Goal: Task Accomplishment & Management: Use online tool/utility

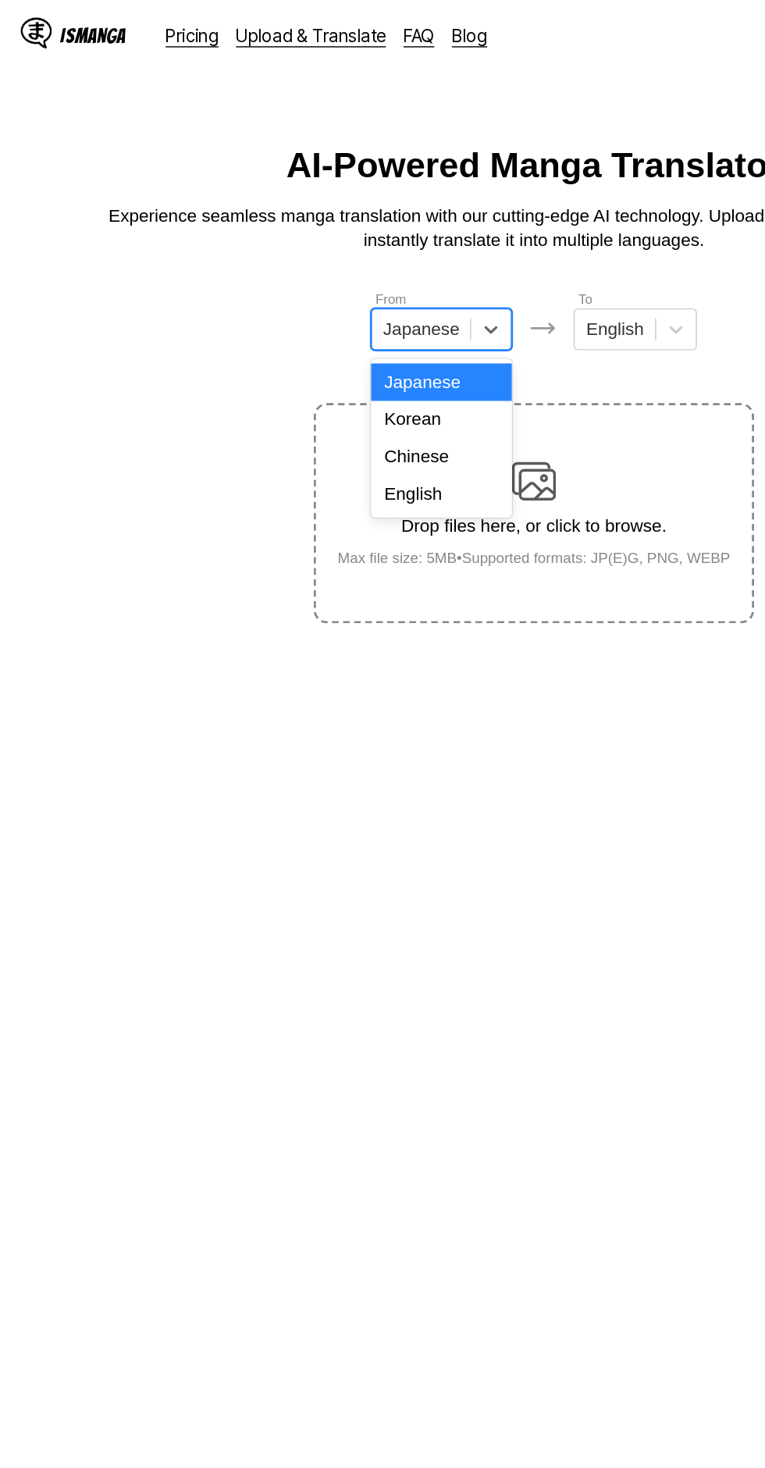
click at [327, 347] on div "English" at bounding box center [317, 350] width 100 height 27
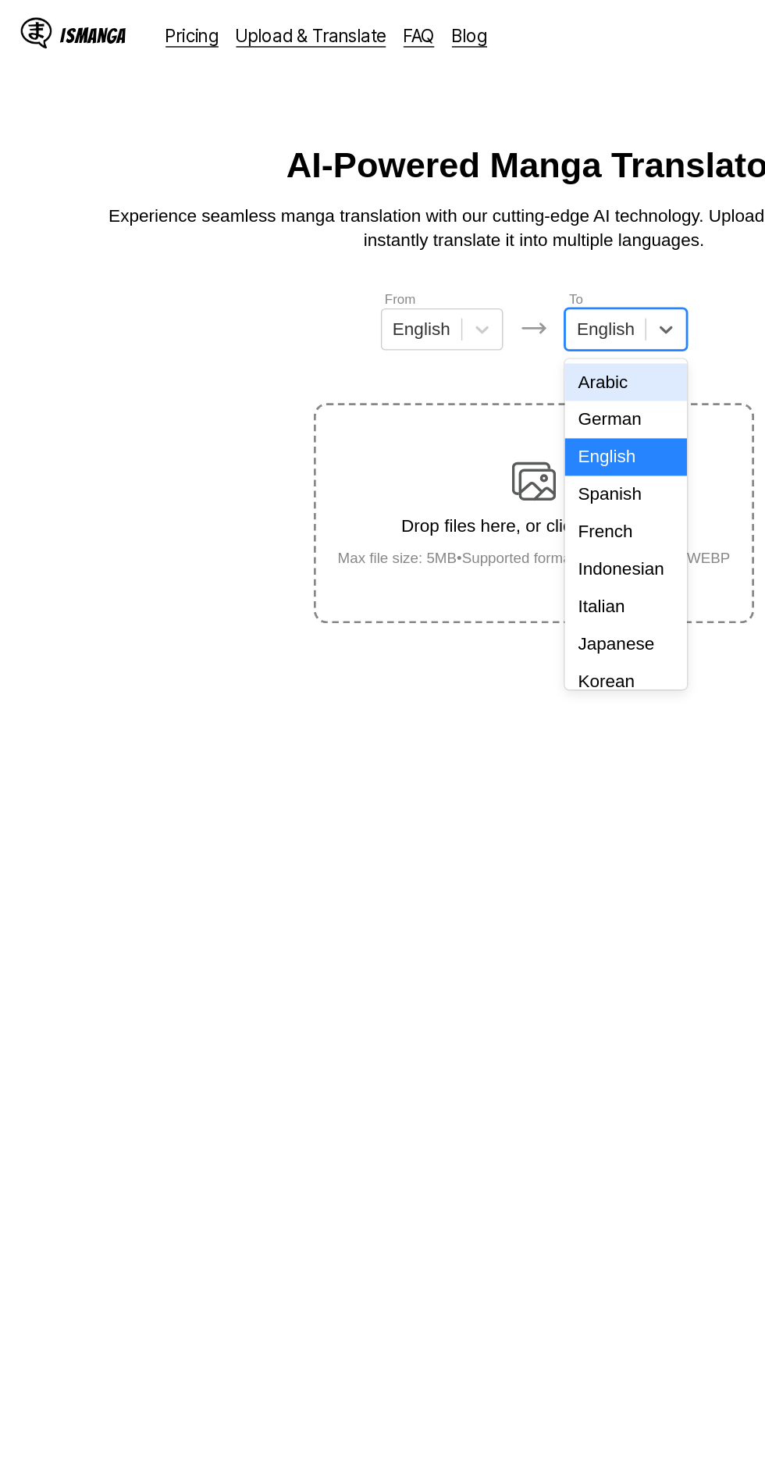
click at [450, 399] on div "Indonesian" at bounding box center [447, 403] width 87 height 27
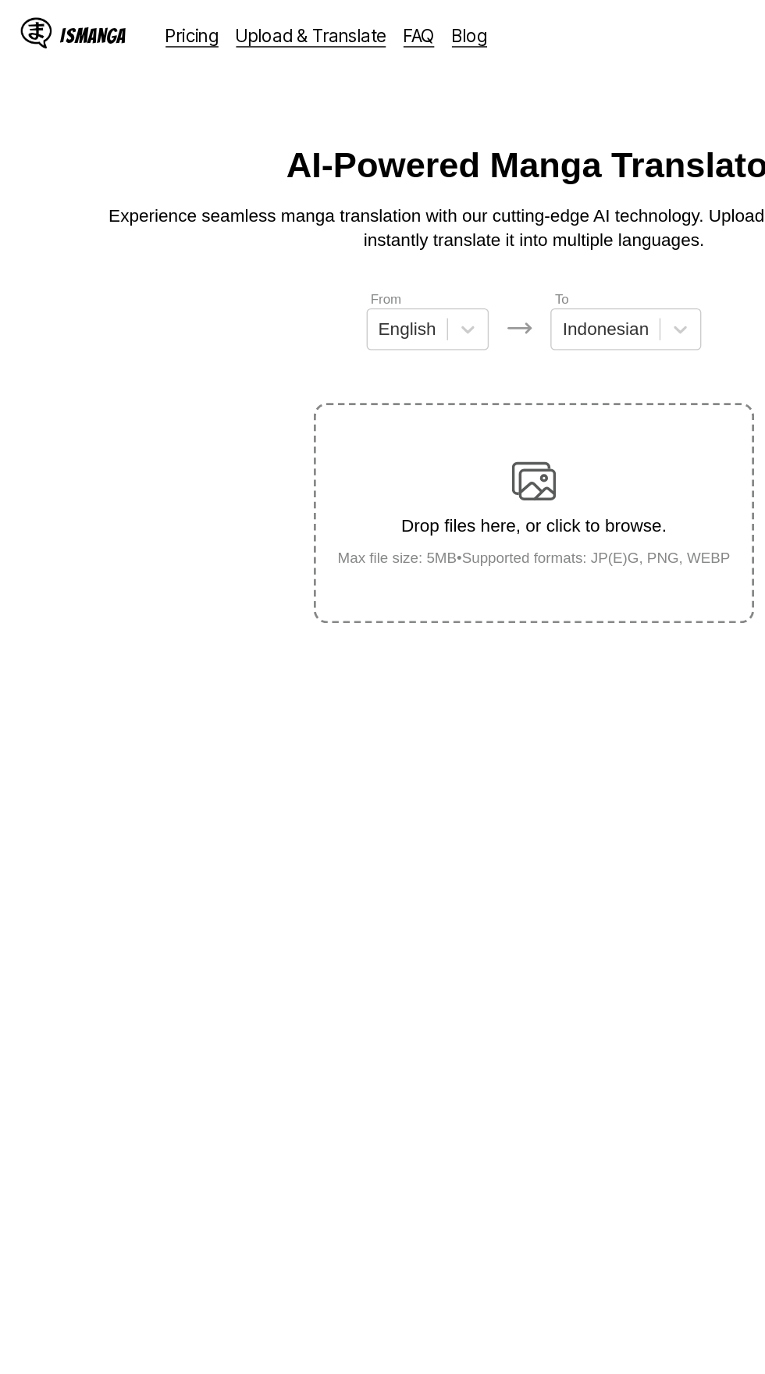
click at [395, 326] on img at bounding box center [382, 341] width 31 height 31
click at [0, 0] on input "Drop files here, or click to browse. Max file size: 5MB • Supported formats: JP…" at bounding box center [0, 0] width 0 height 0
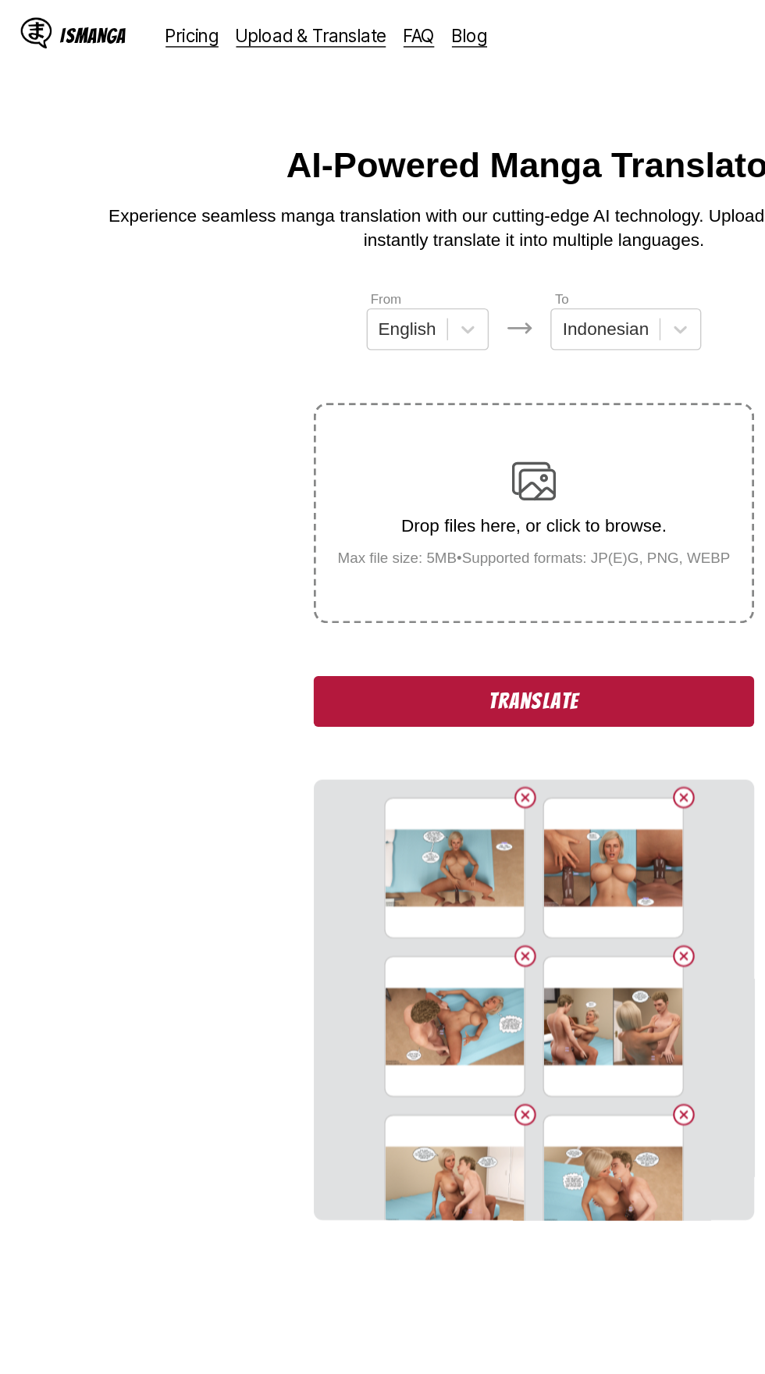
click at [276, 479] on button "Translate" at bounding box center [382, 497] width 312 height 36
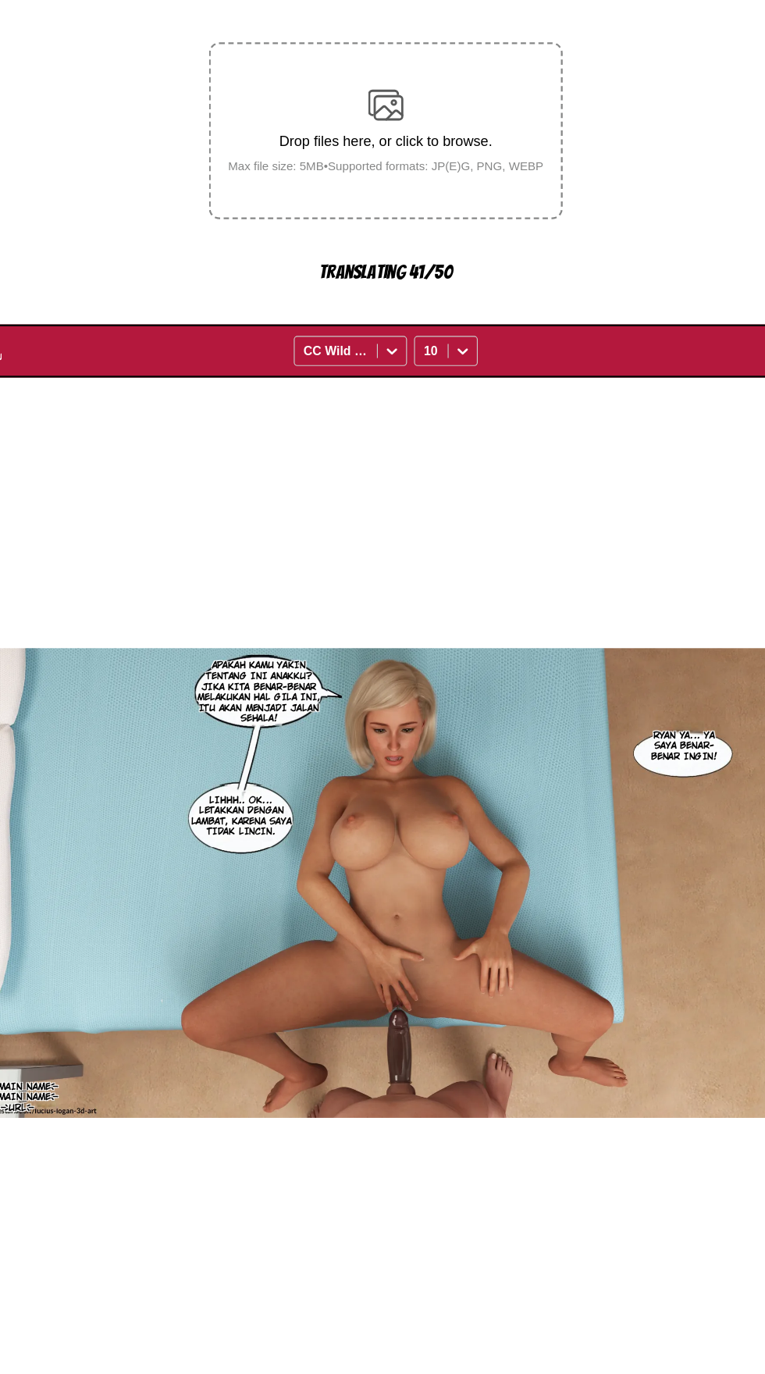
scroll to position [75, 0]
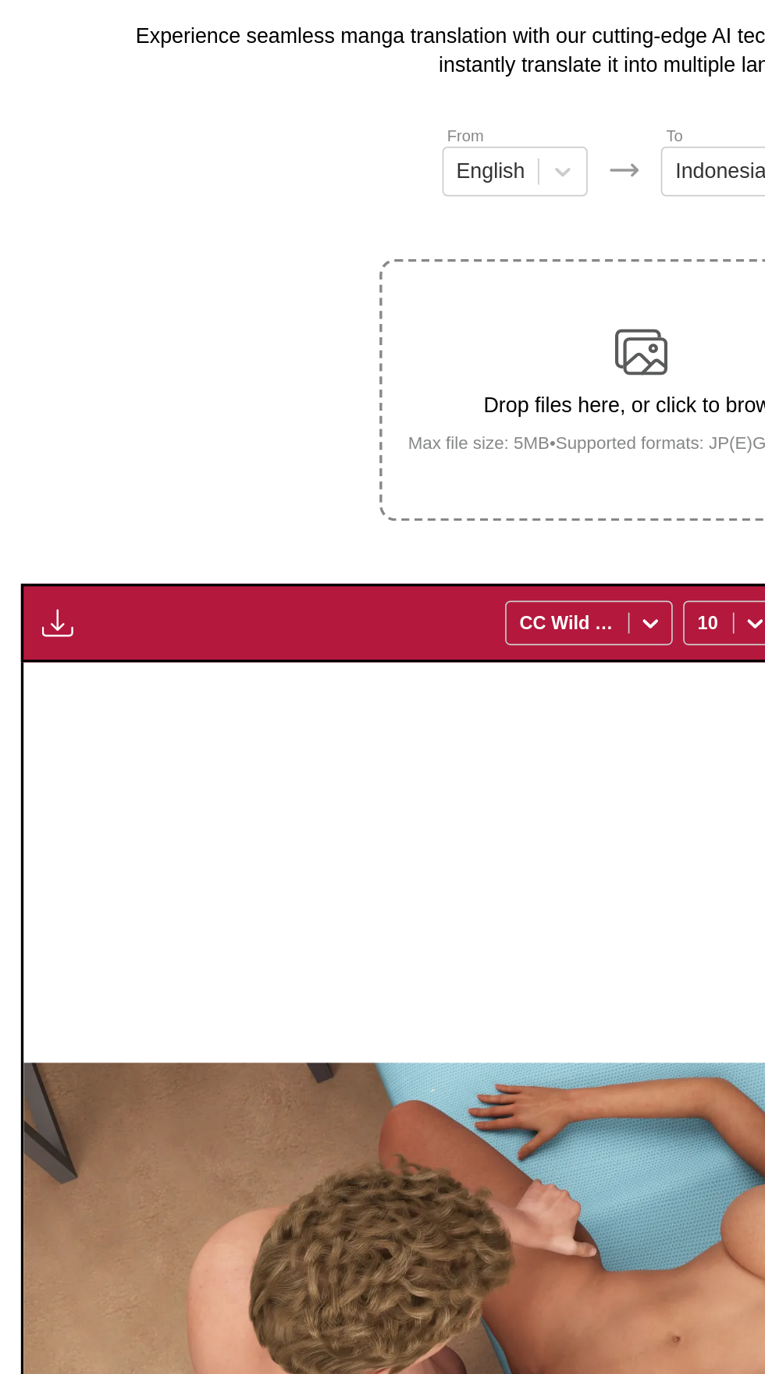
click at [44, 418] on button "button" at bounding box center [34, 428] width 28 height 20
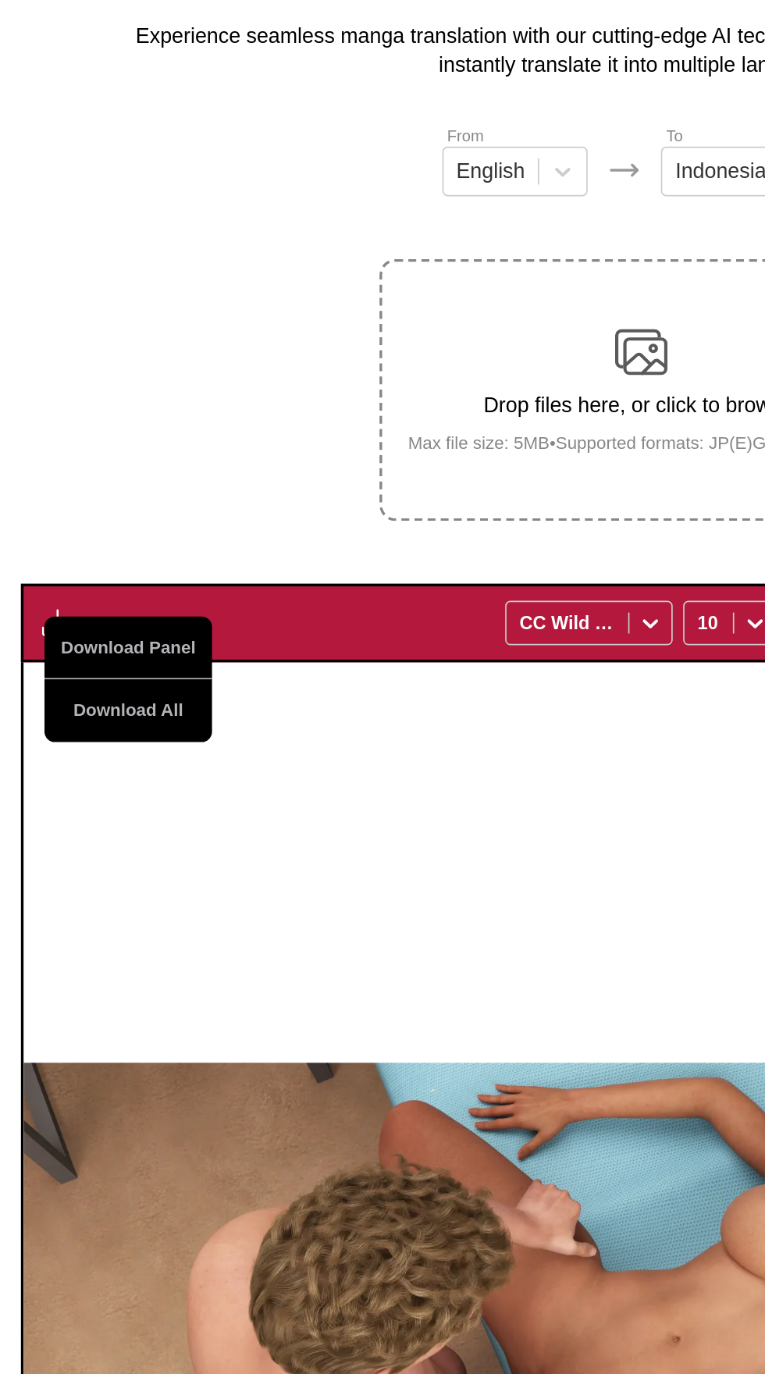
click at [93, 461] on button "Download All" at bounding box center [77, 479] width 100 height 37
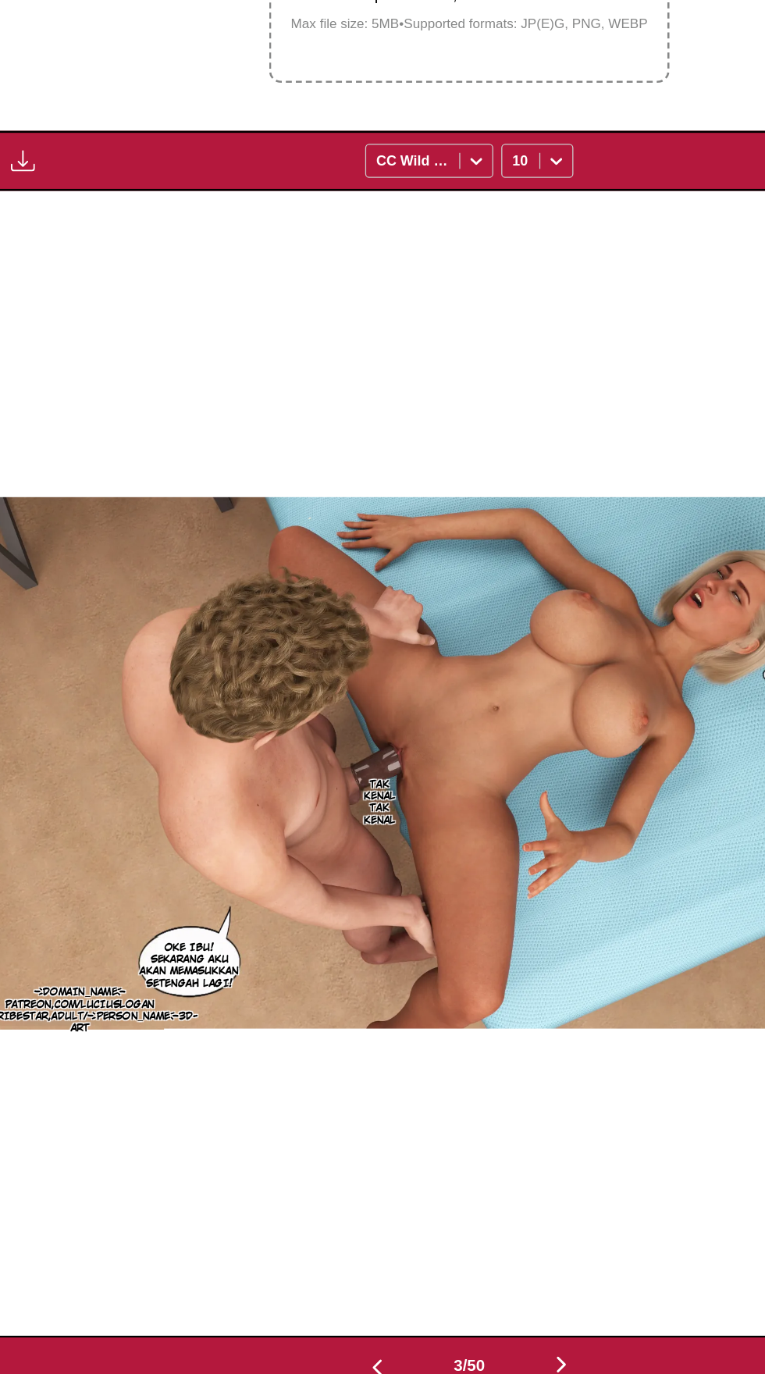
click at [468, 1357] on button "button" at bounding box center [455, 1368] width 94 height 23
click at [469, 1357] on button "button" at bounding box center [455, 1368] width 94 height 23
click at [468, 1357] on button "button" at bounding box center [455, 1368] width 94 height 23
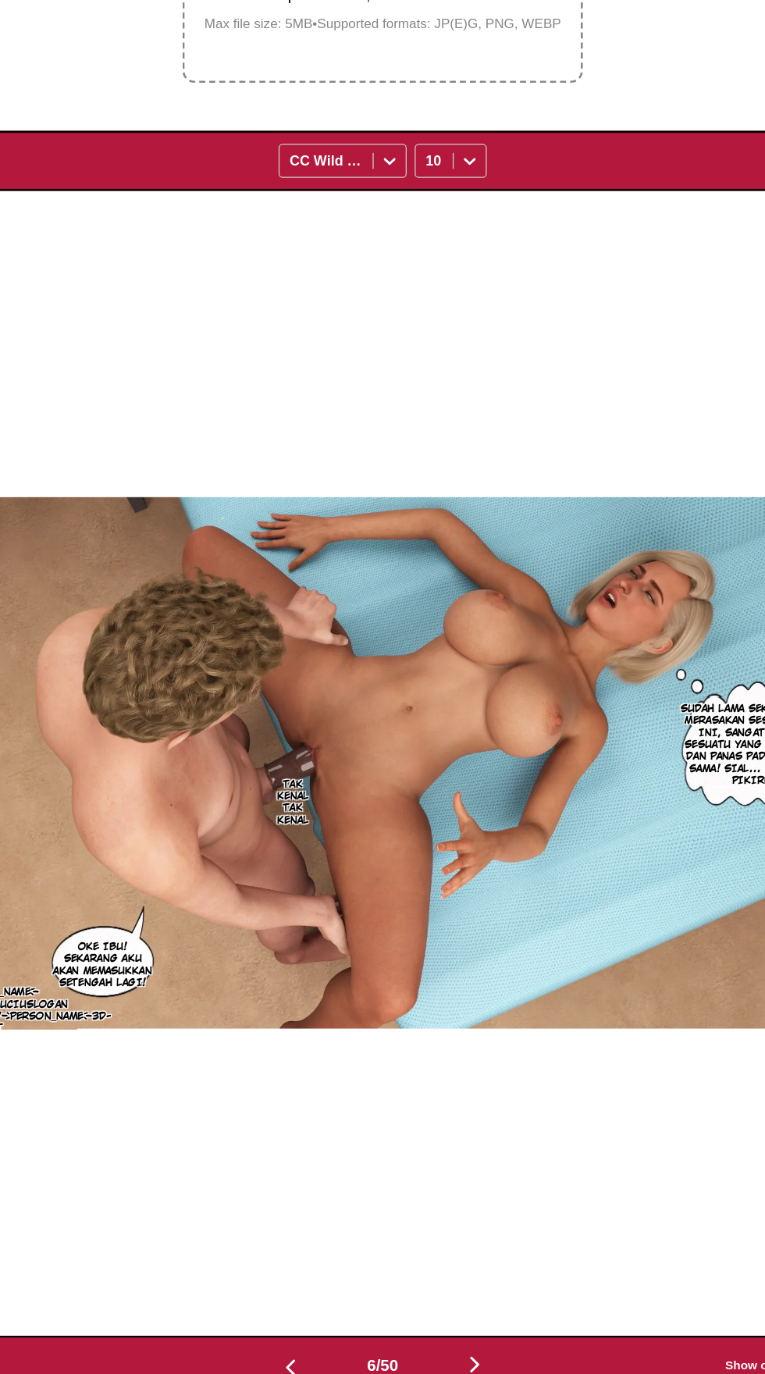
scroll to position [0, 3686]
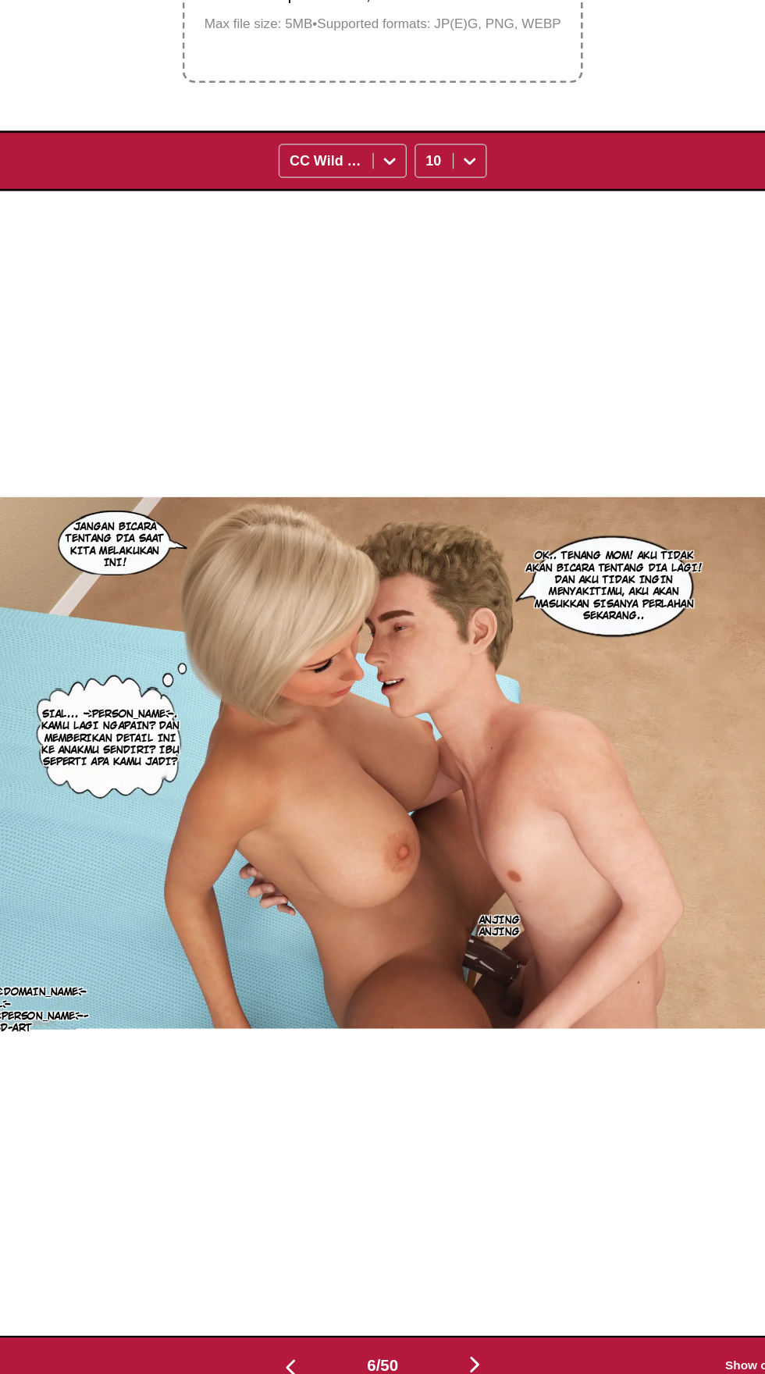
click at [475, 1357] on button "button" at bounding box center [455, 1368] width 94 height 23
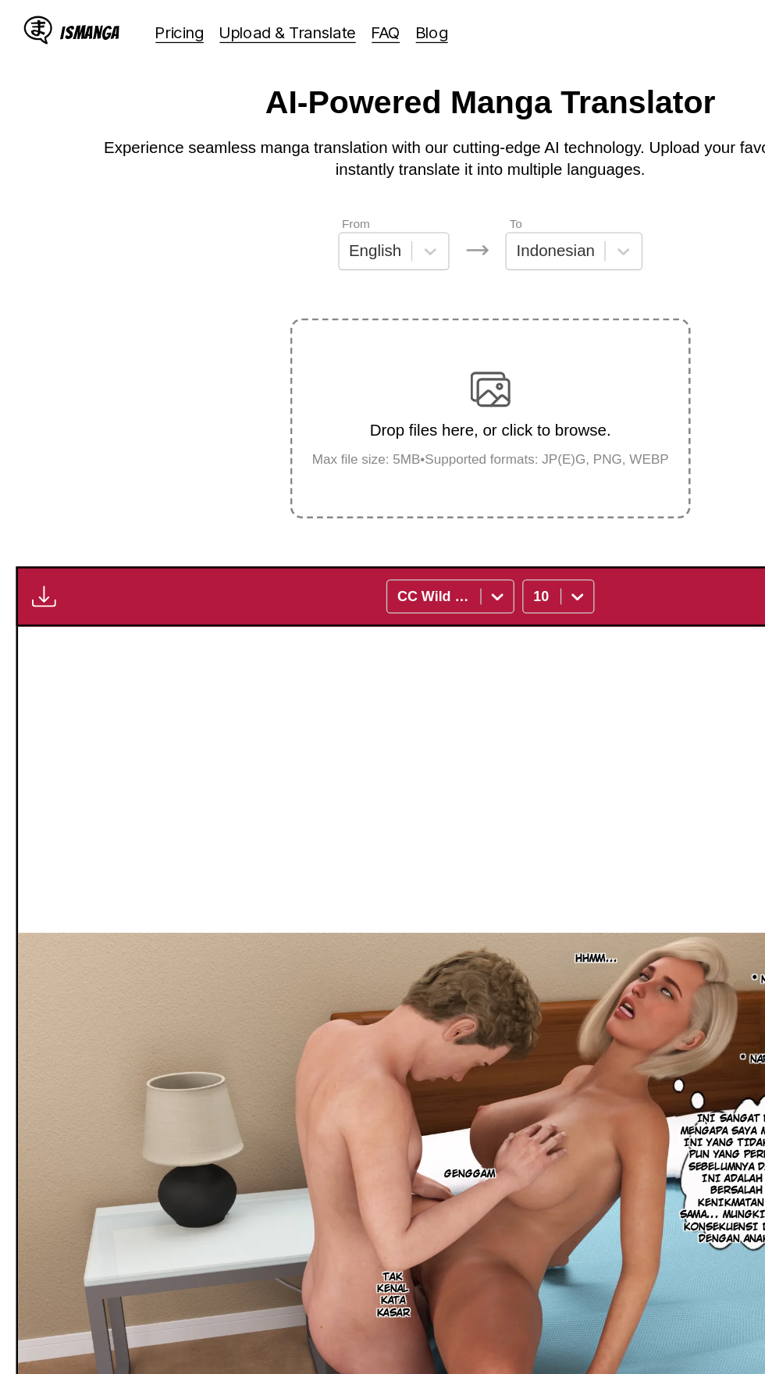
scroll to position [0, 0]
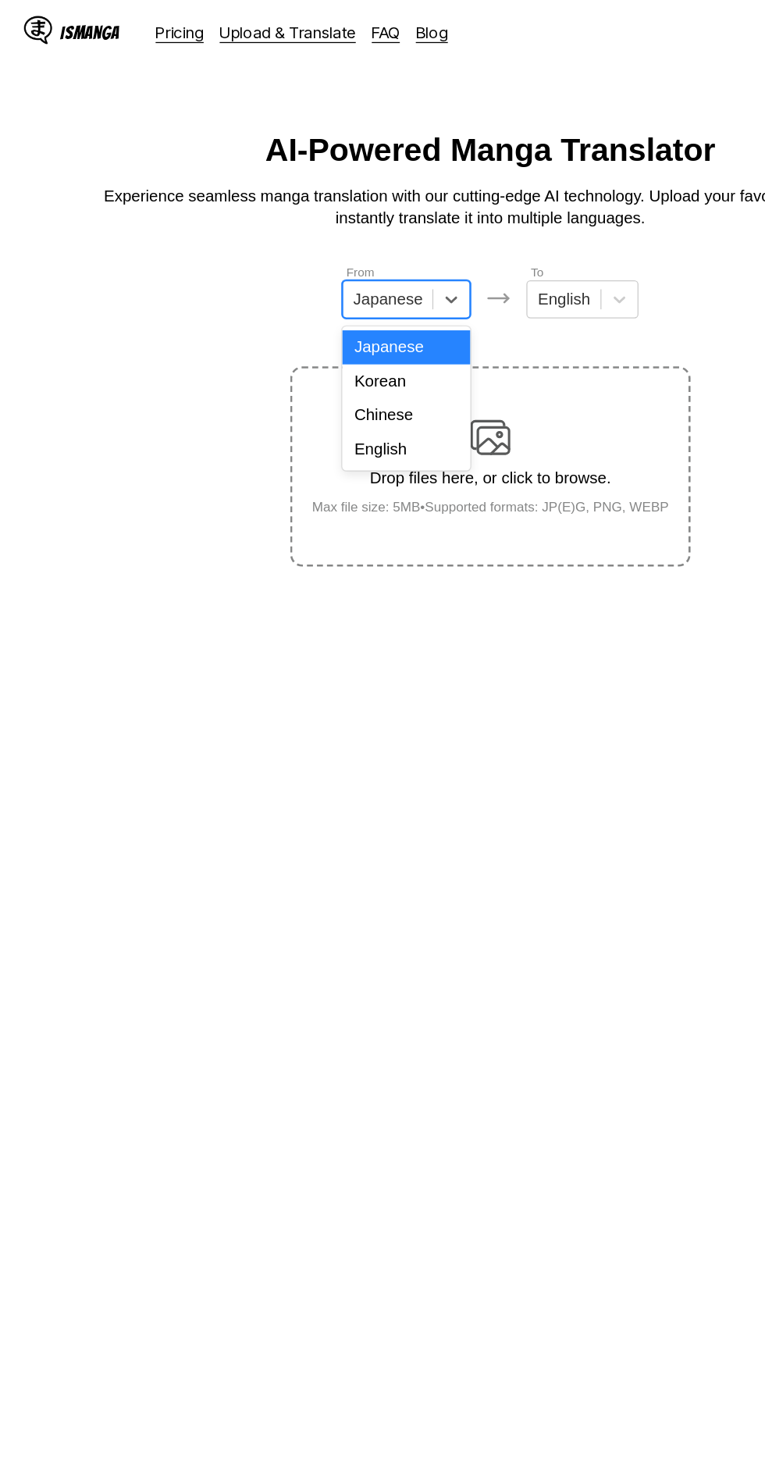
click at [335, 339] on div "English" at bounding box center [317, 350] width 100 height 27
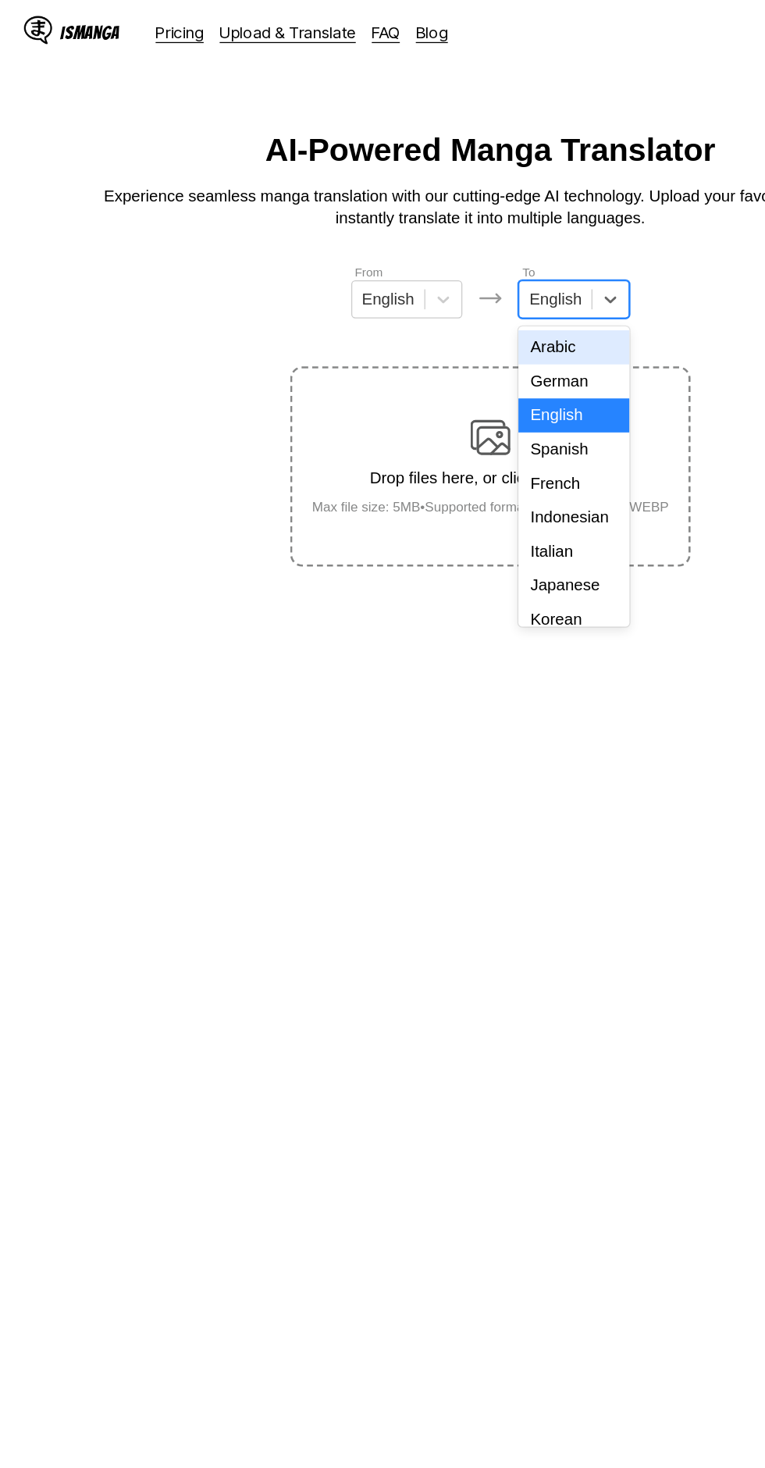
click at [459, 394] on div "Indonesian" at bounding box center [447, 403] width 87 height 27
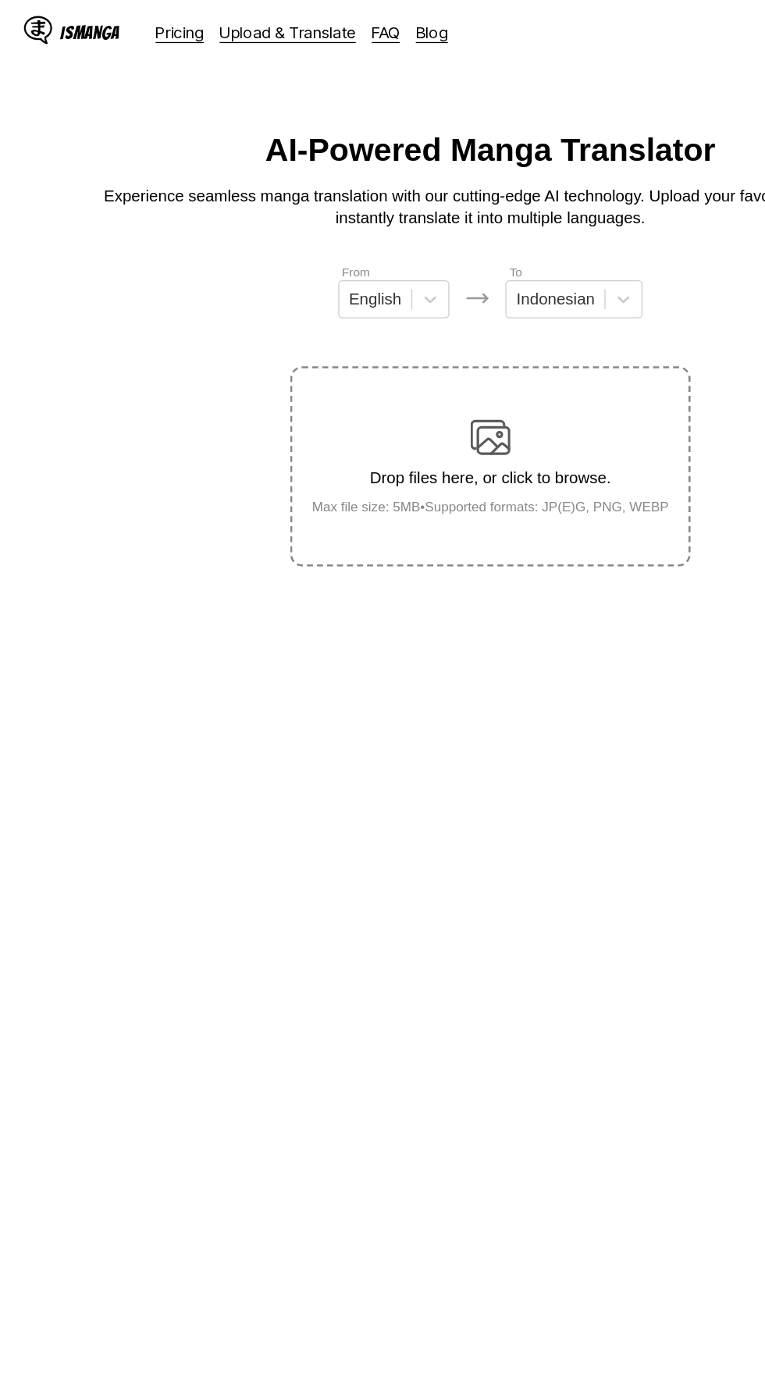
click at [407, 329] on div "Drop files here, or click to browse. Max file size: 5MB • Supported formats: JP…" at bounding box center [383, 364] width 304 height 76
click at [0, 0] on input "Drop files here, or click to browse. Max file size: 5MB • Supported formats: JP…" at bounding box center [0, 0] width 0 height 0
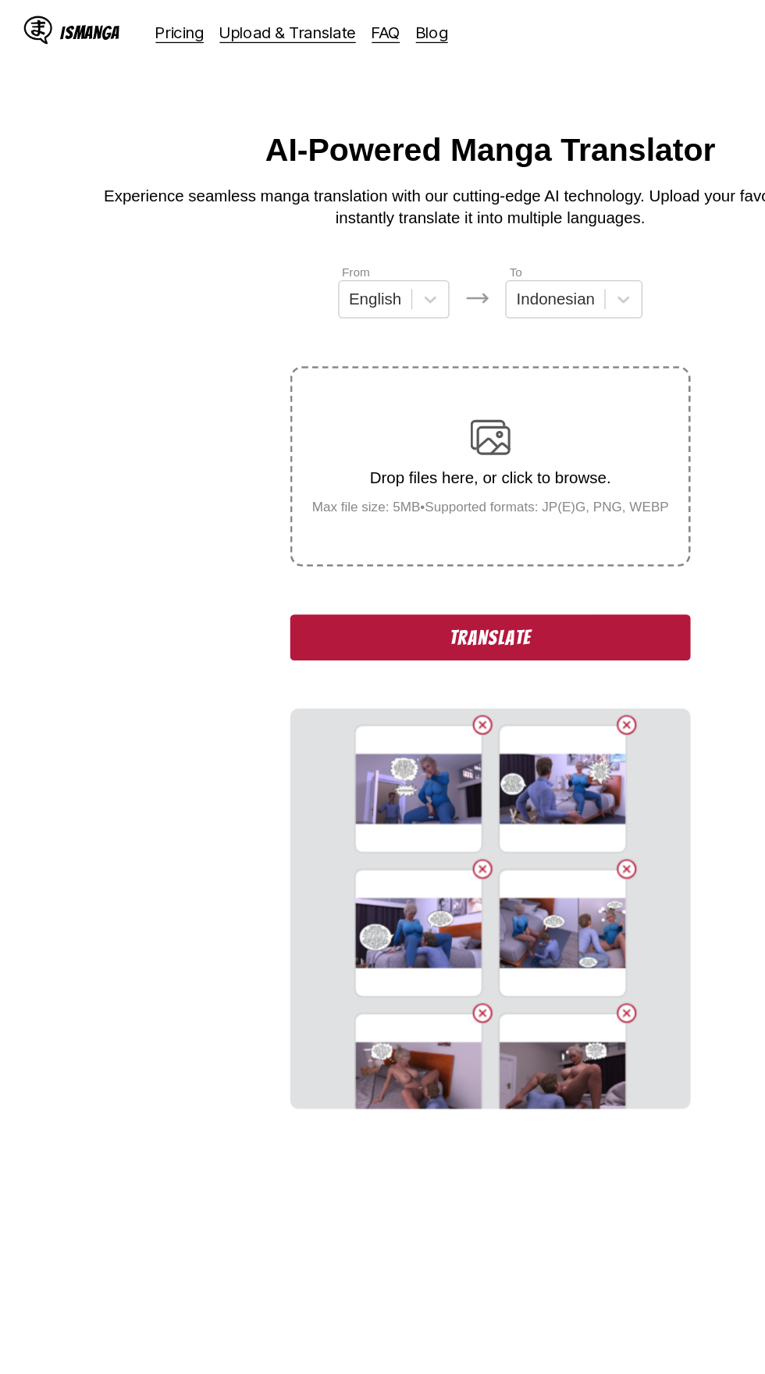
click at [265, 479] on button "Translate" at bounding box center [382, 497] width 312 height 36
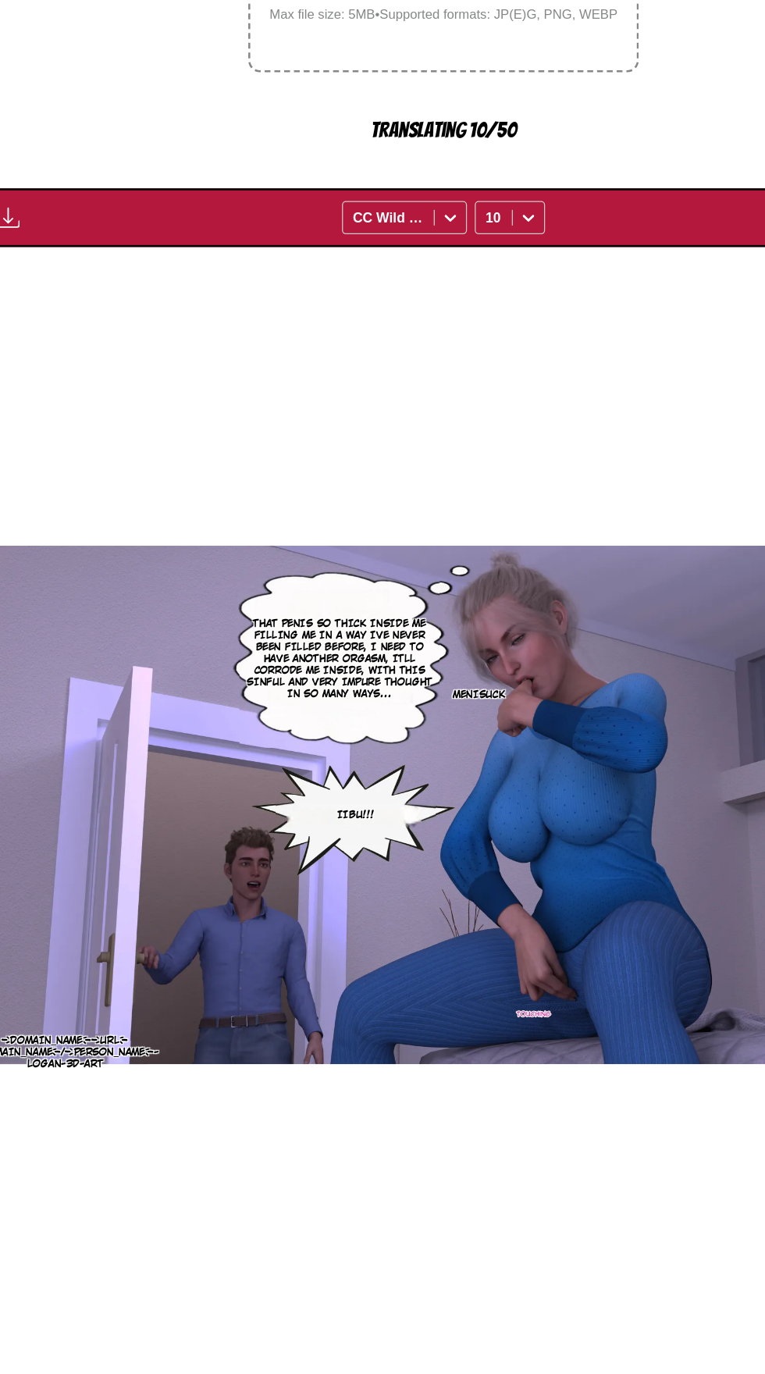
scroll to position [82, 0]
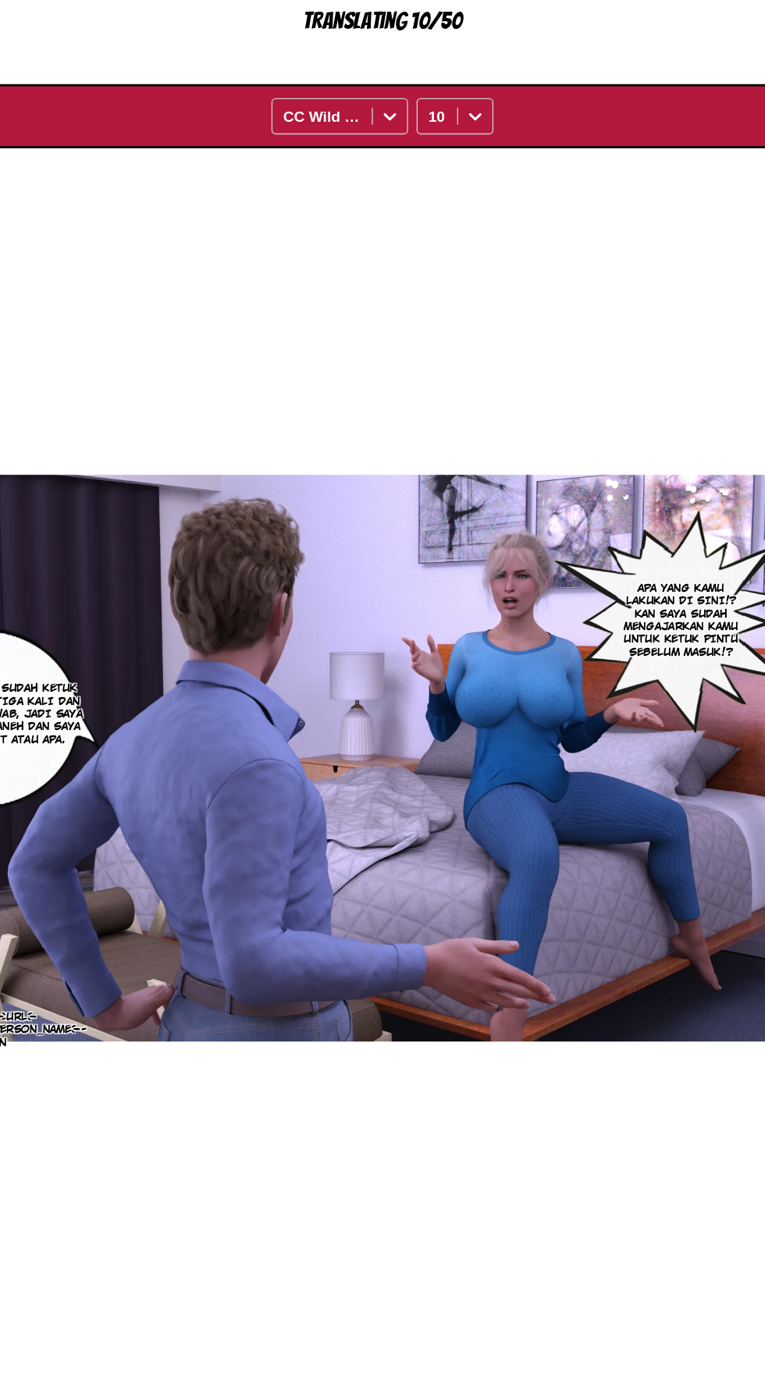
scroll to position [0, 0]
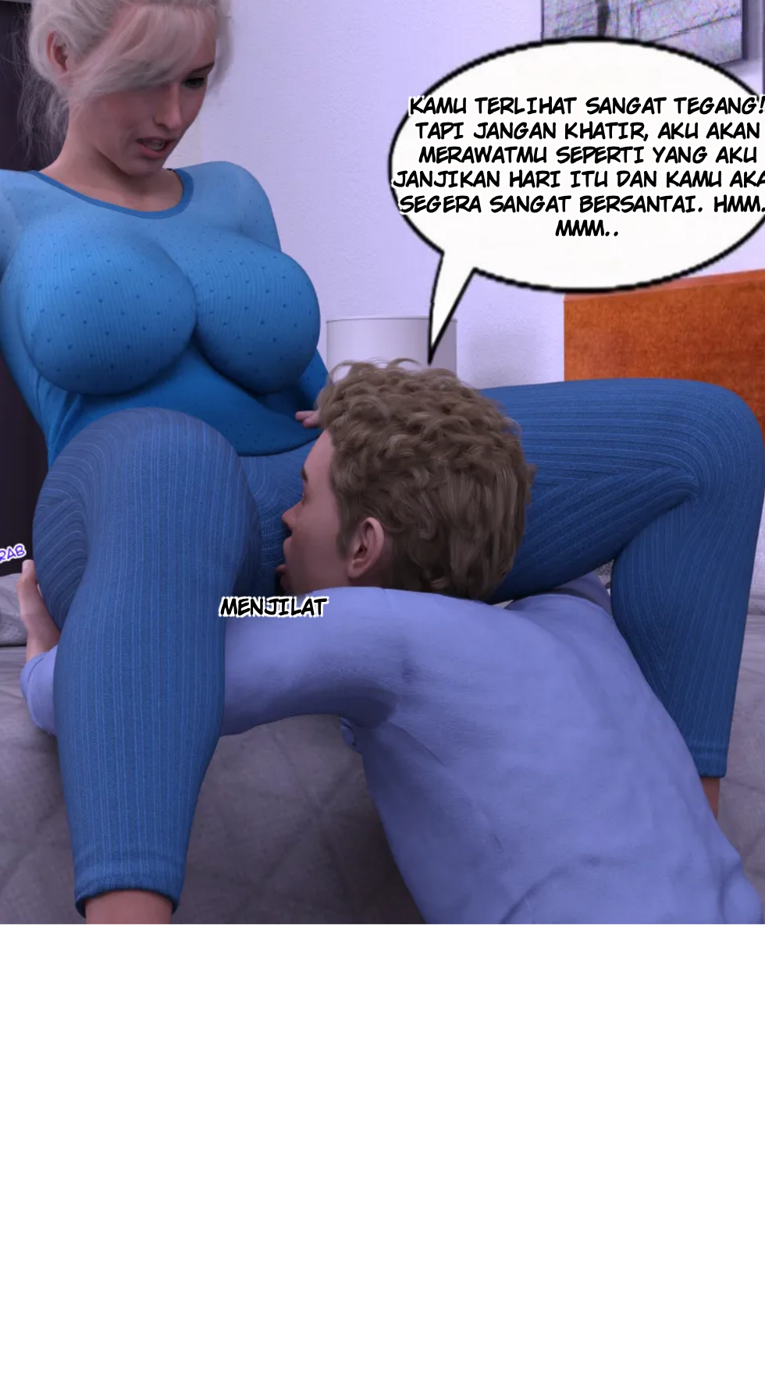
scroll to position [82, 0]
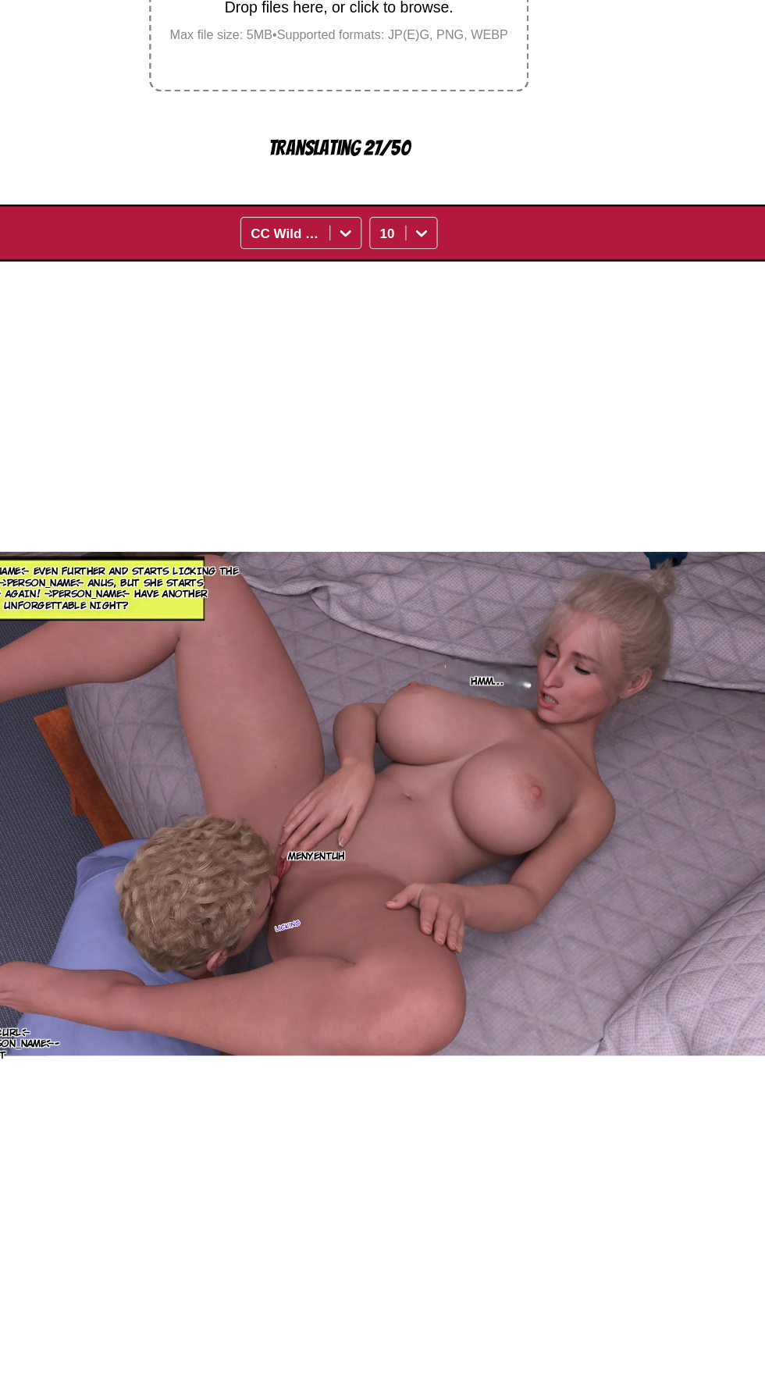
scroll to position [87, 0]
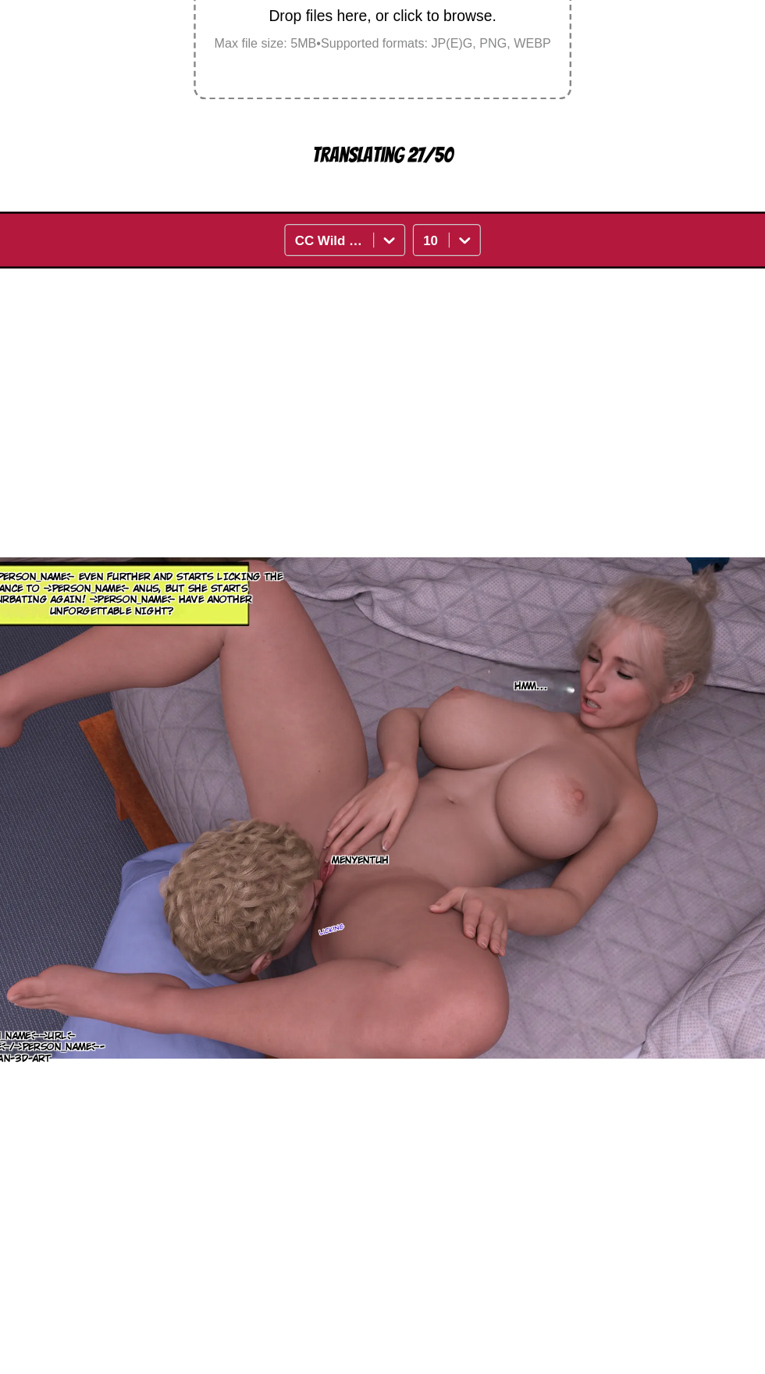
scroll to position [0, 6636]
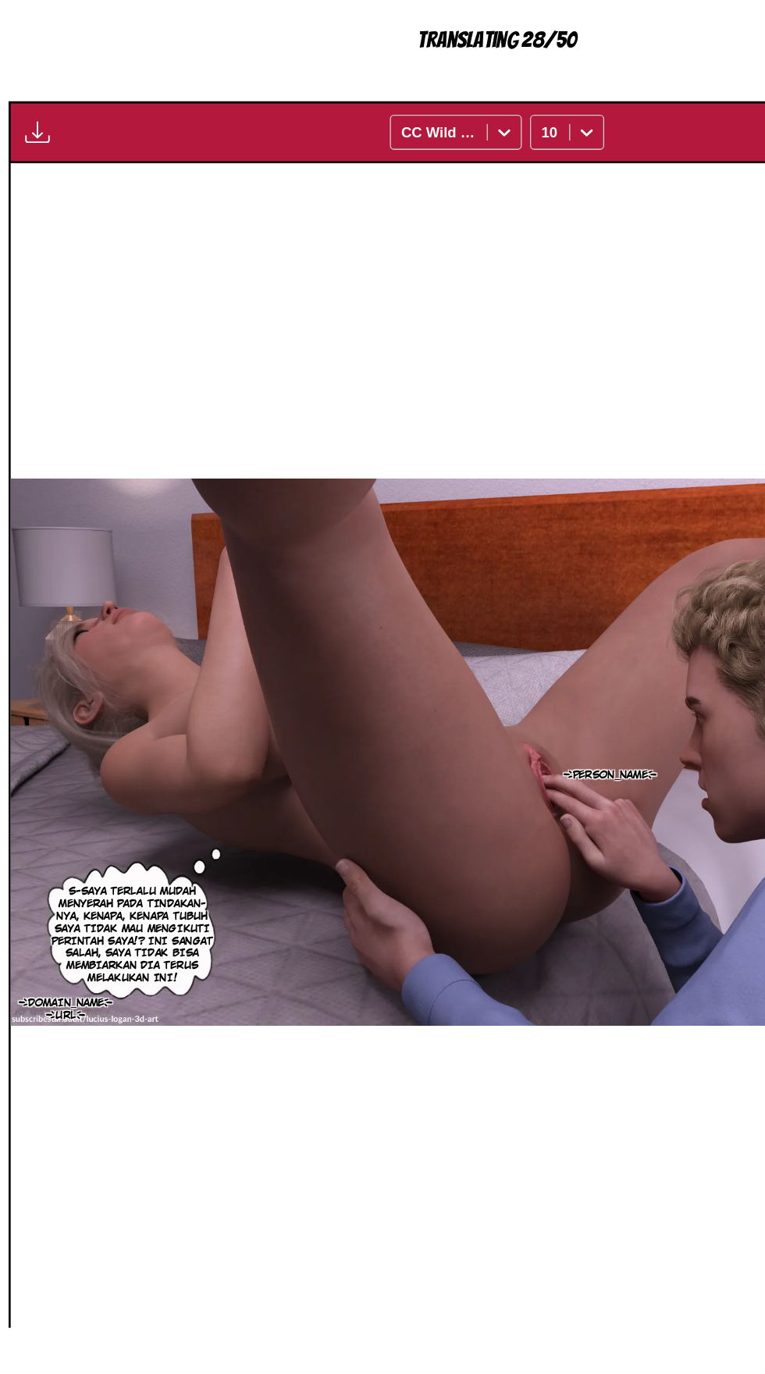
scroll to position [90, 0]
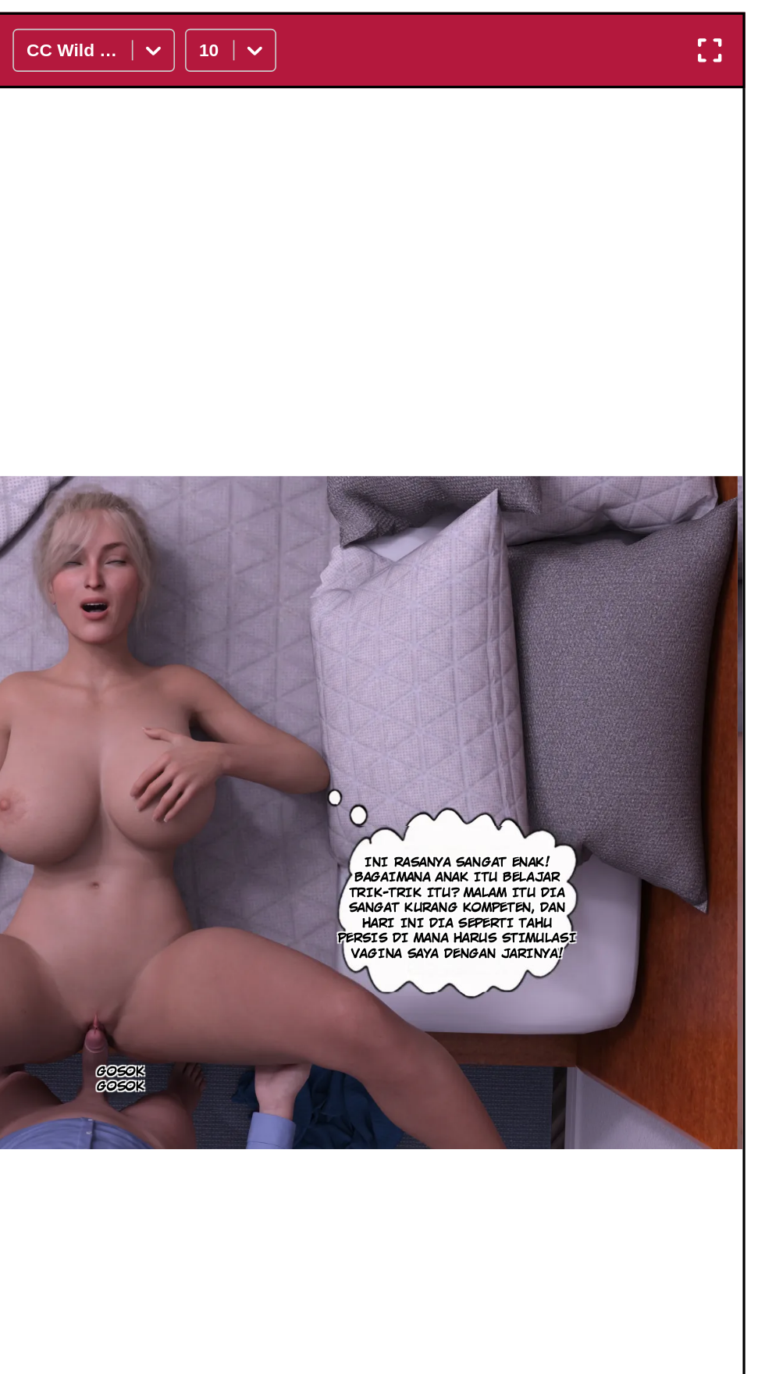
scroll to position [90, 0]
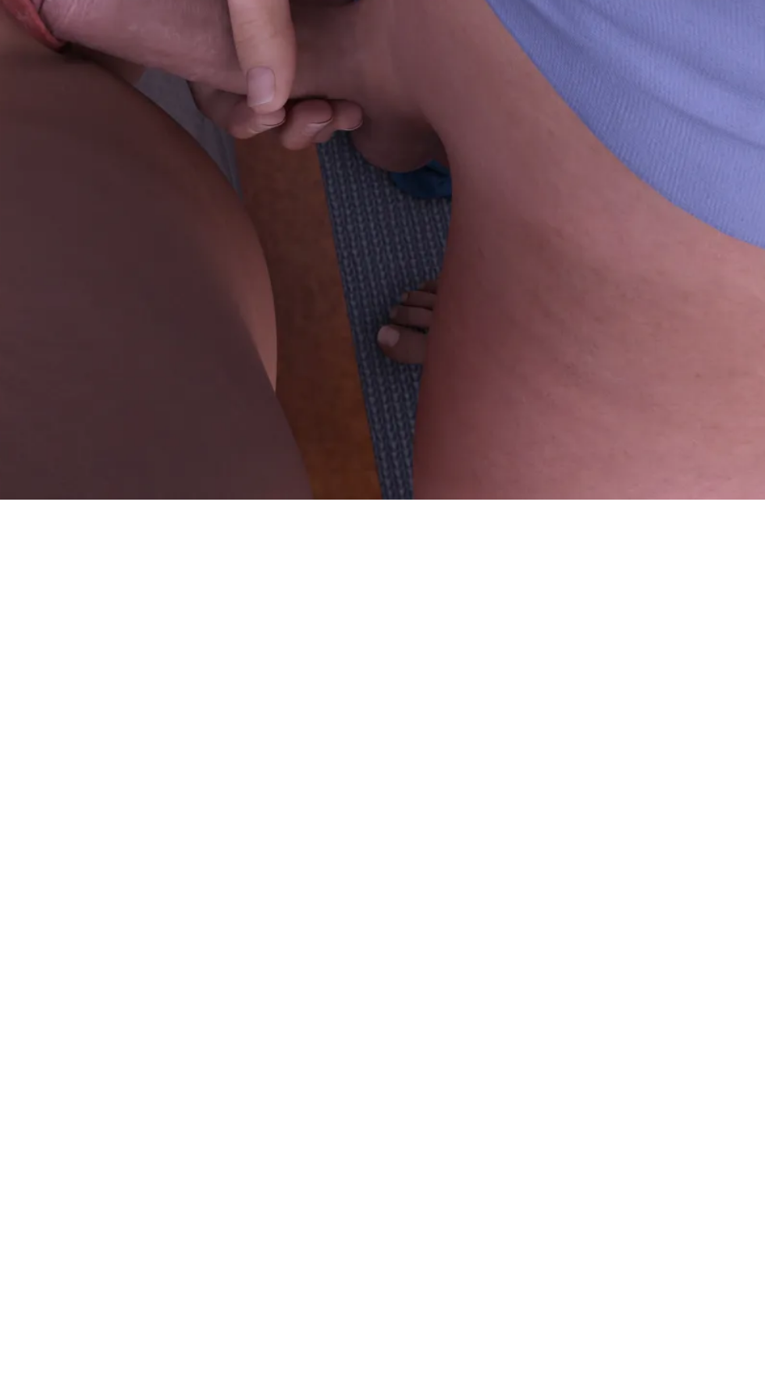
scroll to position [91, 0]
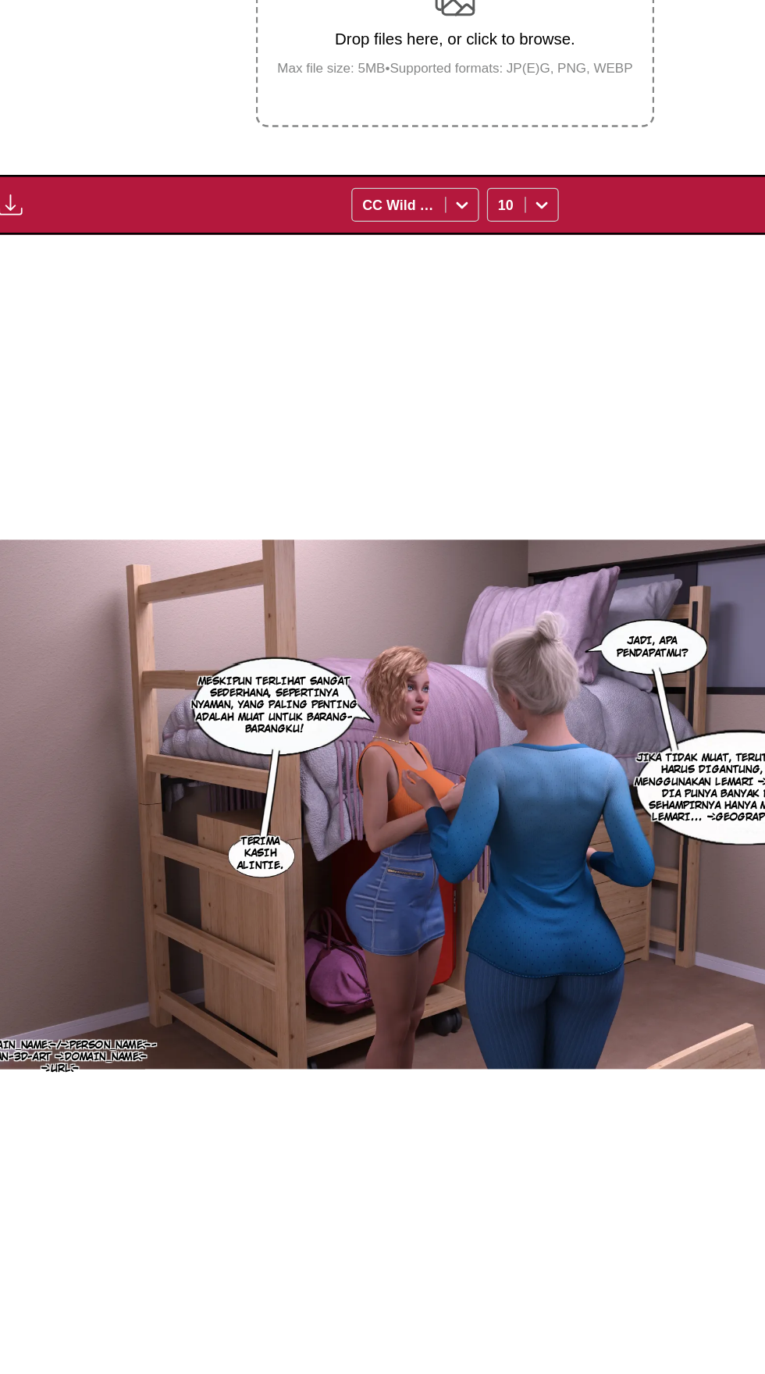
scroll to position [27, 0]
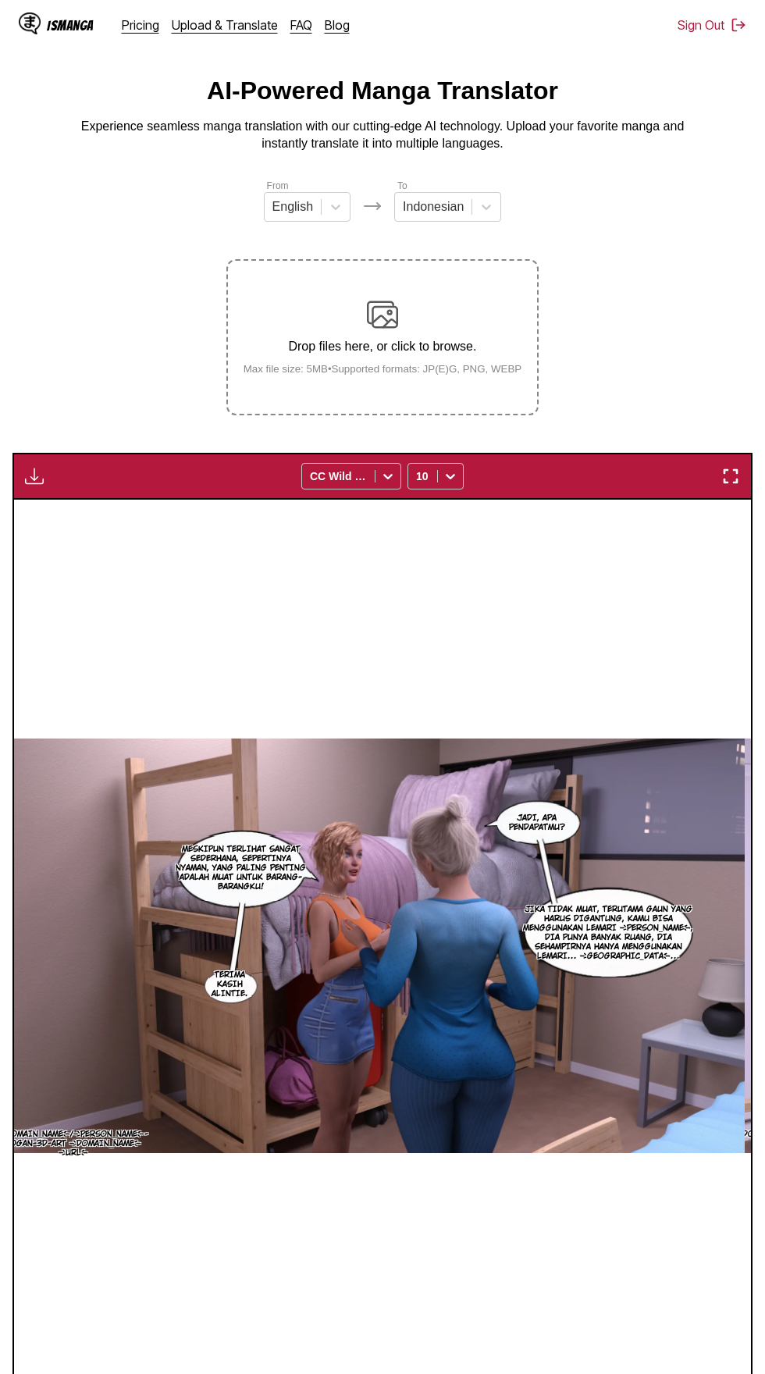
click at [25, 467] on img "button" at bounding box center [34, 476] width 19 height 19
click at [59, 510] on button "Download All" at bounding box center [77, 528] width 100 height 37
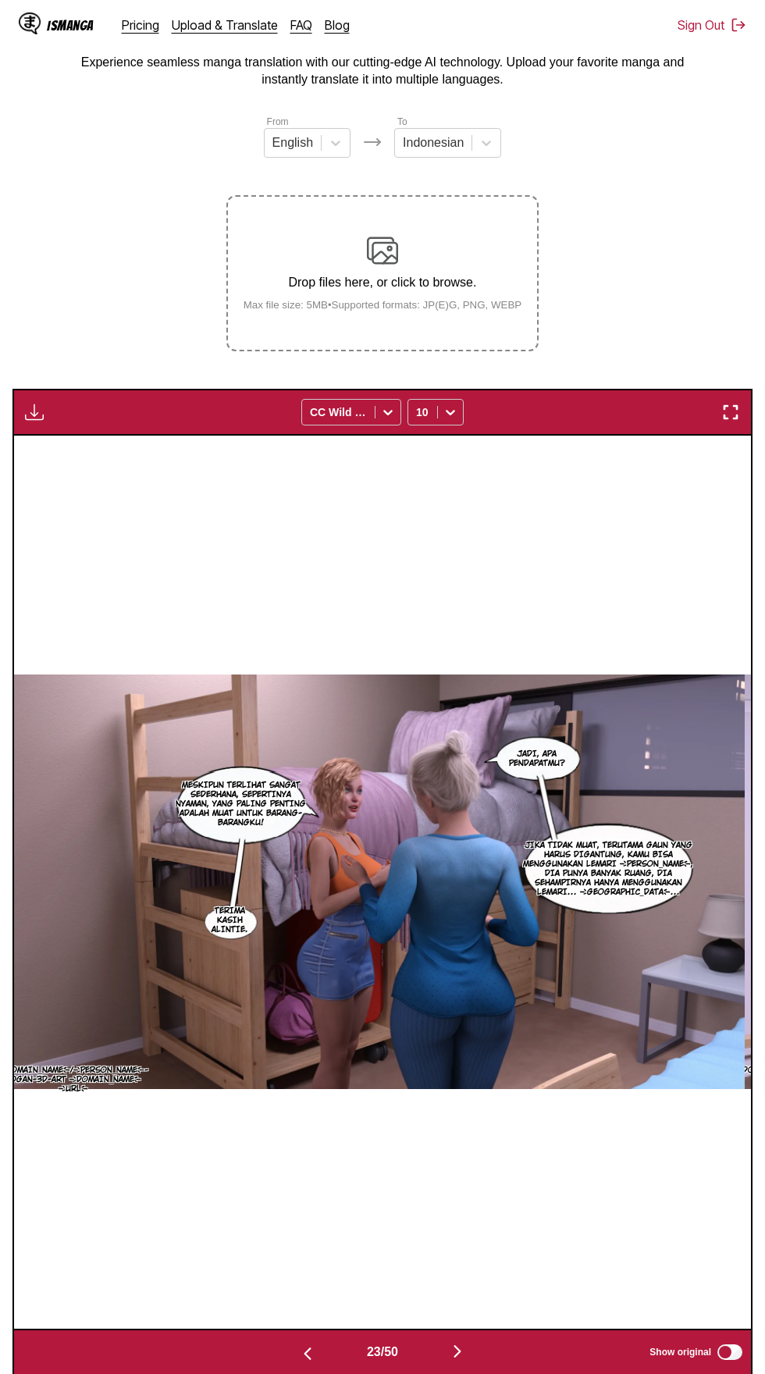
scroll to position [0, 0]
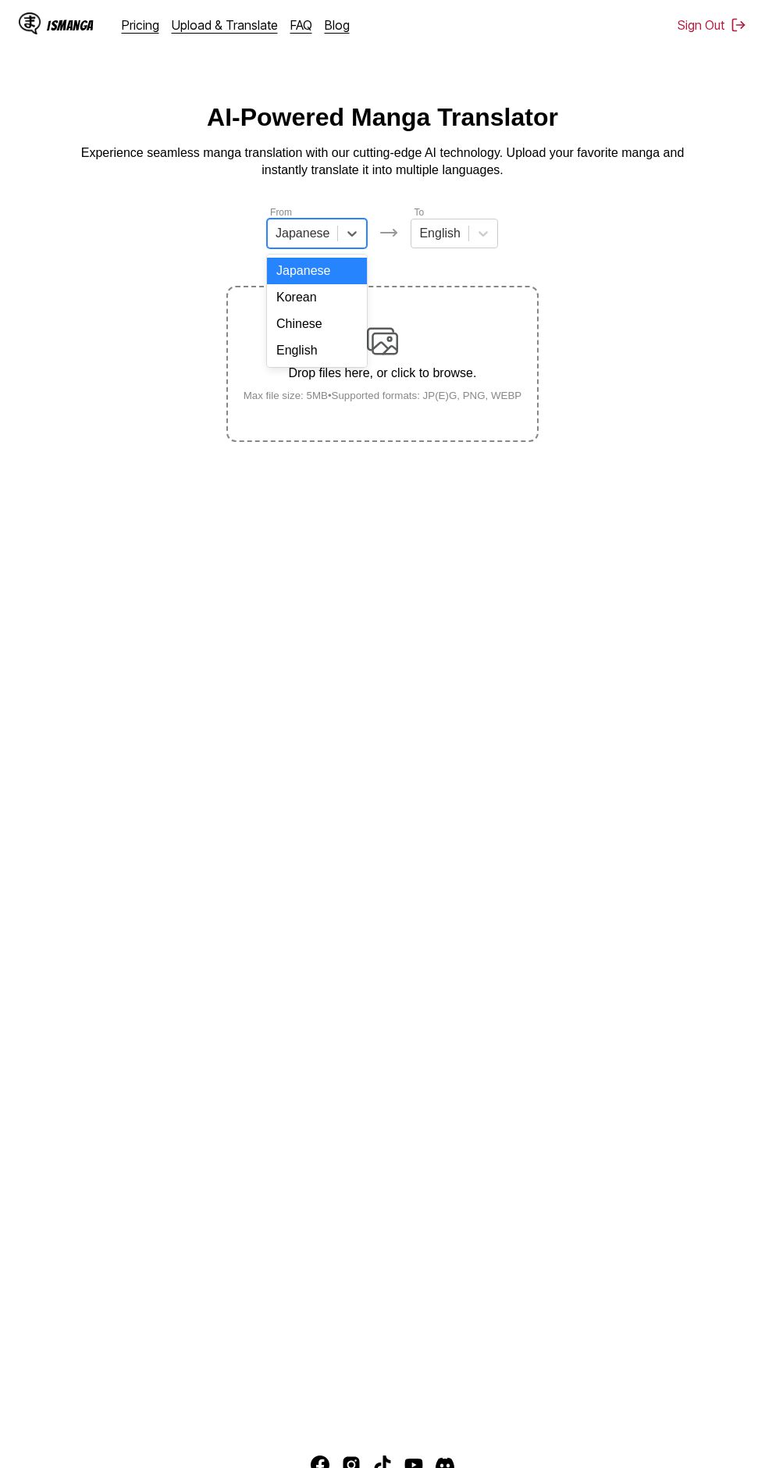
click at [331, 348] on div "English" at bounding box center [317, 350] width 100 height 27
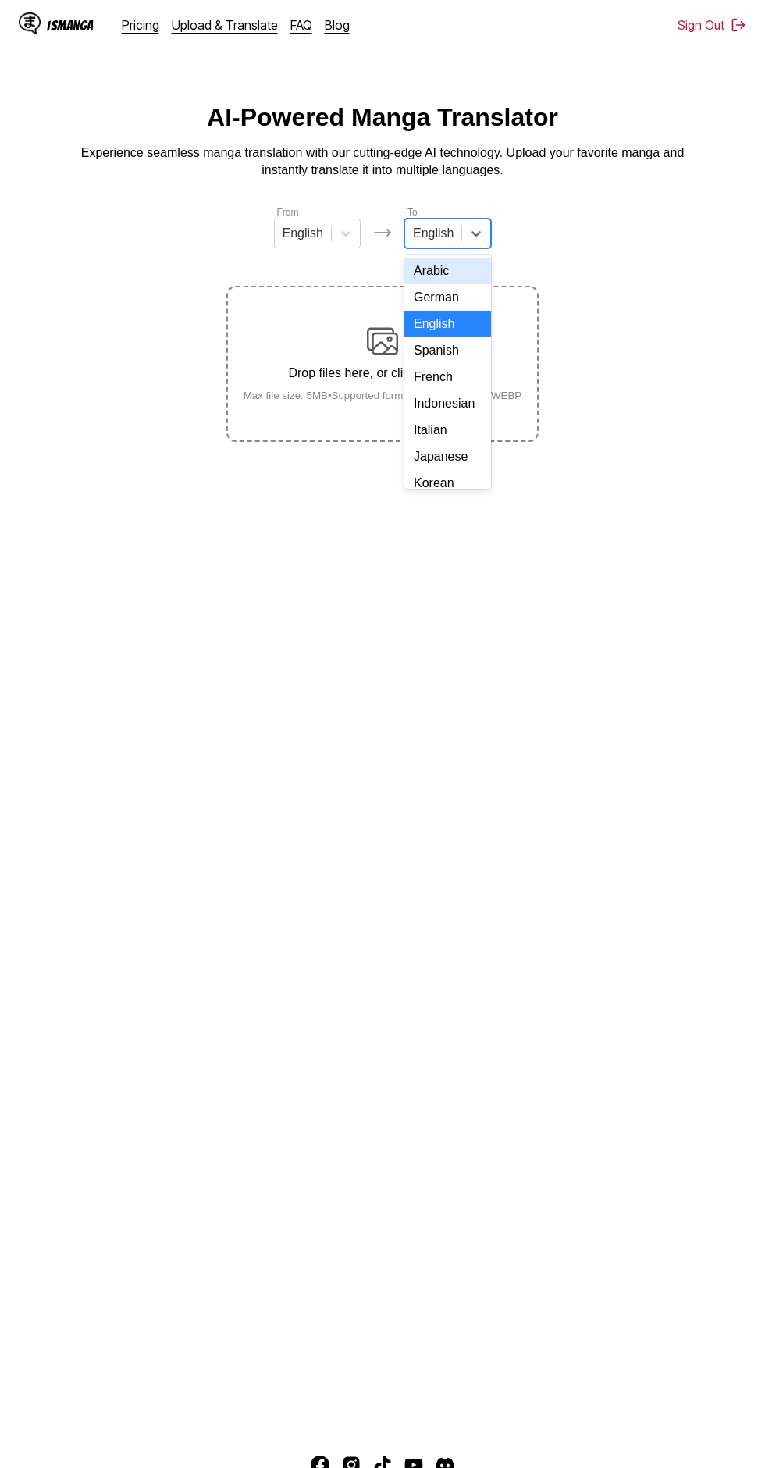
click at [467, 453] on div "Japanese" at bounding box center [447, 456] width 87 height 27
click at [464, 406] on div "Indonesian" at bounding box center [448, 403] width 100 height 27
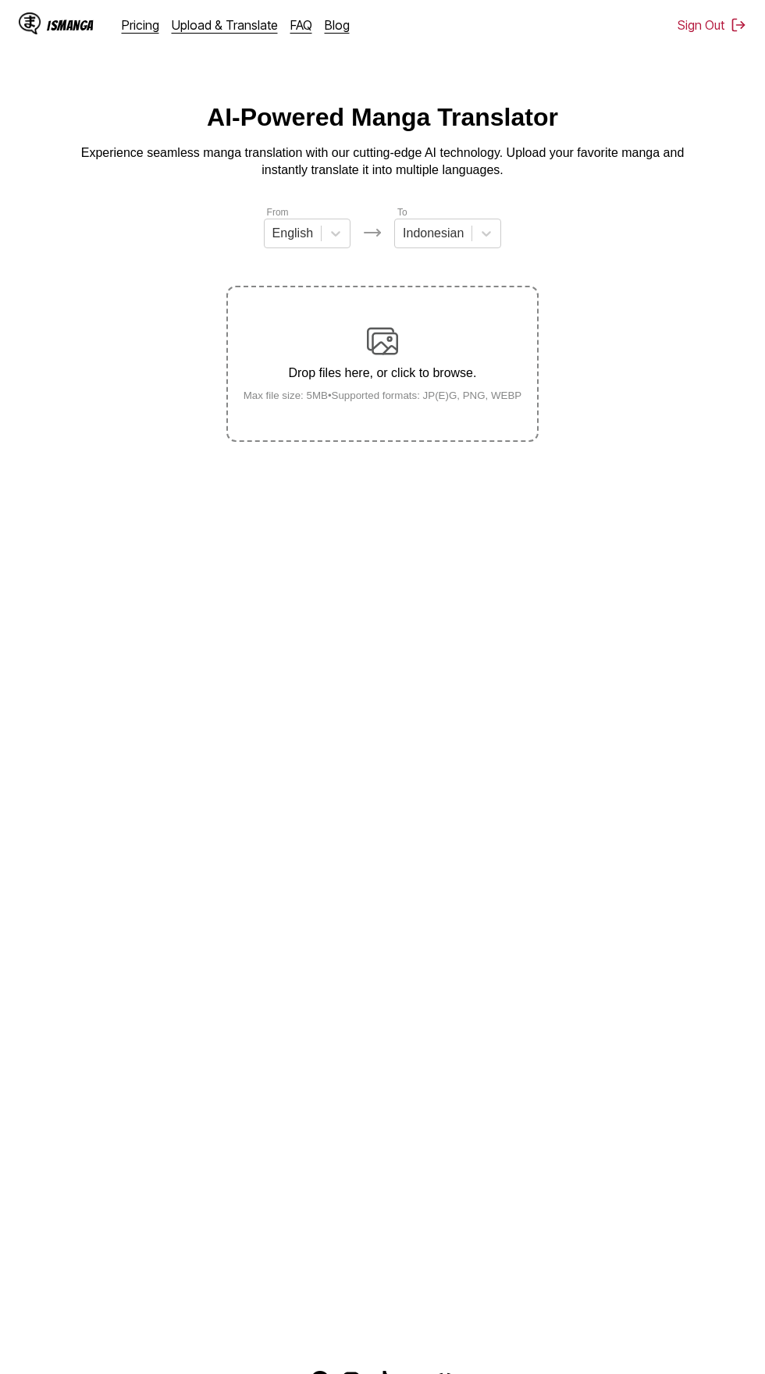
click at [397, 338] on div "Drop files here, or click to browse. Max file size: 5MB • Supported formats: JP…" at bounding box center [383, 364] width 304 height 76
click at [0, 0] on input "Drop files here, or click to browse. Max file size: 5MB • Supported formats: JP…" at bounding box center [0, 0] width 0 height 0
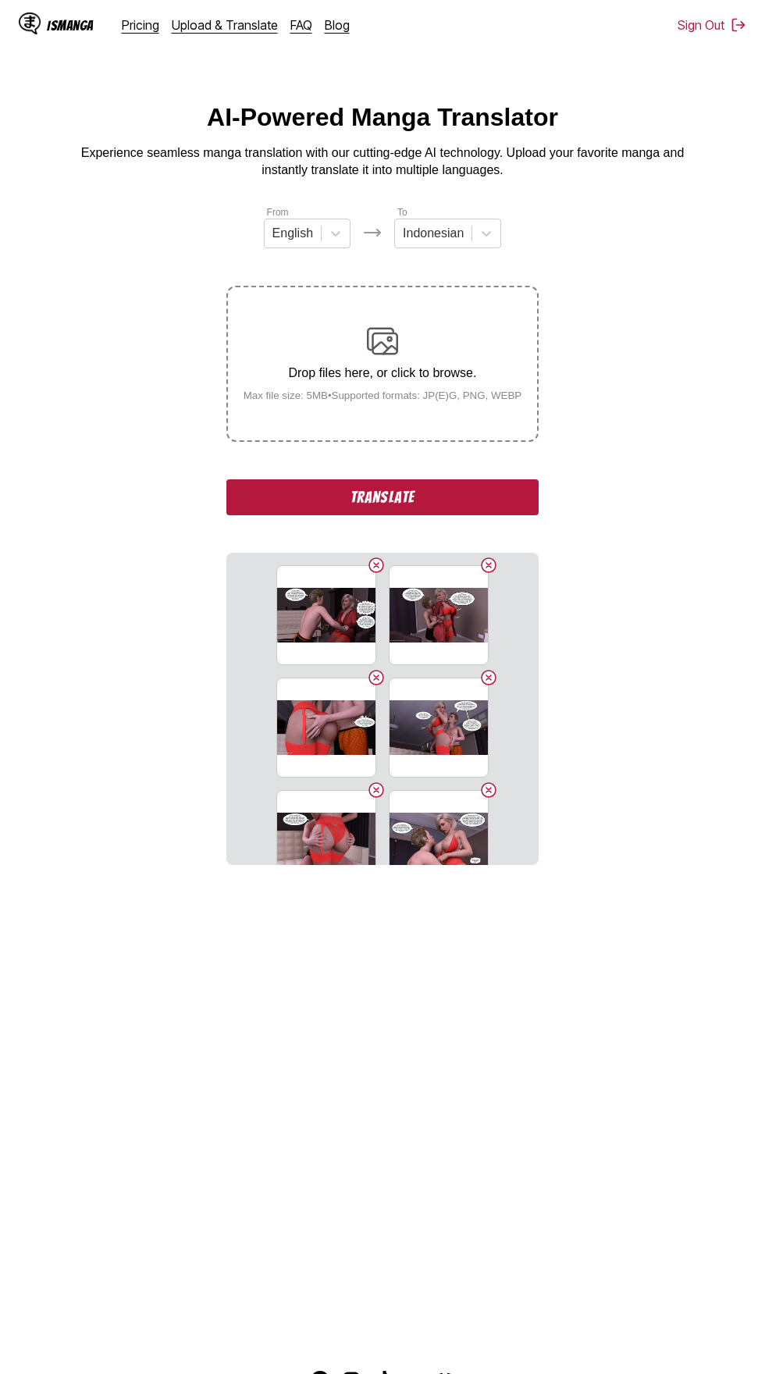
click at [477, 479] on button "Translate" at bounding box center [382, 497] width 312 height 36
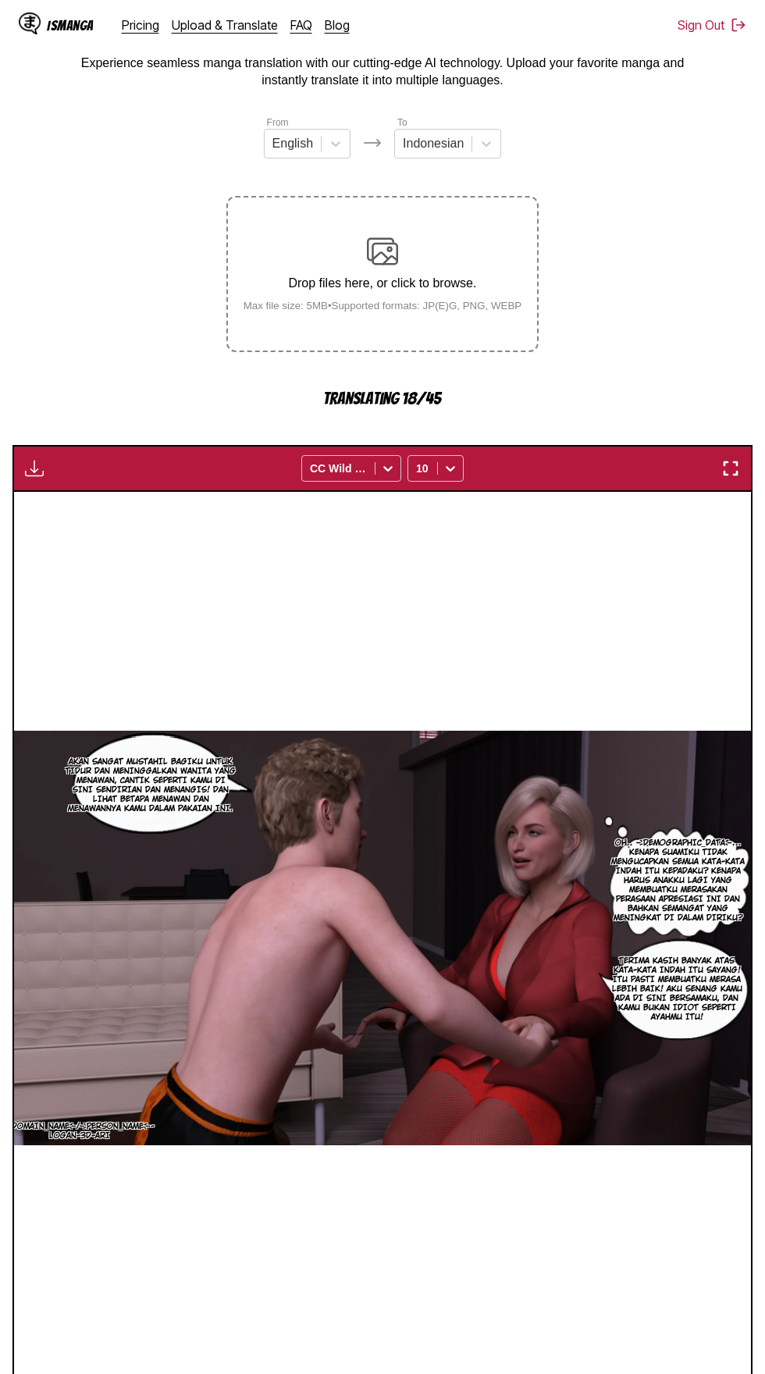
scroll to position [91, 0]
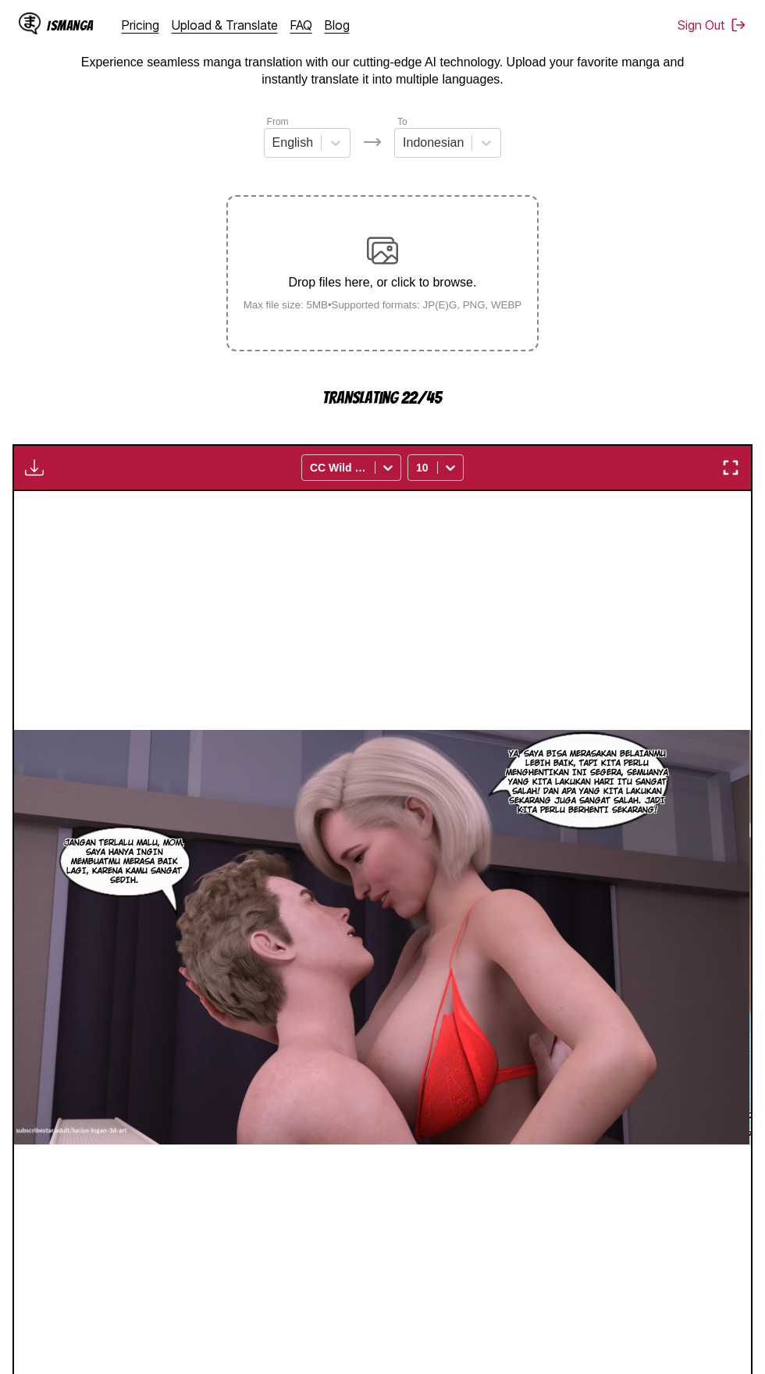
scroll to position [0, 0]
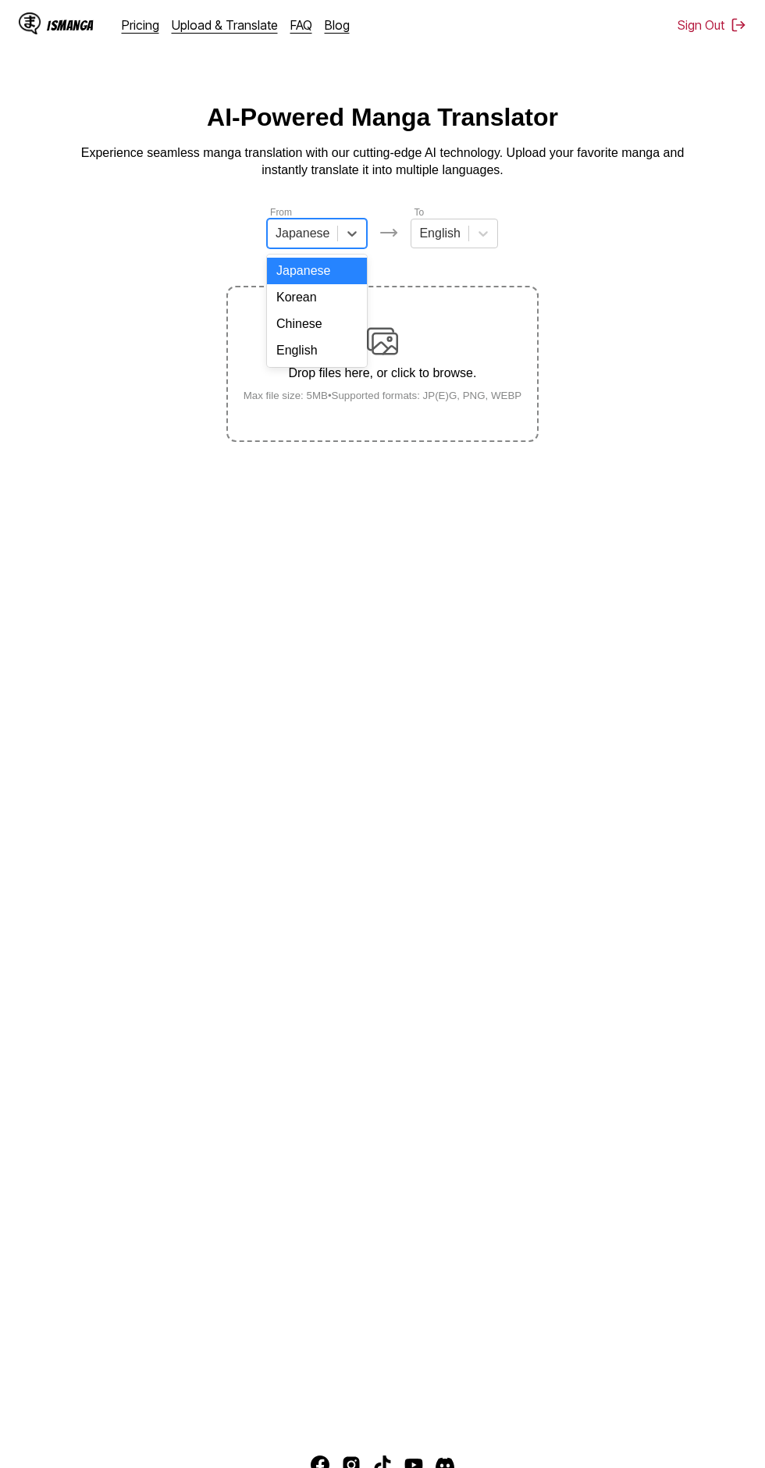
click at [333, 352] on div "English" at bounding box center [317, 350] width 100 height 27
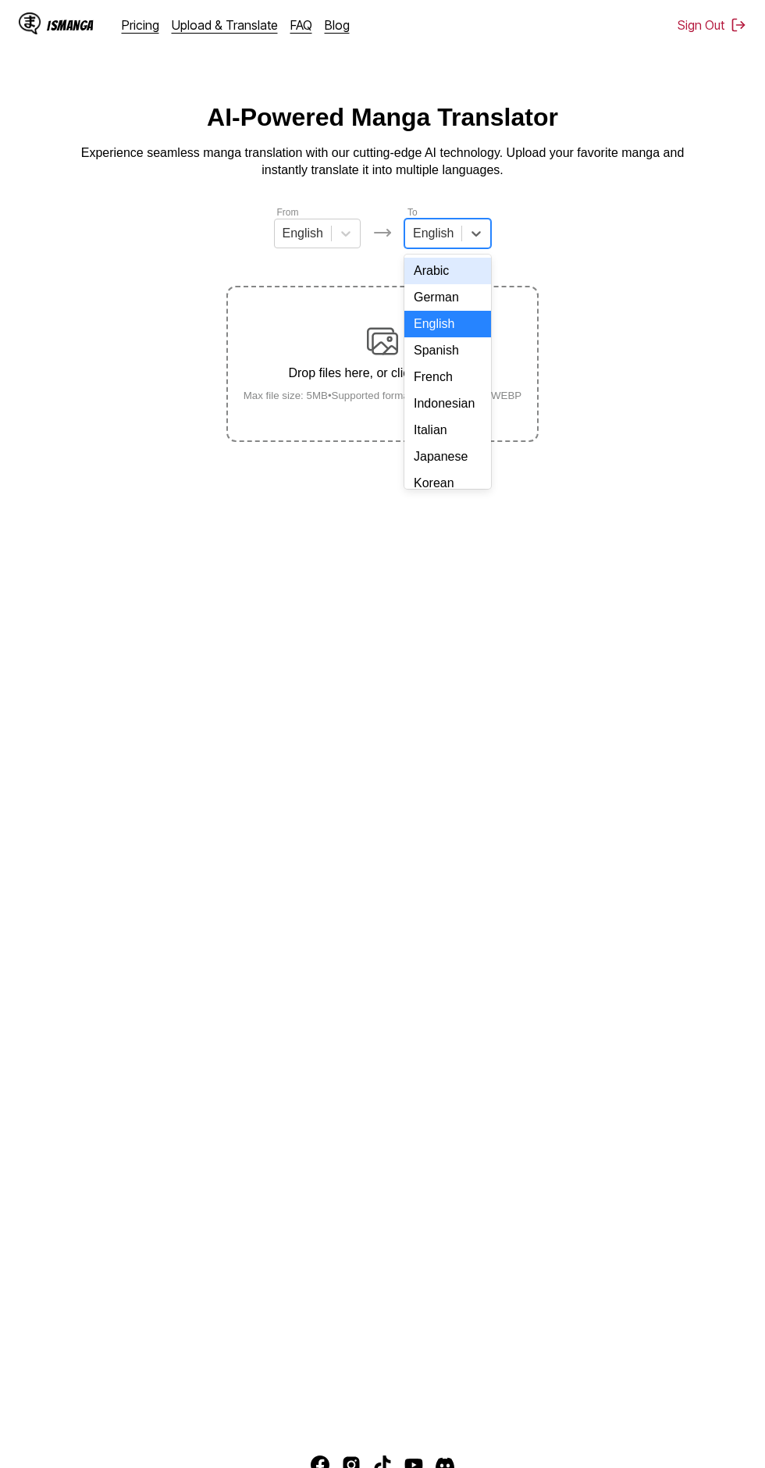
click at [467, 401] on div "Indonesian" at bounding box center [447, 403] width 87 height 27
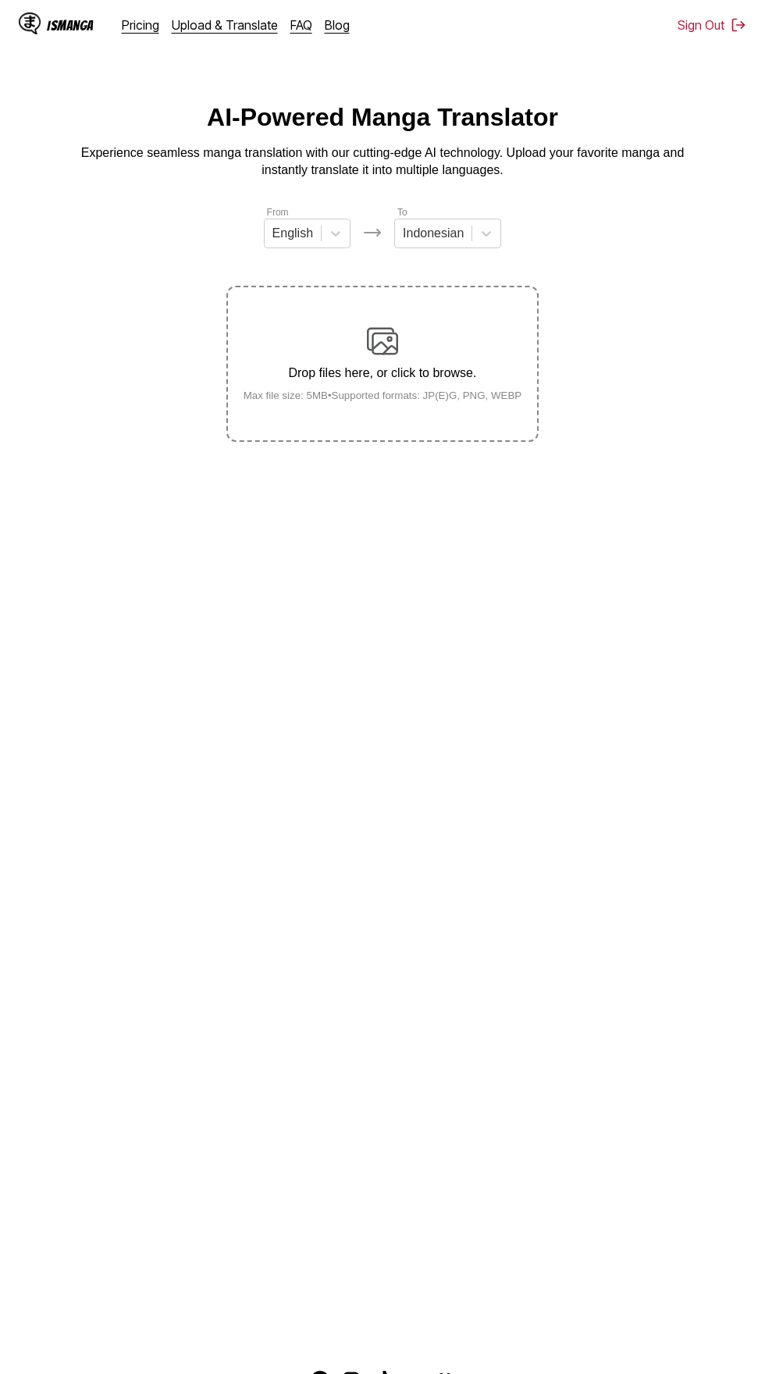
click at [443, 329] on div "Drop files here, or click to browse. Max file size: 5MB • Supported formats: JP…" at bounding box center [383, 364] width 304 height 76
click at [0, 0] on input "Drop files here, or click to browse. Max file size: 5MB • Supported formats: JP…" at bounding box center [0, 0] width 0 height 0
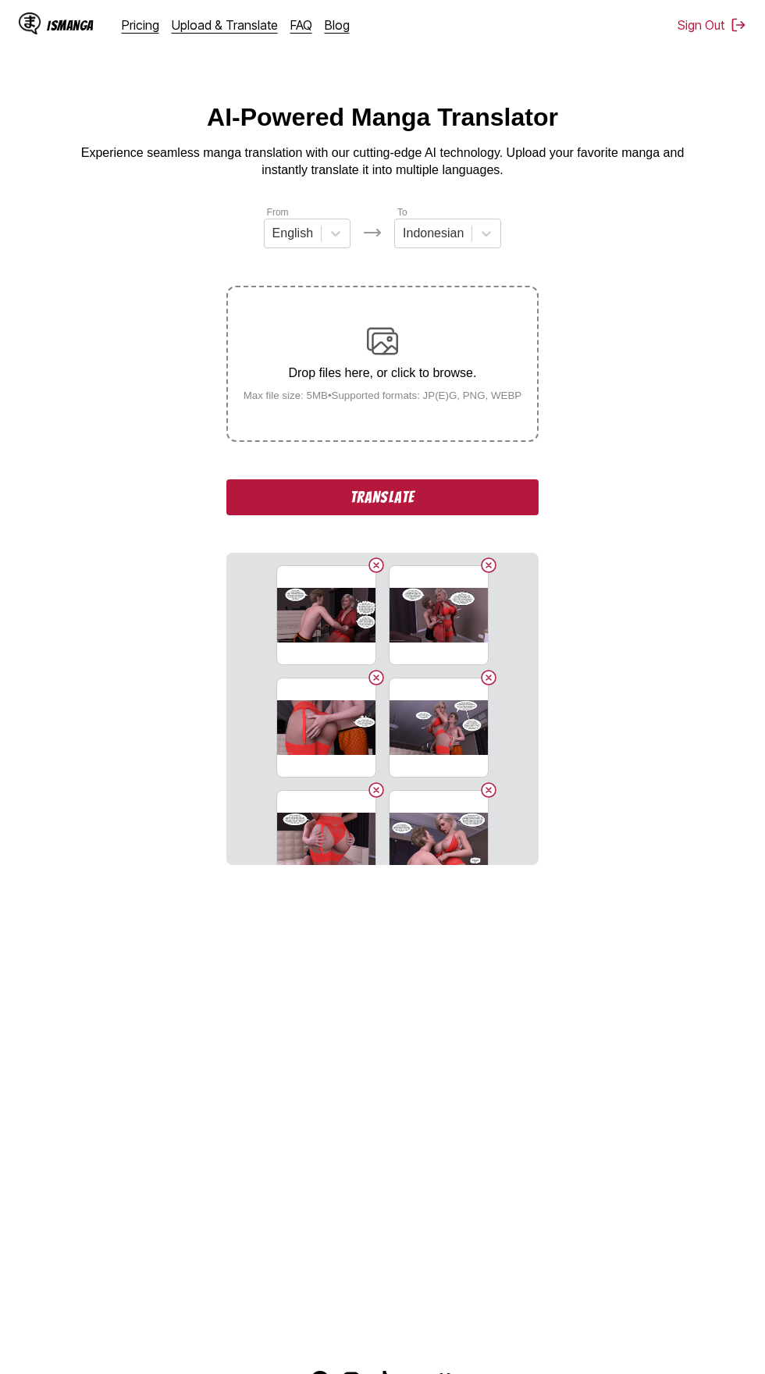
click at [234, 458] on section "From English To Indonesian Drop files here, or click to browse. Max file size: …" at bounding box center [382, 535] width 740 height 661
click at [297, 479] on button "Translate" at bounding box center [382, 497] width 312 height 36
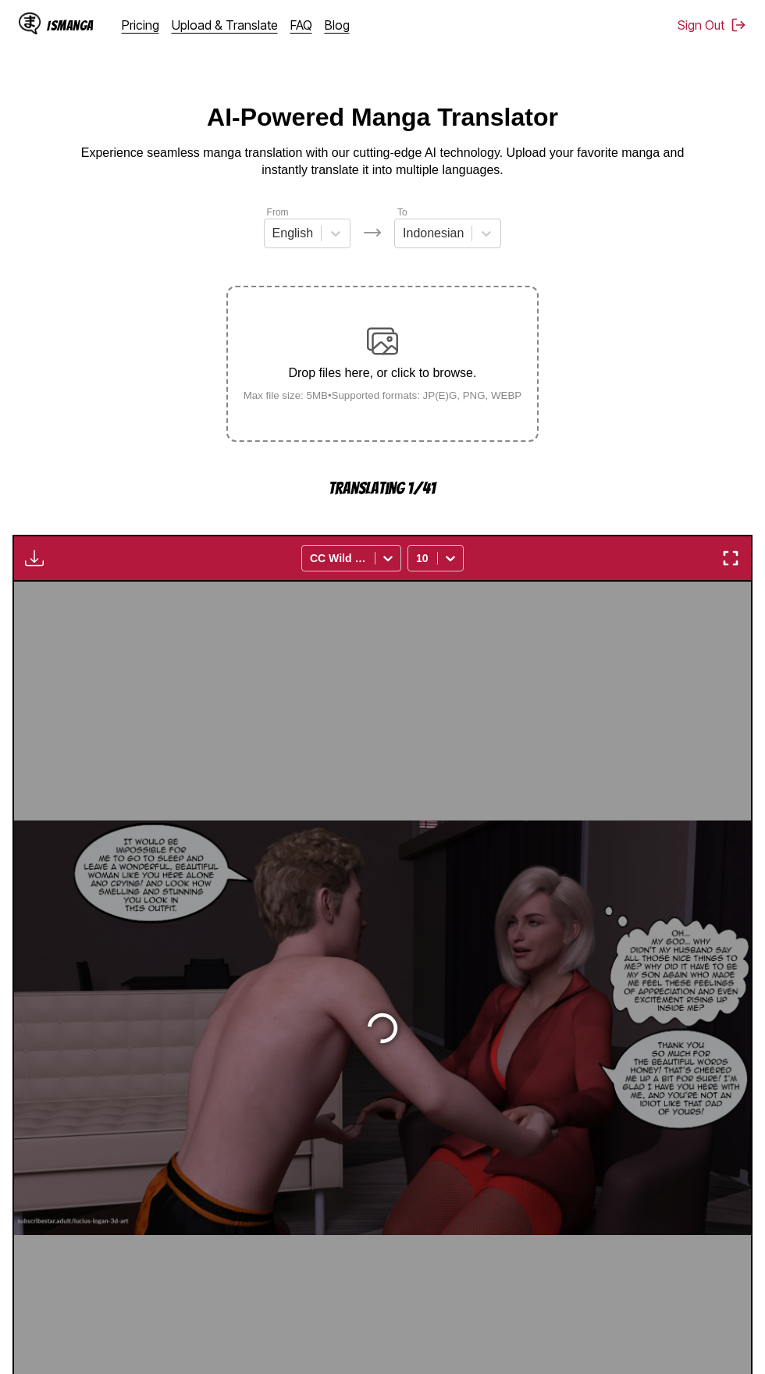
scroll to position [74, 0]
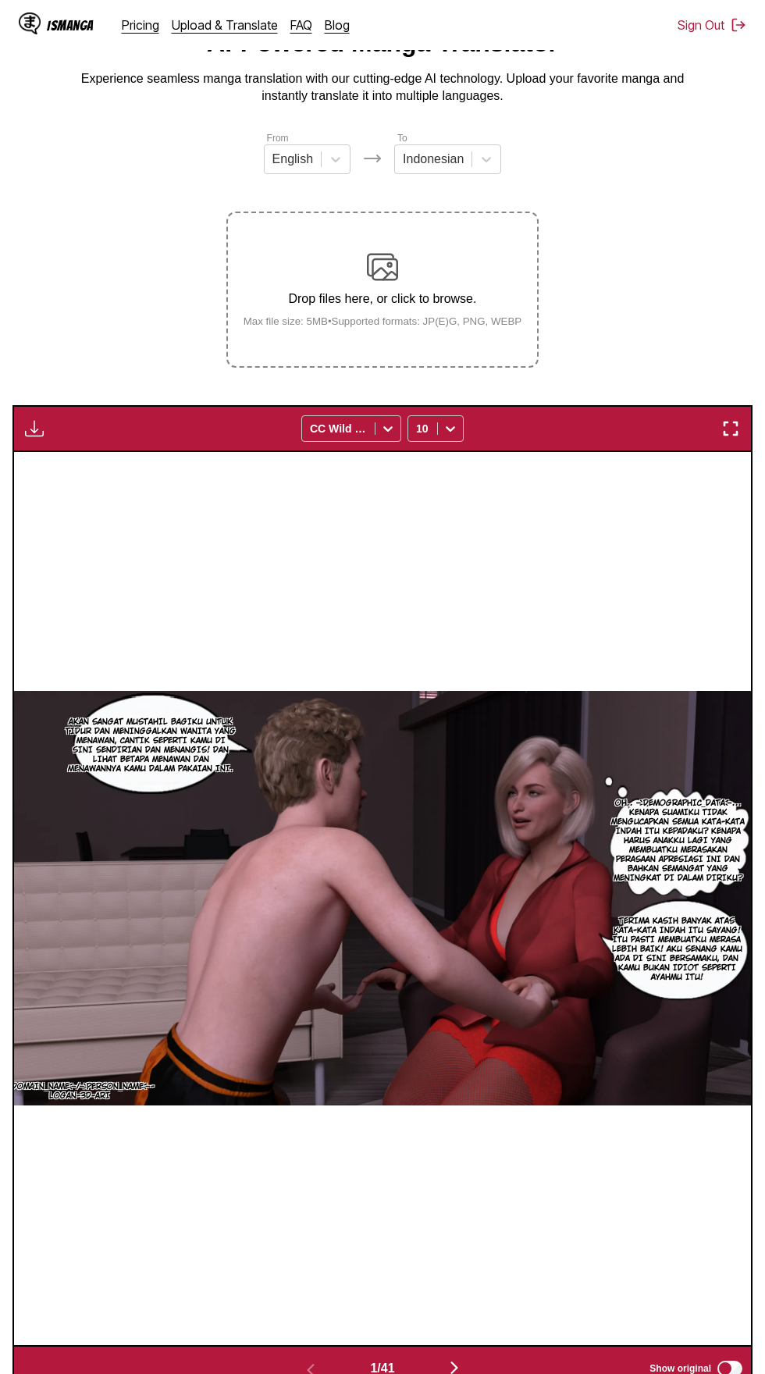
click at [463, 1359] on img "button" at bounding box center [454, 1368] width 19 height 19
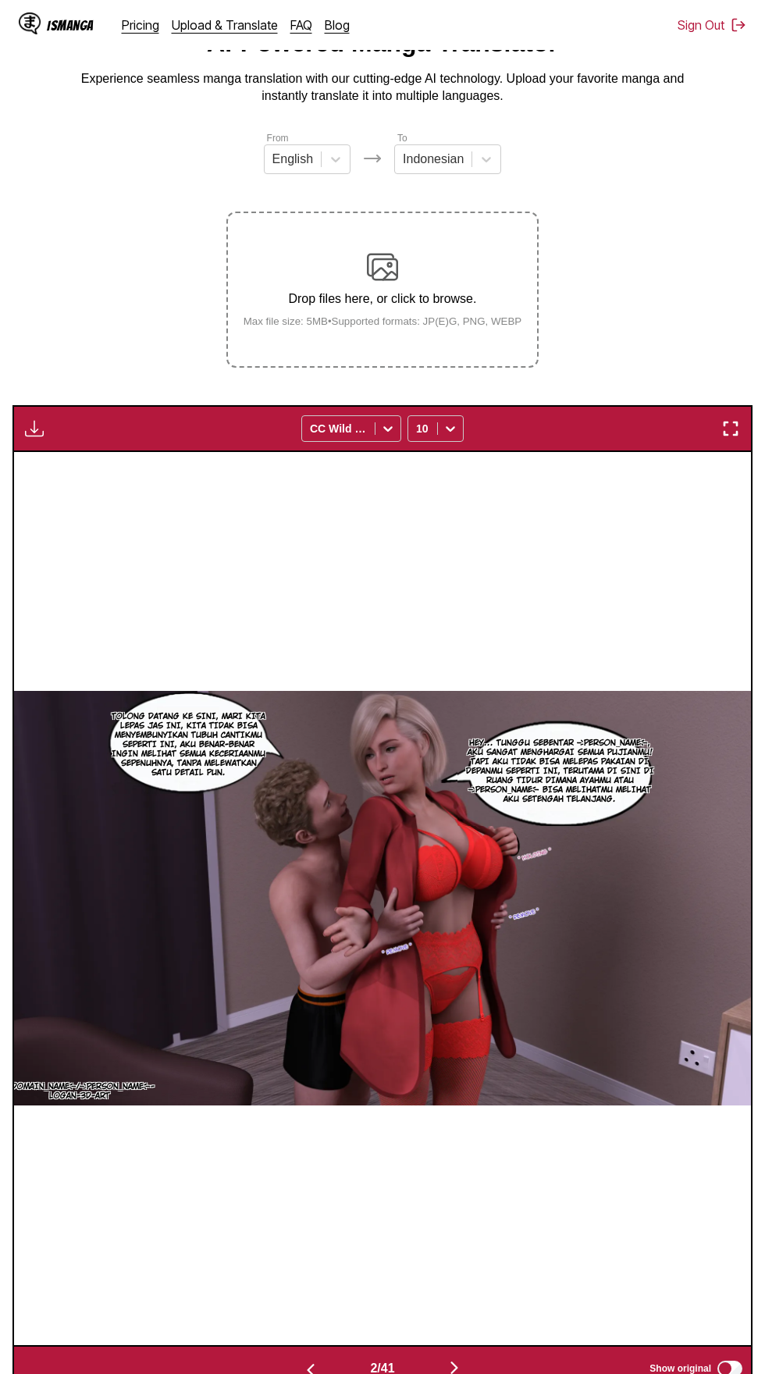
click at [25, 419] on img "button" at bounding box center [34, 428] width 19 height 19
click at [77, 462] on button "Download All" at bounding box center [77, 480] width 100 height 37
click at [451, 1359] on img "button" at bounding box center [454, 1368] width 19 height 19
click at [443, 1358] on button "button" at bounding box center [455, 1369] width 94 height 23
click at [451, 1359] on img "button" at bounding box center [454, 1368] width 19 height 19
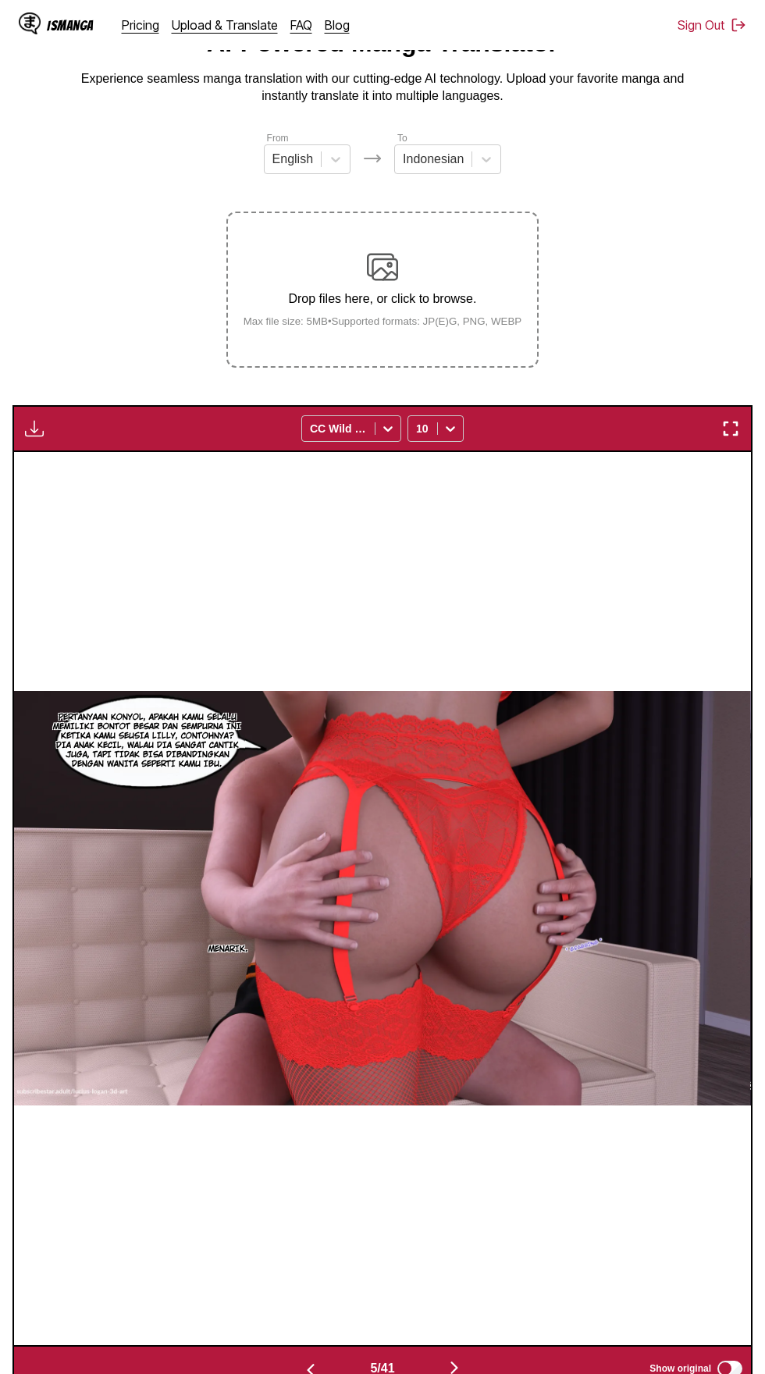
click at [451, 1359] on img "button" at bounding box center [454, 1368] width 19 height 19
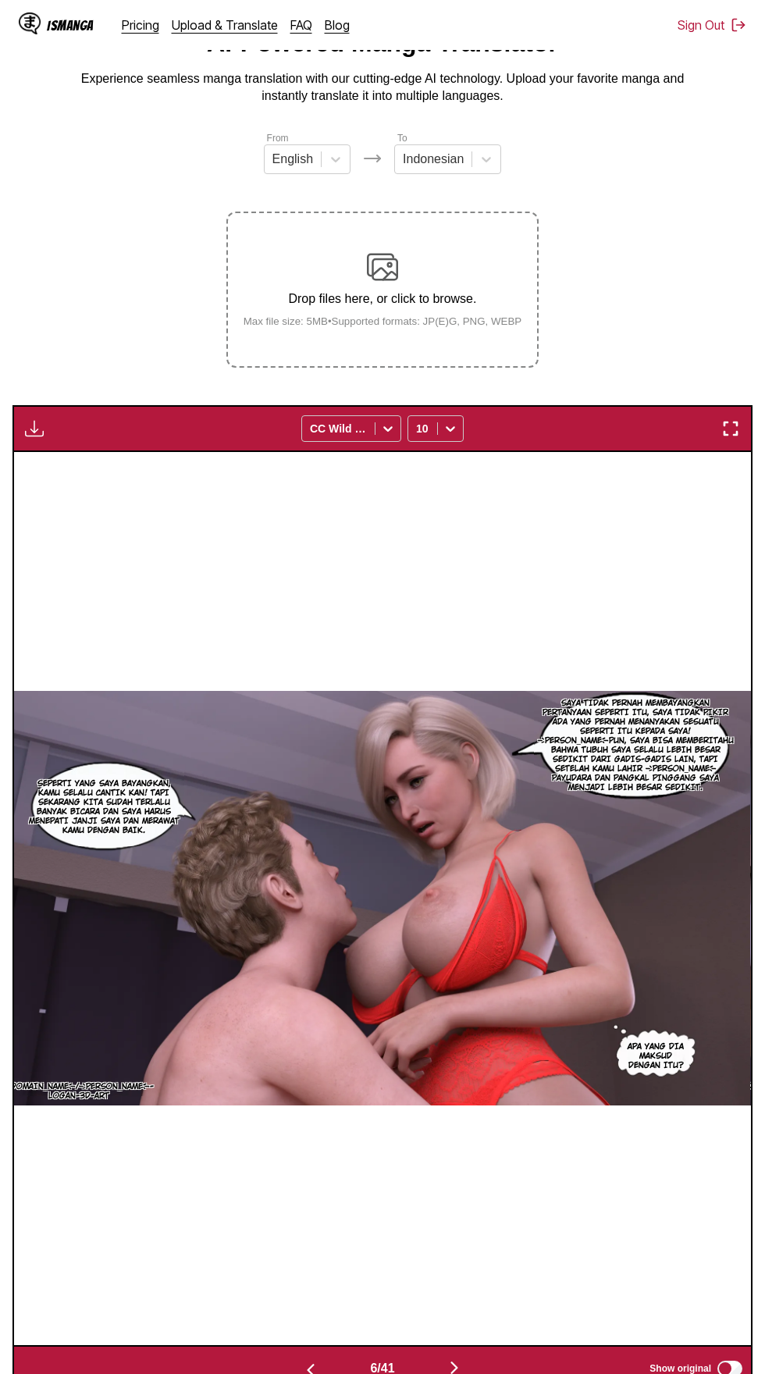
click at [450, 1359] on img "button" at bounding box center [454, 1368] width 19 height 19
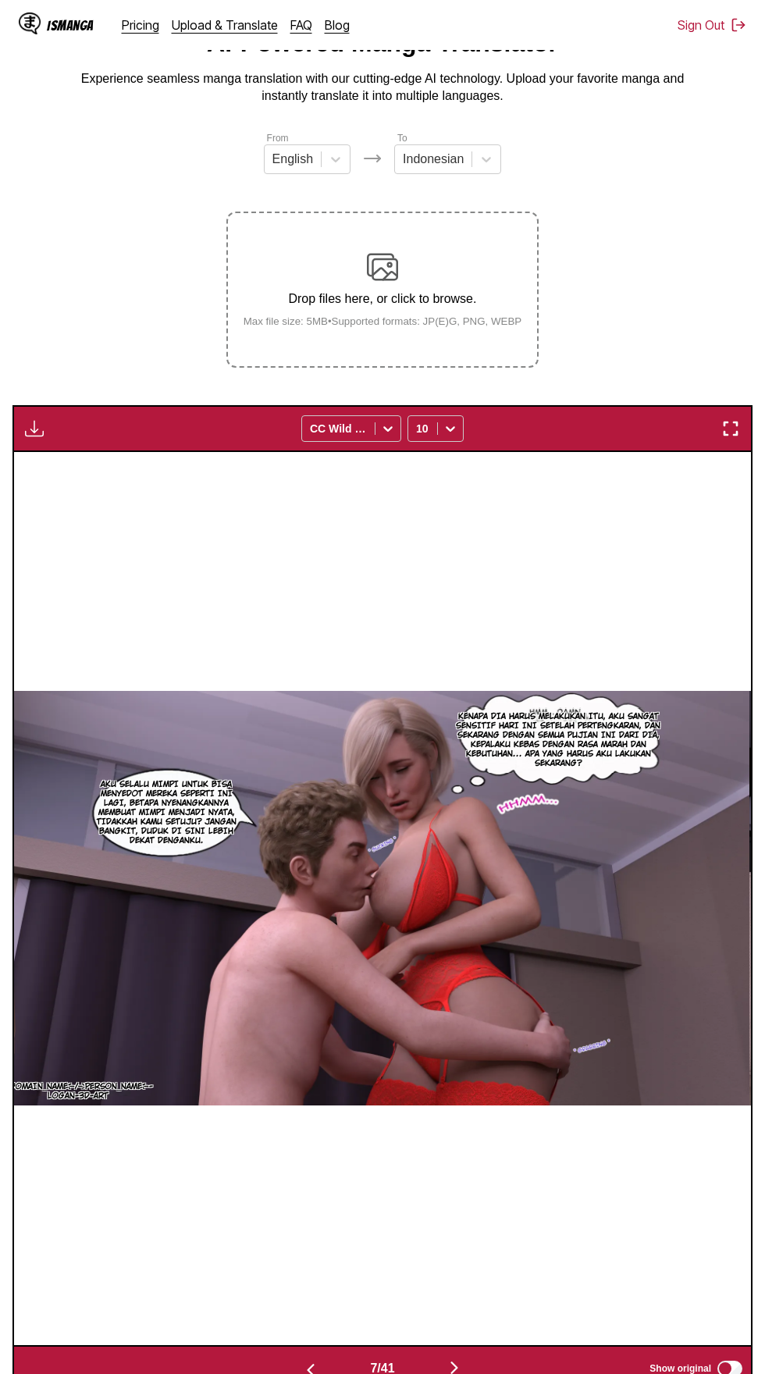
click at [455, 1359] on img "button" at bounding box center [454, 1368] width 19 height 19
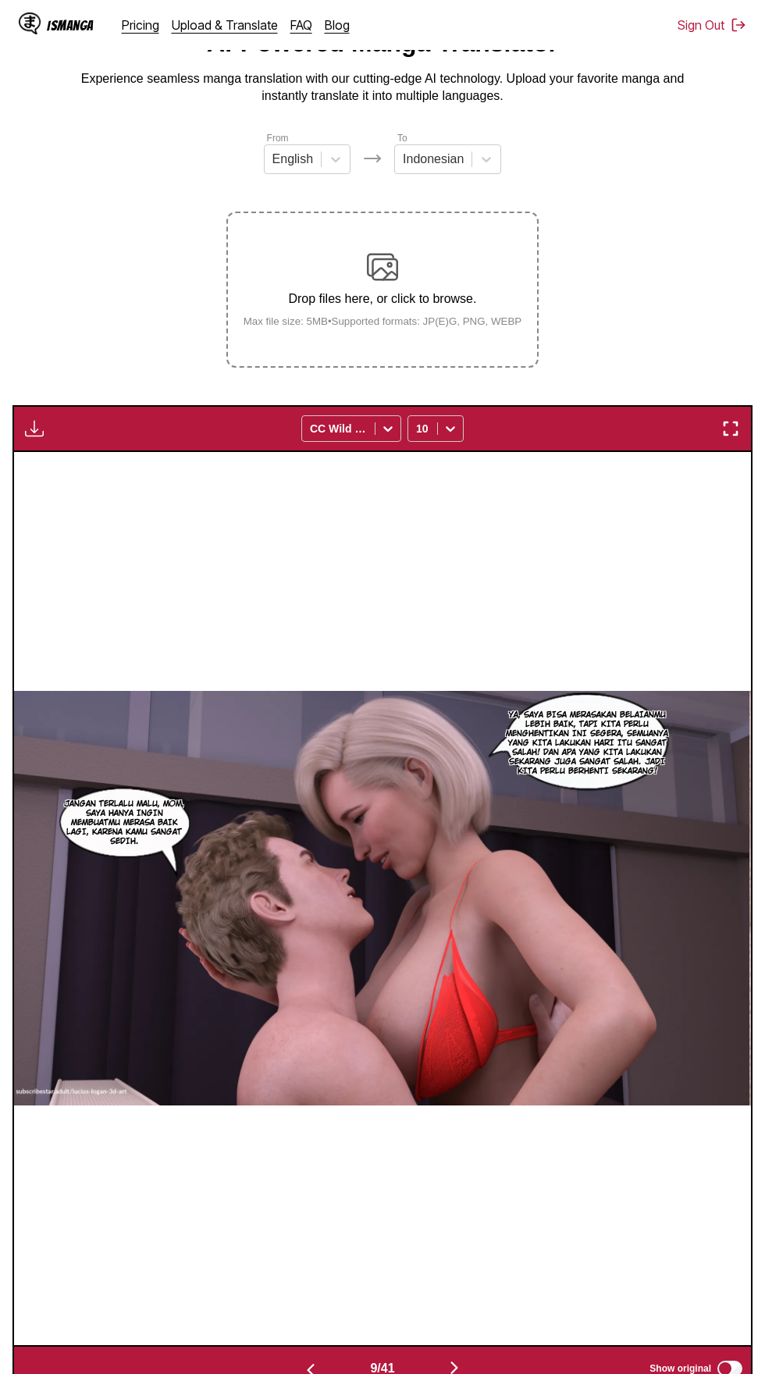
click at [454, 1359] on img "button" at bounding box center [454, 1368] width 19 height 19
click at [452, 1359] on img "button" at bounding box center [457, 1368] width 19 height 19
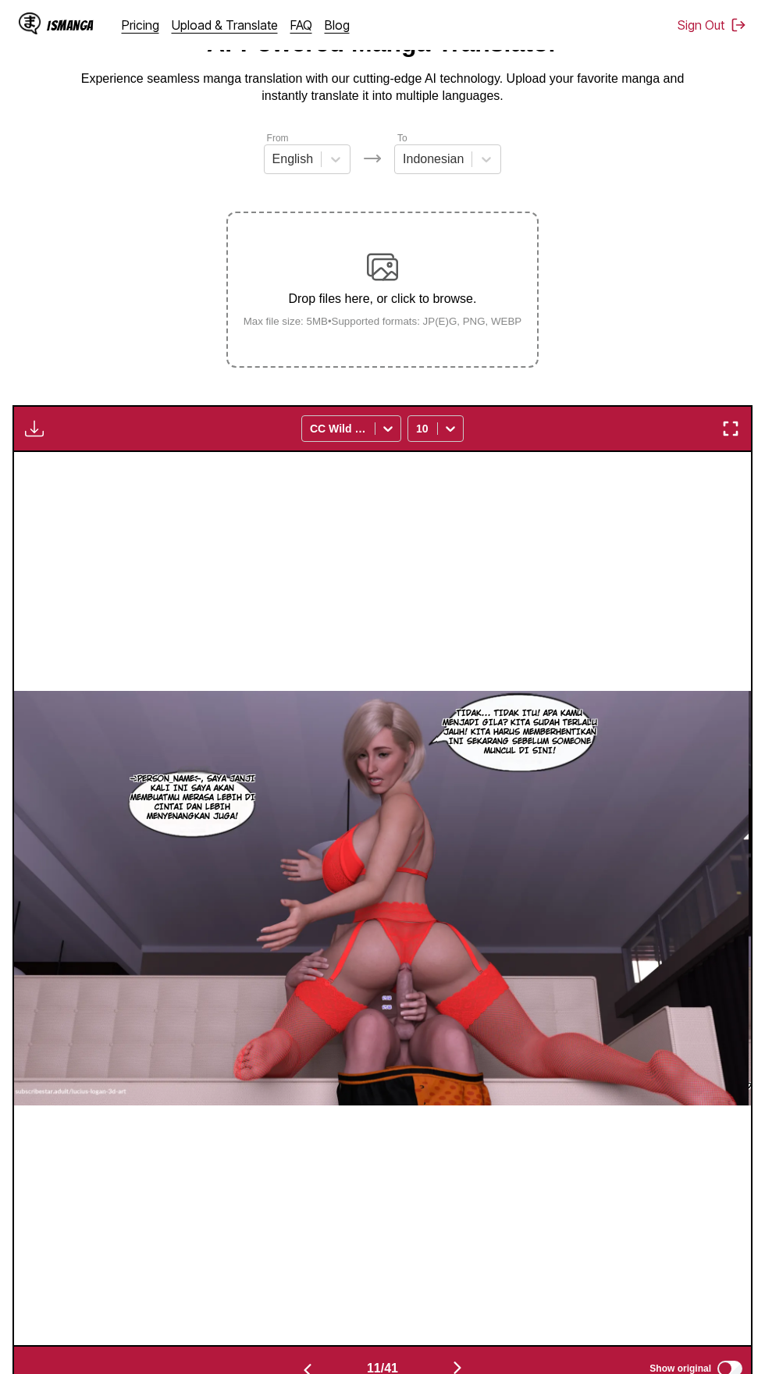
click at [456, 1359] on img "button" at bounding box center [457, 1368] width 19 height 19
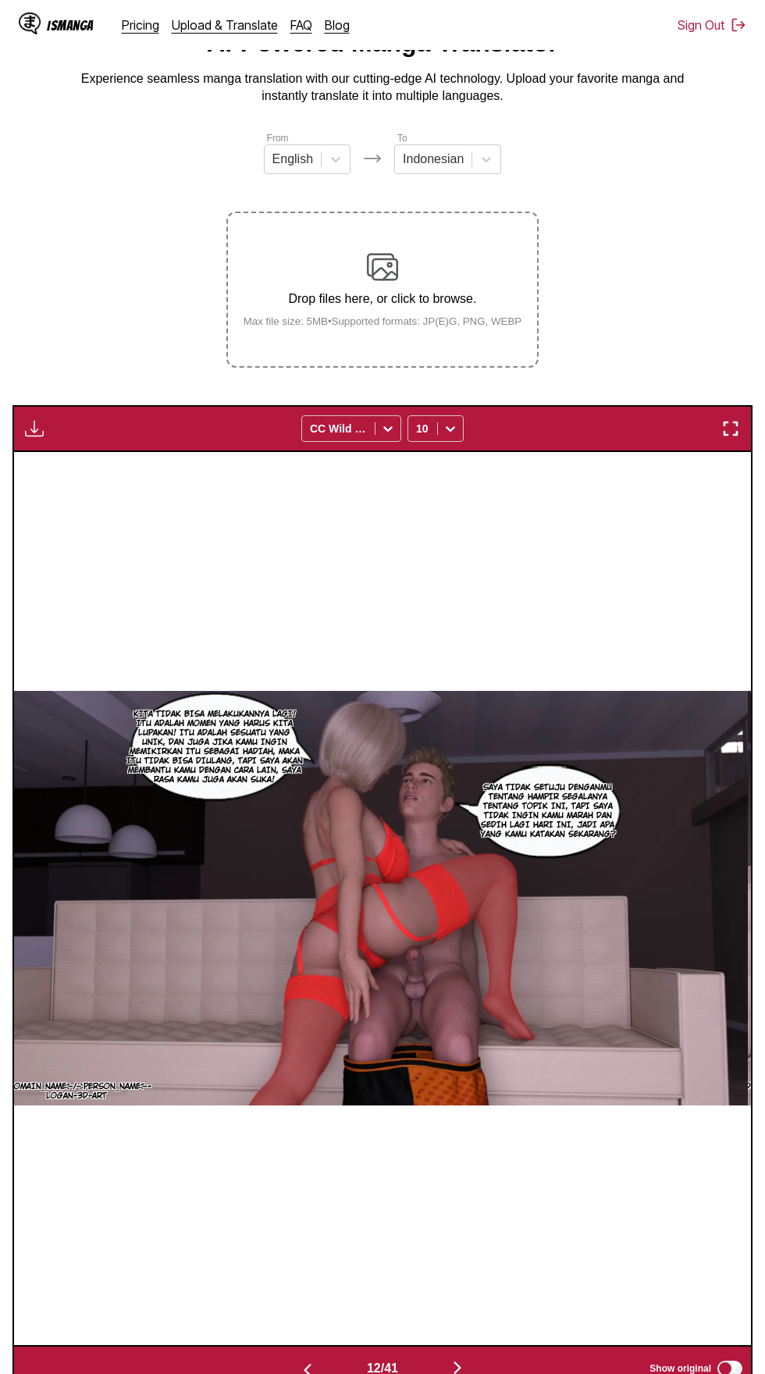
click at [454, 1359] on img "button" at bounding box center [457, 1368] width 19 height 19
click at [457, 1359] on img "button" at bounding box center [457, 1368] width 19 height 19
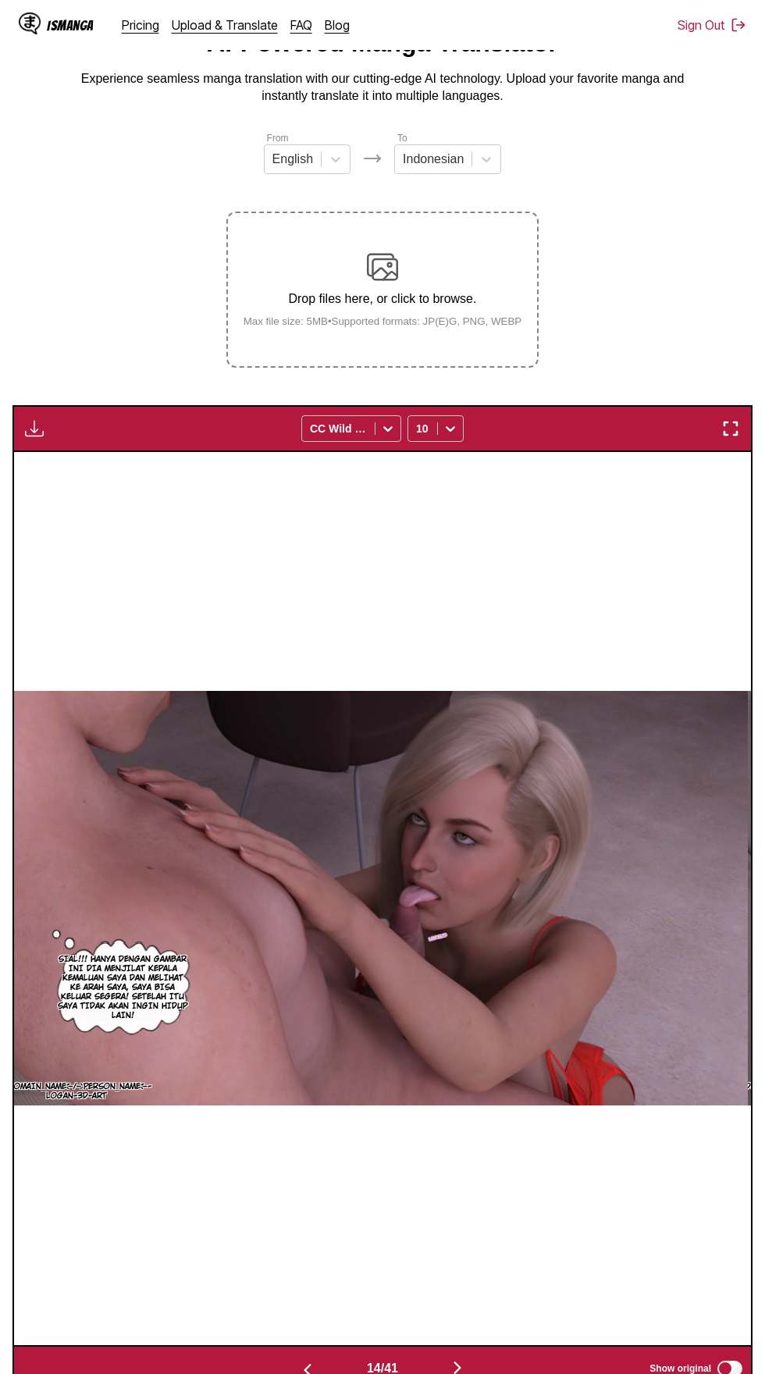
click at [450, 1359] on img "button" at bounding box center [457, 1368] width 19 height 19
click at [451, 1359] on img "button" at bounding box center [457, 1368] width 19 height 19
click at [452, 1359] on img "button" at bounding box center [457, 1368] width 19 height 19
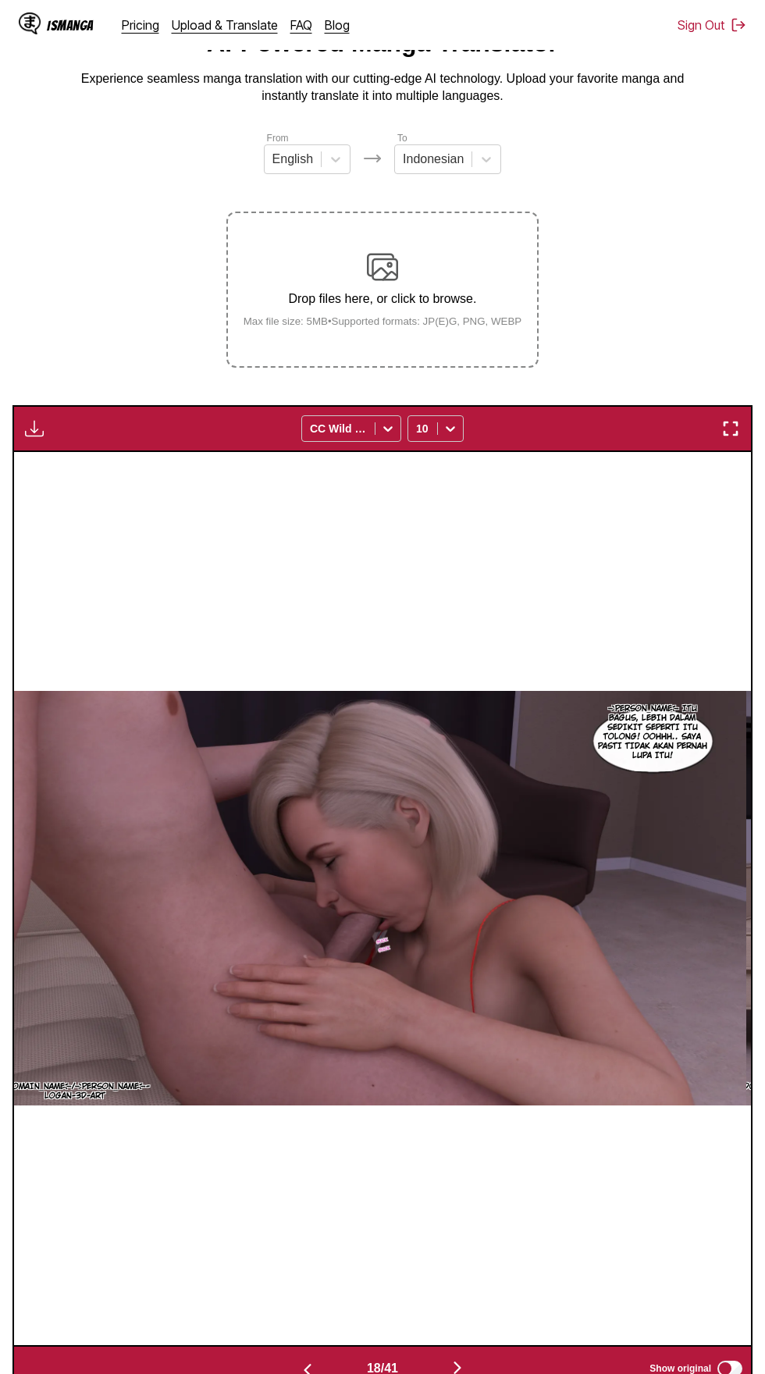
click at [454, 1359] on img "button" at bounding box center [457, 1368] width 19 height 19
click at [457, 1359] on img "button" at bounding box center [457, 1368] width 19 height 19
click at [450, 1359] on img "button" at bounding box center [457, 1368] width 19 height 19
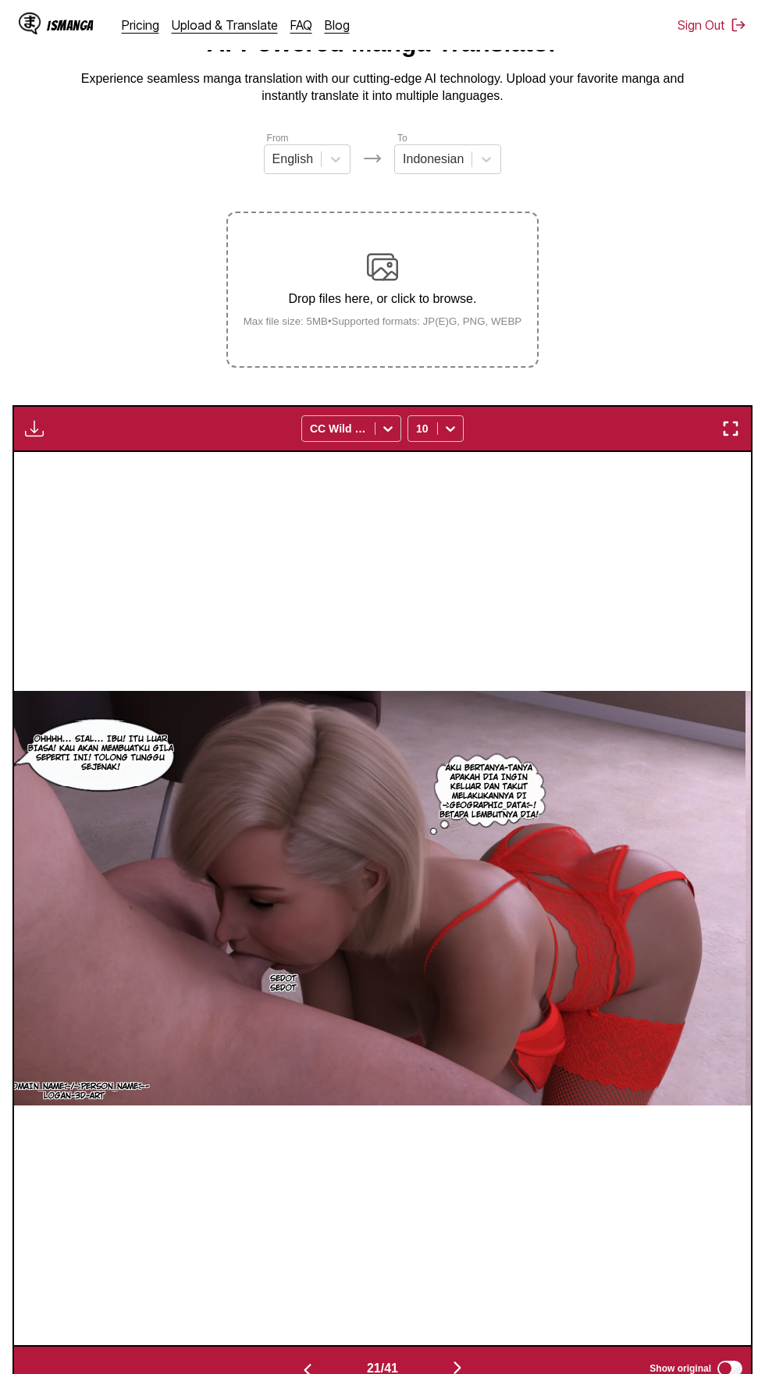
click at [457, 1359] on img "button" at bounding box center [457, 1368] width 19 height 19
click at [452, 1359] on img "button" at bounding box center [457, 1368] width 19 height 19
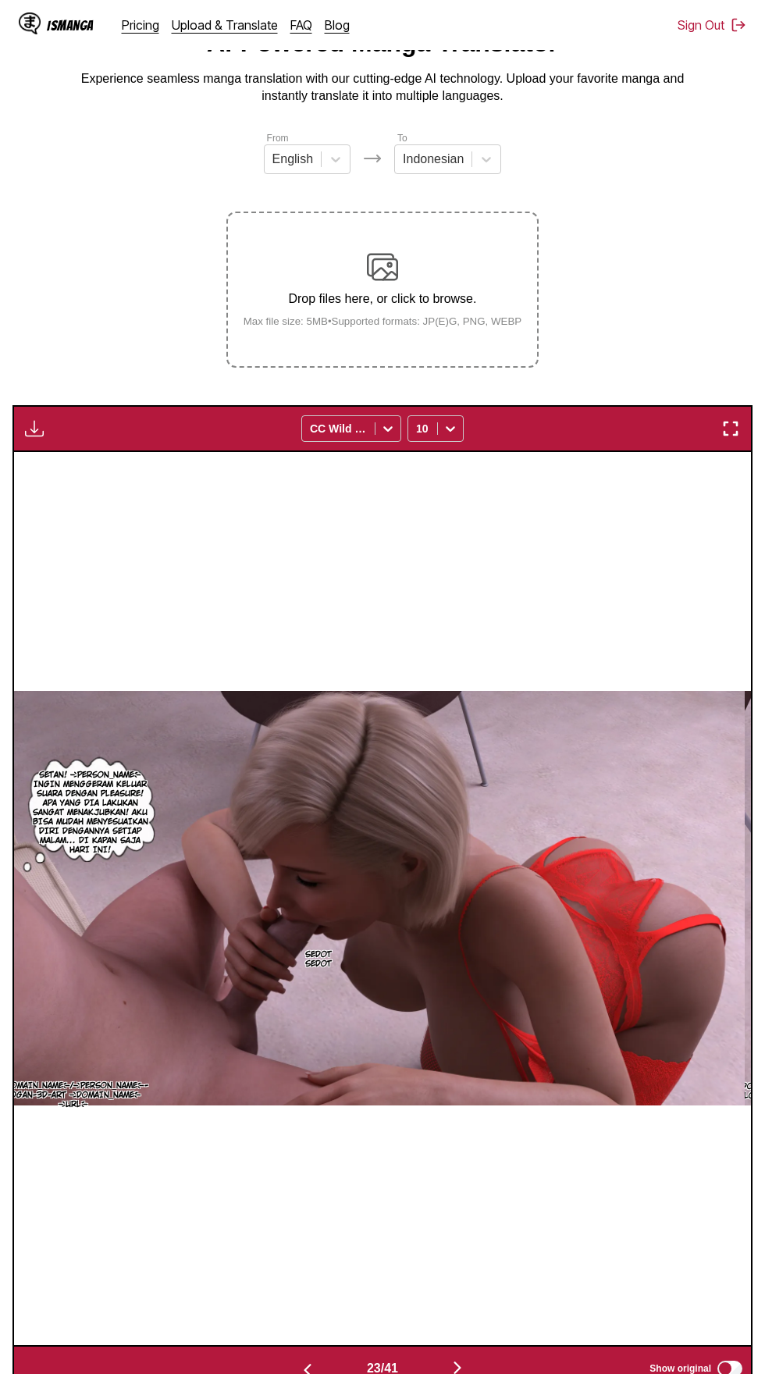
click at [454, 1359] on img "button" at bounding box center [457, 1368] width 19 height 19
click at [458, 1359] on img "button" at bounding box center [457, 1368] width 19 height 19
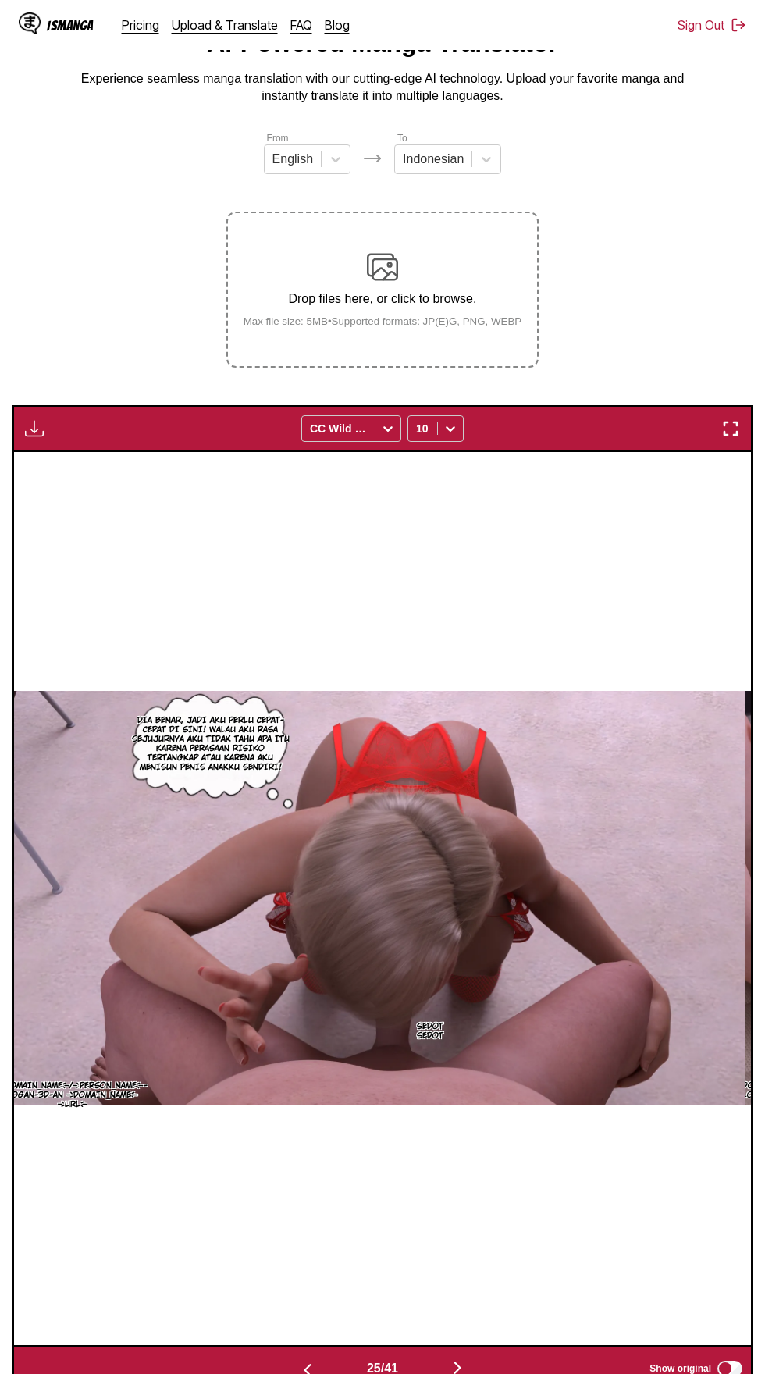
click at [458, 1359] on img "button" at bounding box center [457, 1368] width 19 height 19
click at [457, 1359] on img "button" at bounding box center [457, 1368] width 19 height 19
click at [458, 1359] on img "button" at bounding box center [457, 1368] width 19 height 19
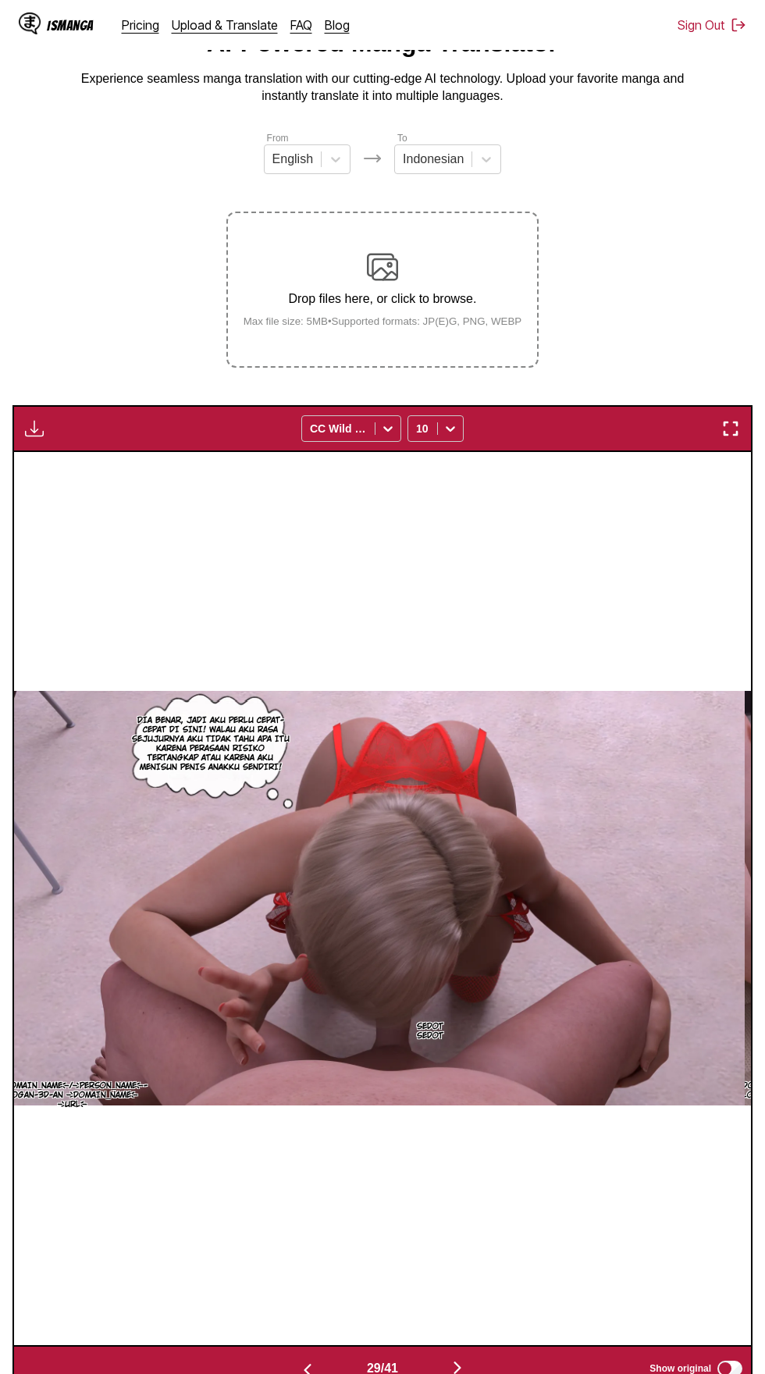
click at [461, 1359] on img "button" at bounding box center [457, 1368] width 19 height 19
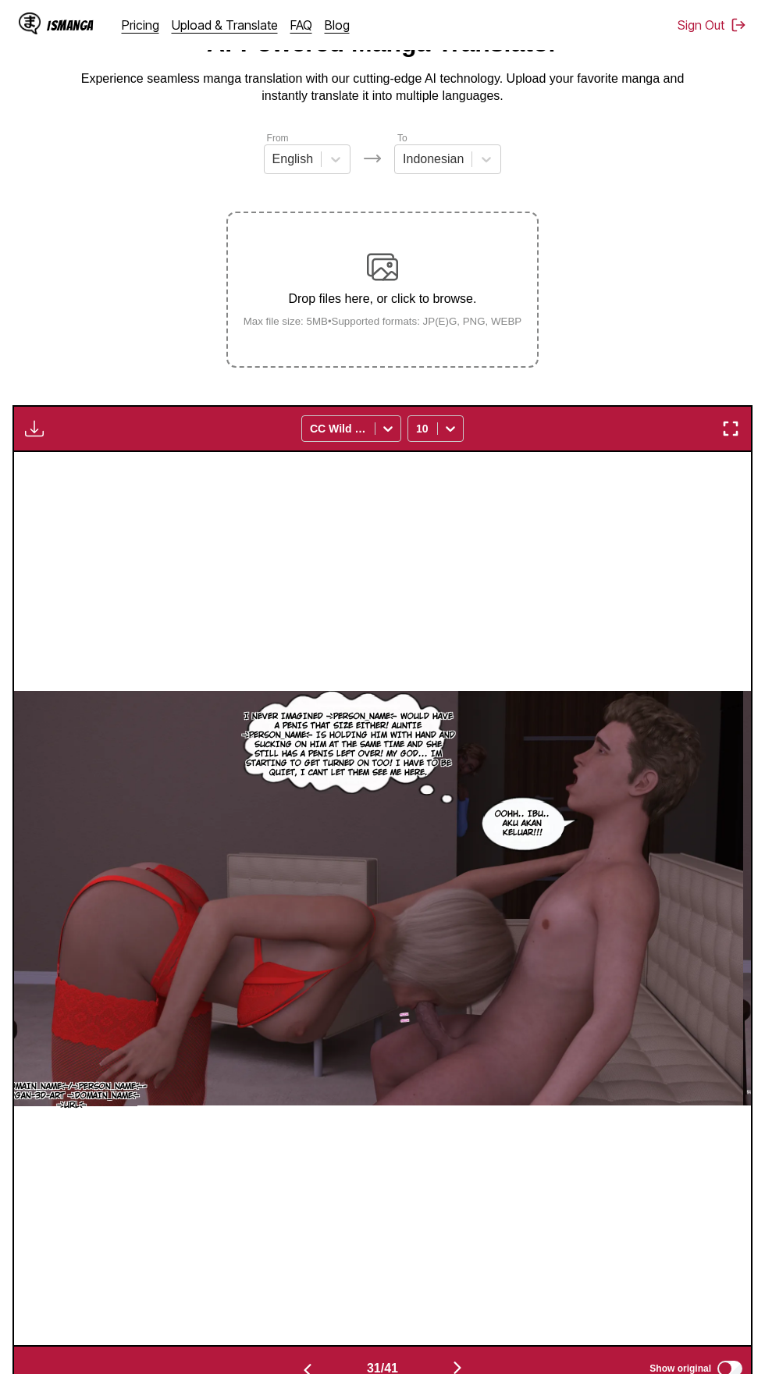
click at [459, 1359] on img "button" at bounding box center [457, 1368] width 19 height 19
click at [459, 1358] on button "button" at bounding box center [458, 1369] width 94 height 23
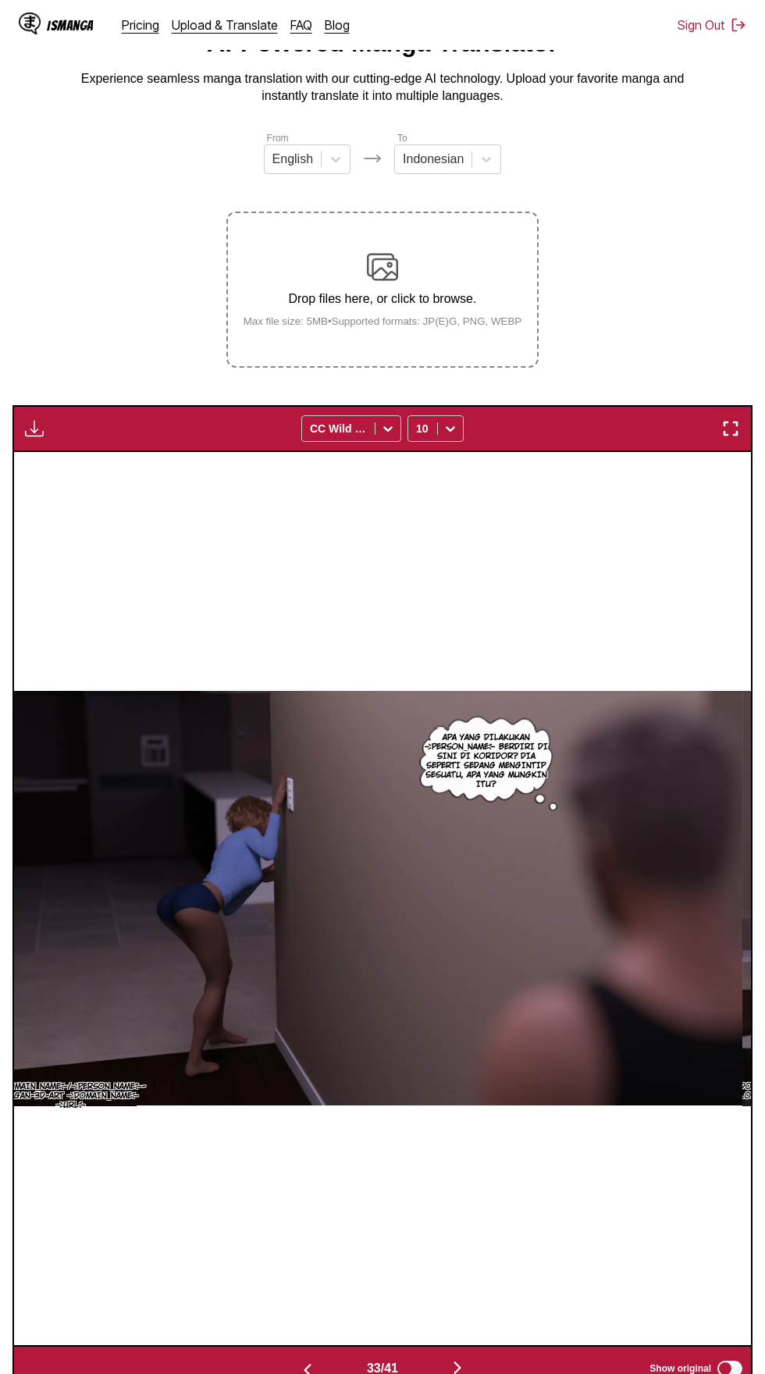
click at [459, 1359] on img "button" at bounding box center [457, 1368] width 19 height 19
click at [465, 1359] on img "button" at bounding box center [457, 1368] width 19 height 19
click at [467, 1359] on img "button" at bounding box center [457, 1368] width 19 height 19
click at [465, 1359] on img "button" at bounding box center [457, 1368] width 19 height 19
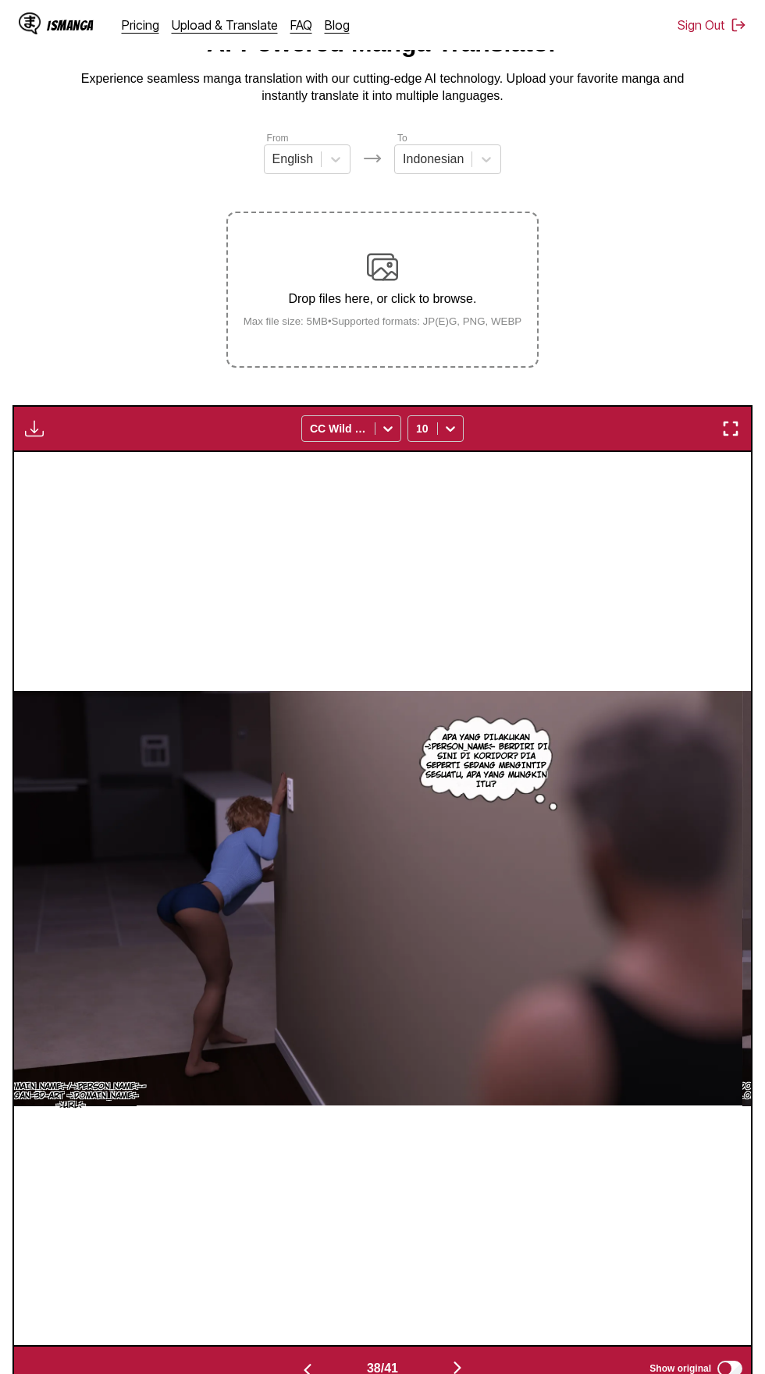
scroll to position [0, 27282]
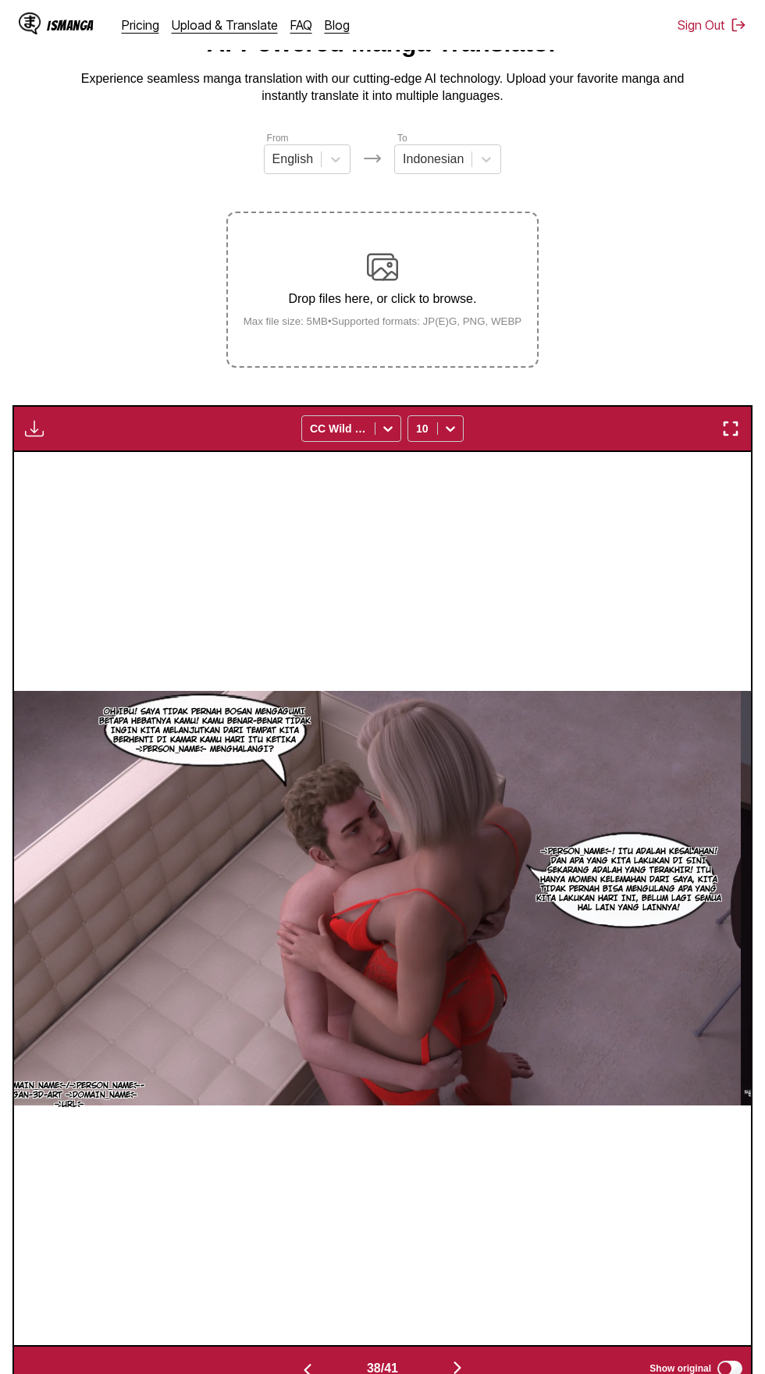
click at [466, 1359] on img "button" at bounding box center [457, 1368] width 19 height 19
click at [451, 1359] on img "button" at bounding box center [457, 1368] width 19 height 19
click at [447, 1358] on button "button" at bounding box center [458, 1369] width 94 height 23
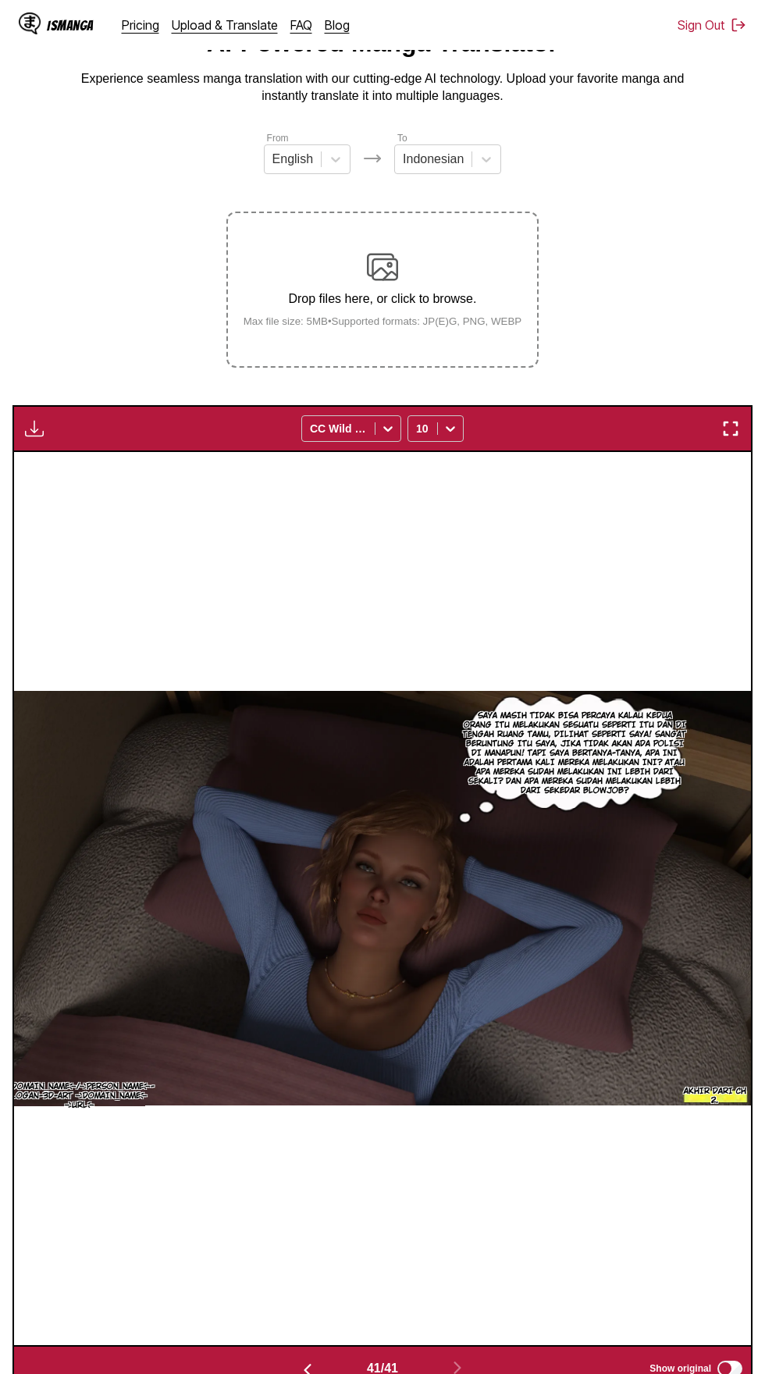
click at [23, 419] on button "button" at bounding box center [34, 429] width 28 height 20
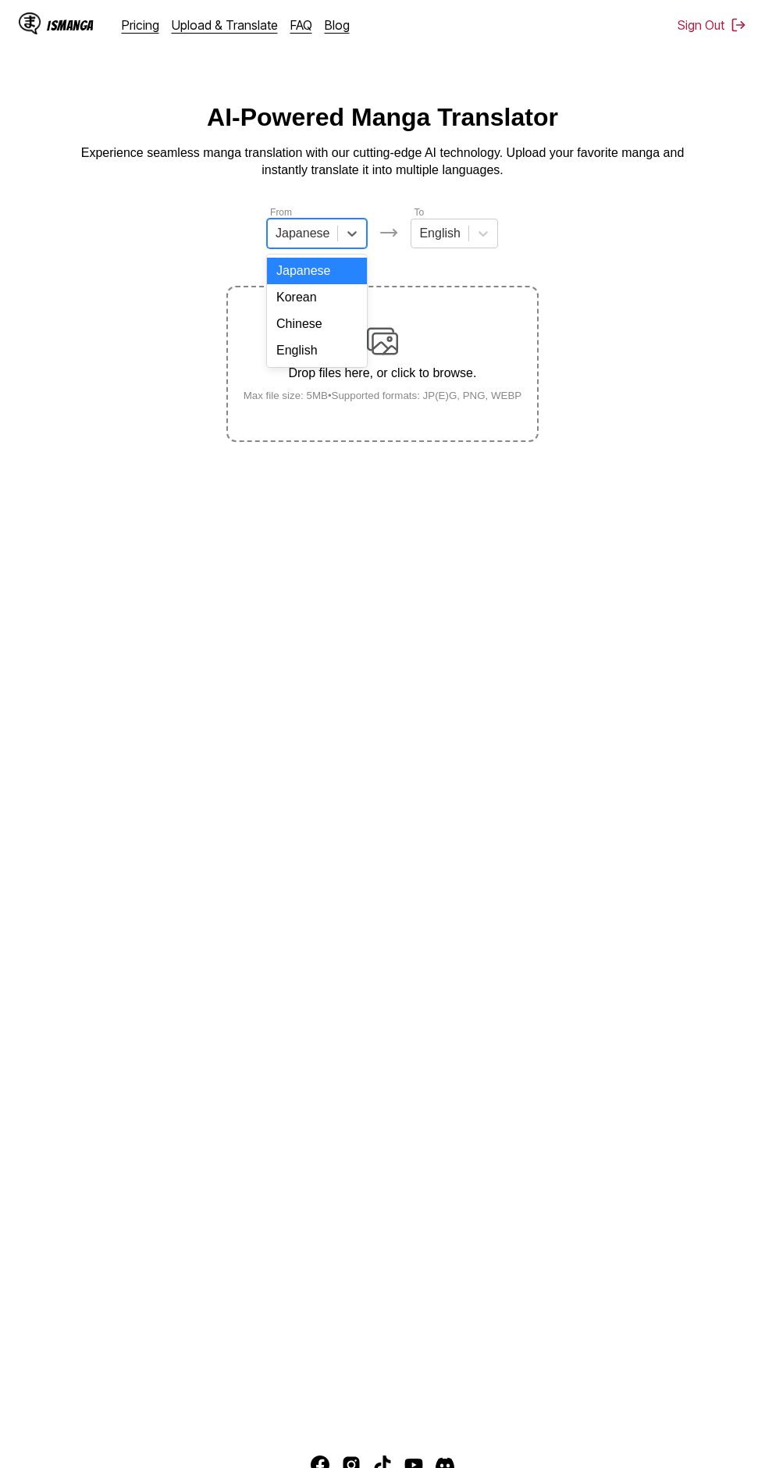
click at [330, 361] on div "English" at bounding box center [317, 350] width 100 height 27
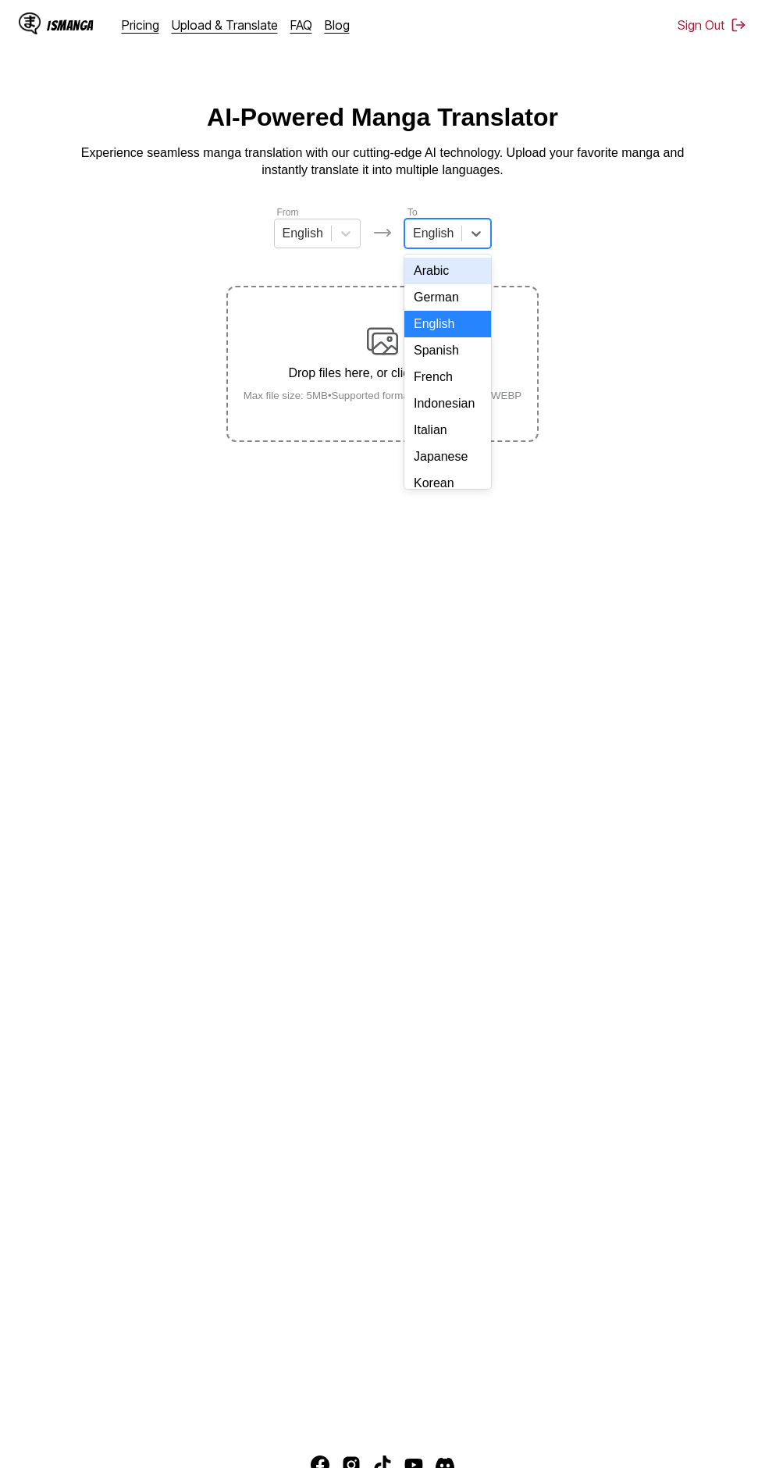
click at [454, 407] on div "Indonesian" at bounding box center [447, 403] width 87 height 27
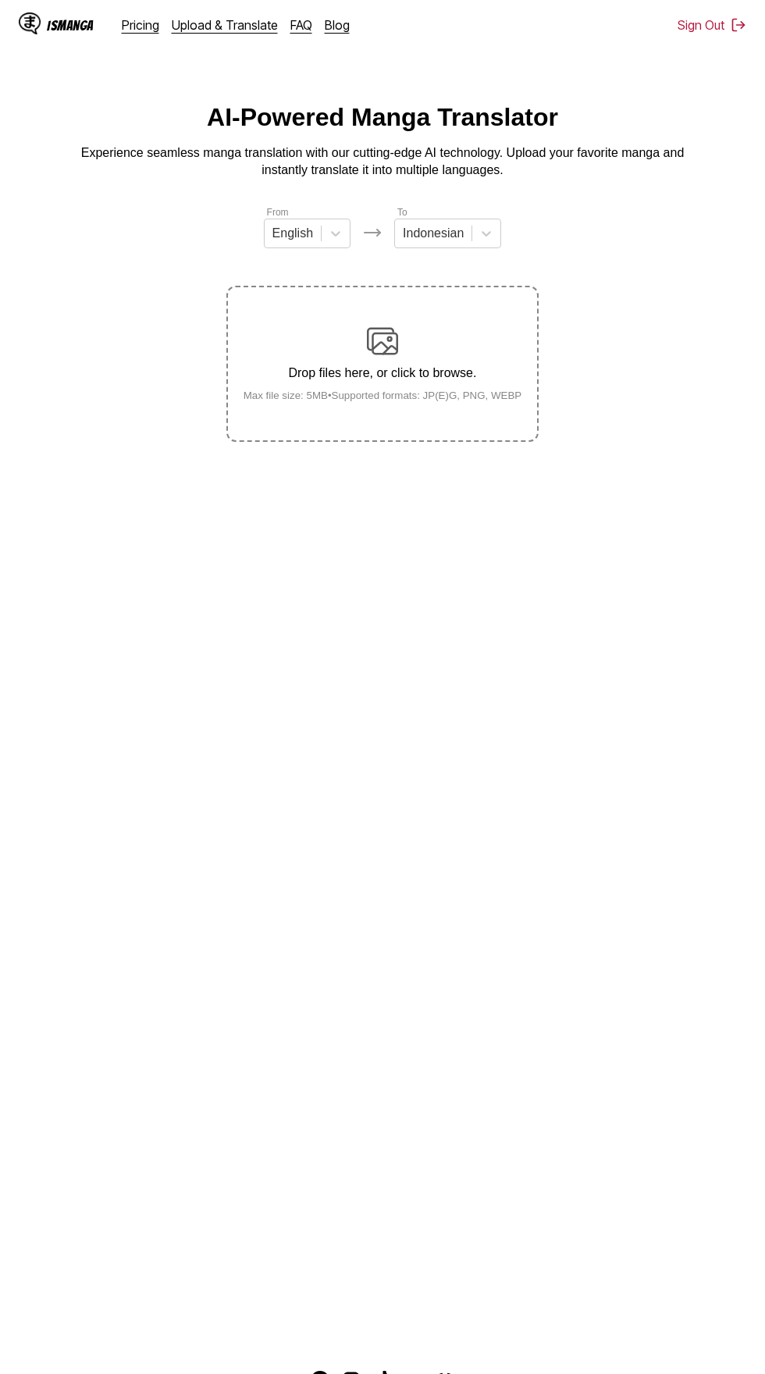
click at [425, 326] on div "Drop files here, or click to browse. Max file size: 5MB • Supported formats: JP…" at bounding box center [383, 364] width 304 height 76
click at [0, 0] on input "Drop files here, or click to browse. Max file size: 5MB • Supported formats: JP…" at bounding box center [0, 0] width 0 height 0
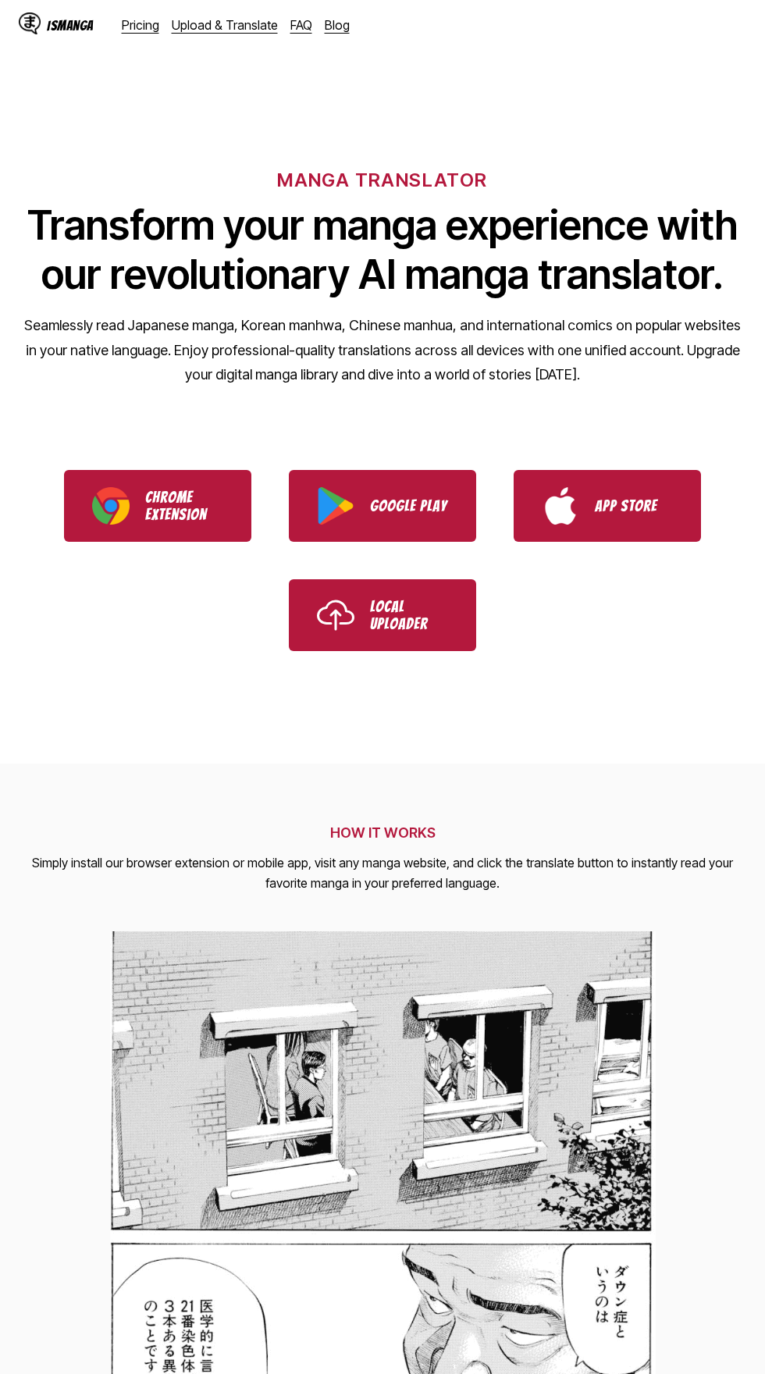
click at [223, 25] on link "Upload & Translate" at bounding box center [225, 25] width 106 height 16
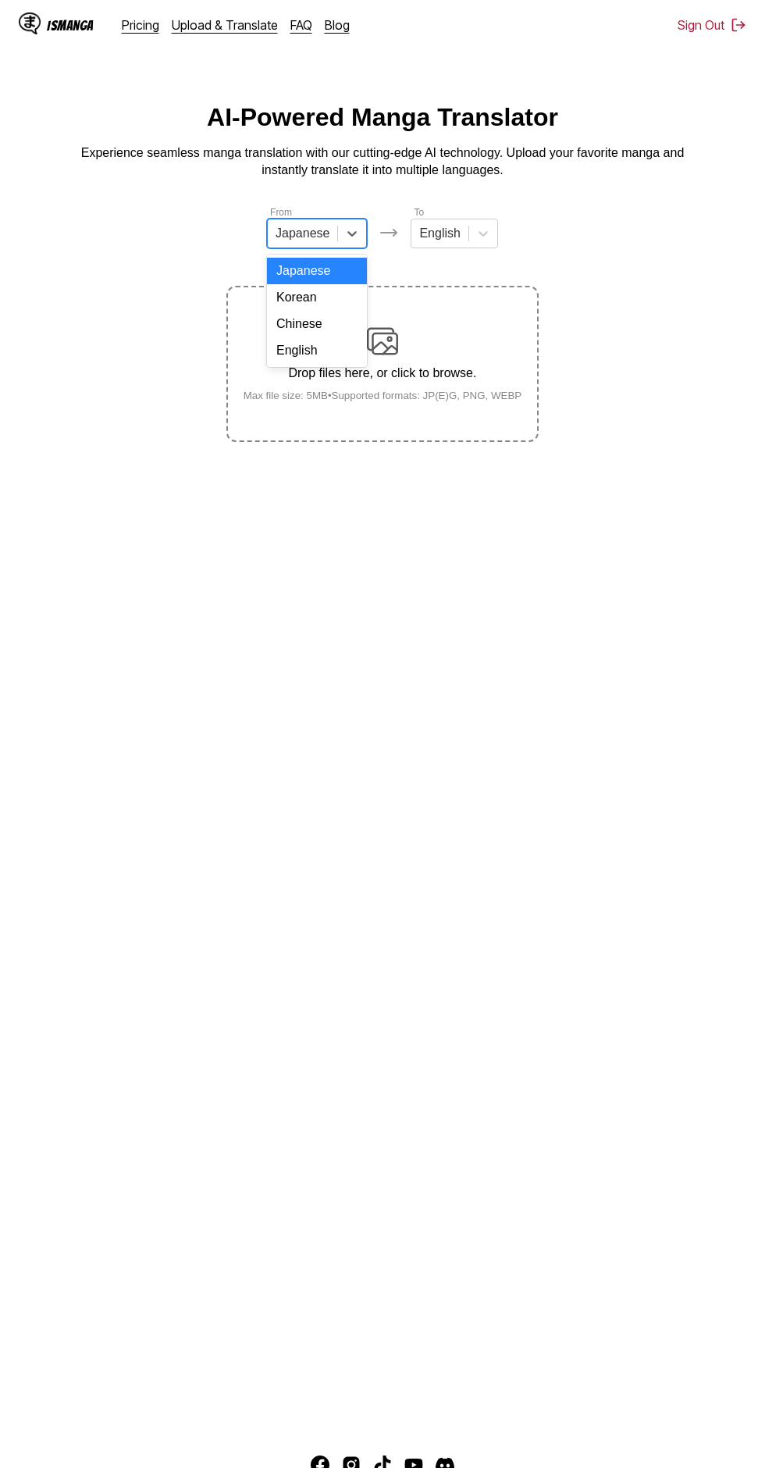
click at [330, 350] on div "English" at bounding box center [317, 350] width 100 height 27
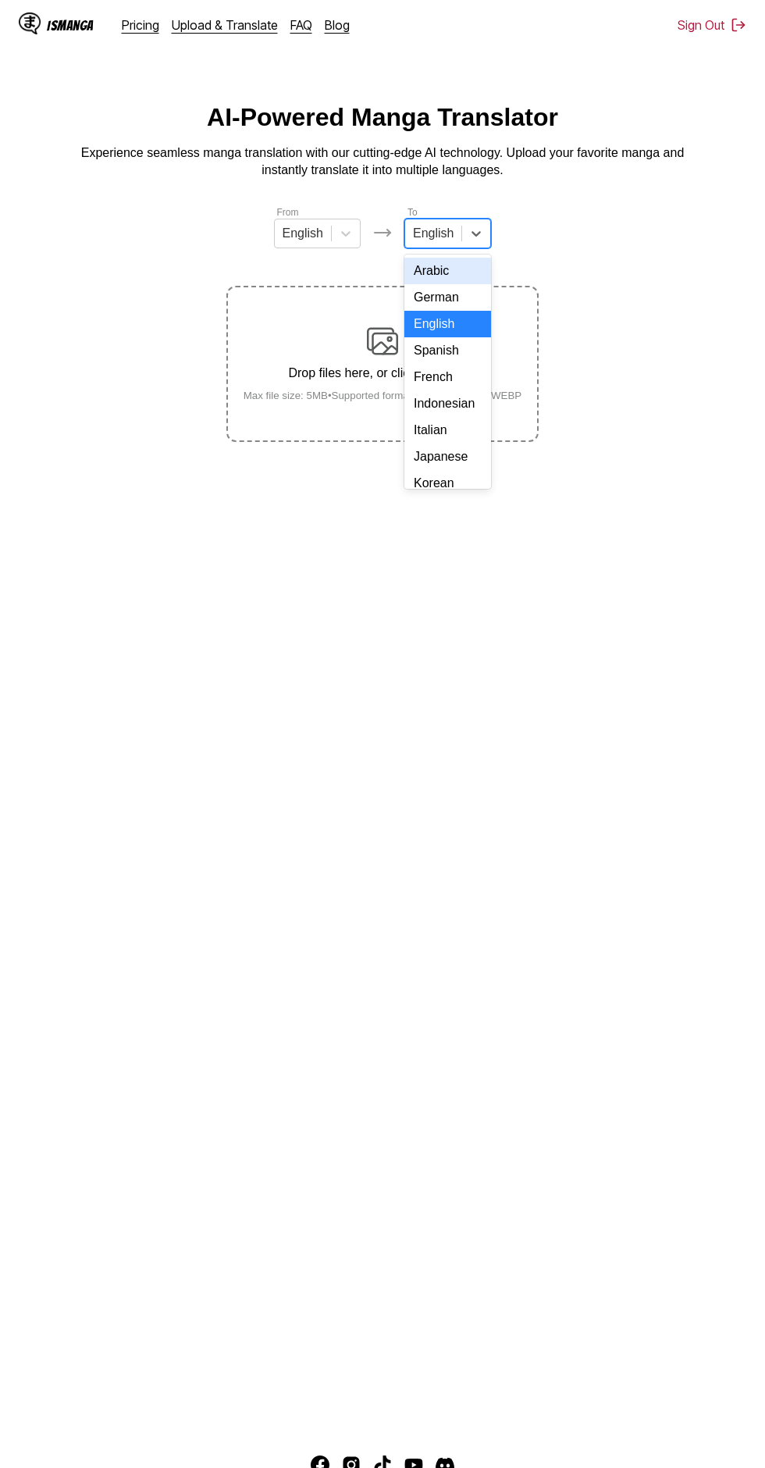
click at [454, 390] on div "French" at bounding box center [447, 377] width 87 height 27
click at [472, 415] on div "Indonesian" at bounding box center [447, 403] width 85 height 27
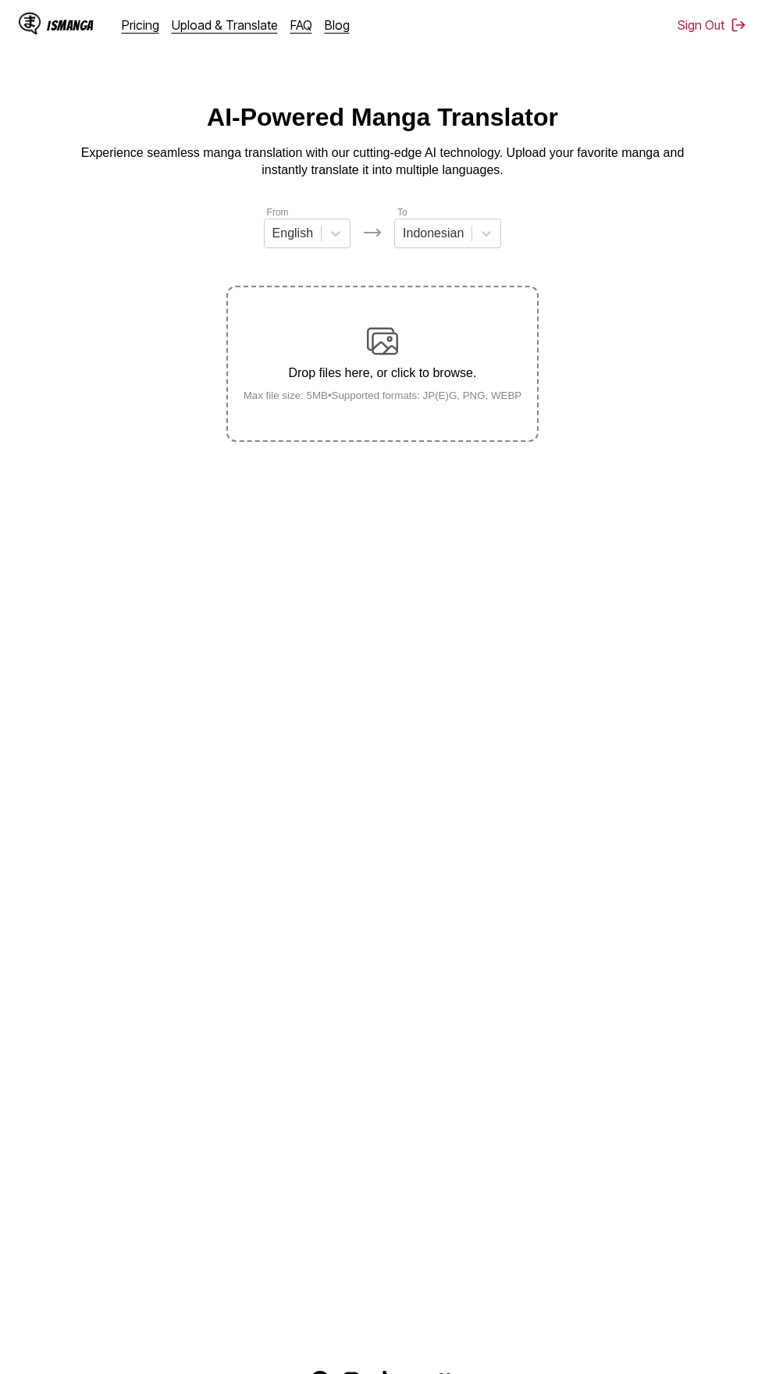
click at [404, 326] on div "Drop files here, or click to browse. Max file size: 5MB • Supported formats: JP…" at bounding box center [383, 364] width 304 height 76
click at [0, 0] on input "Drop files here, or click to browse. Max file size: 5MB • Supported formats: JP…" at bounding box center [0, 0] width 0 height 0
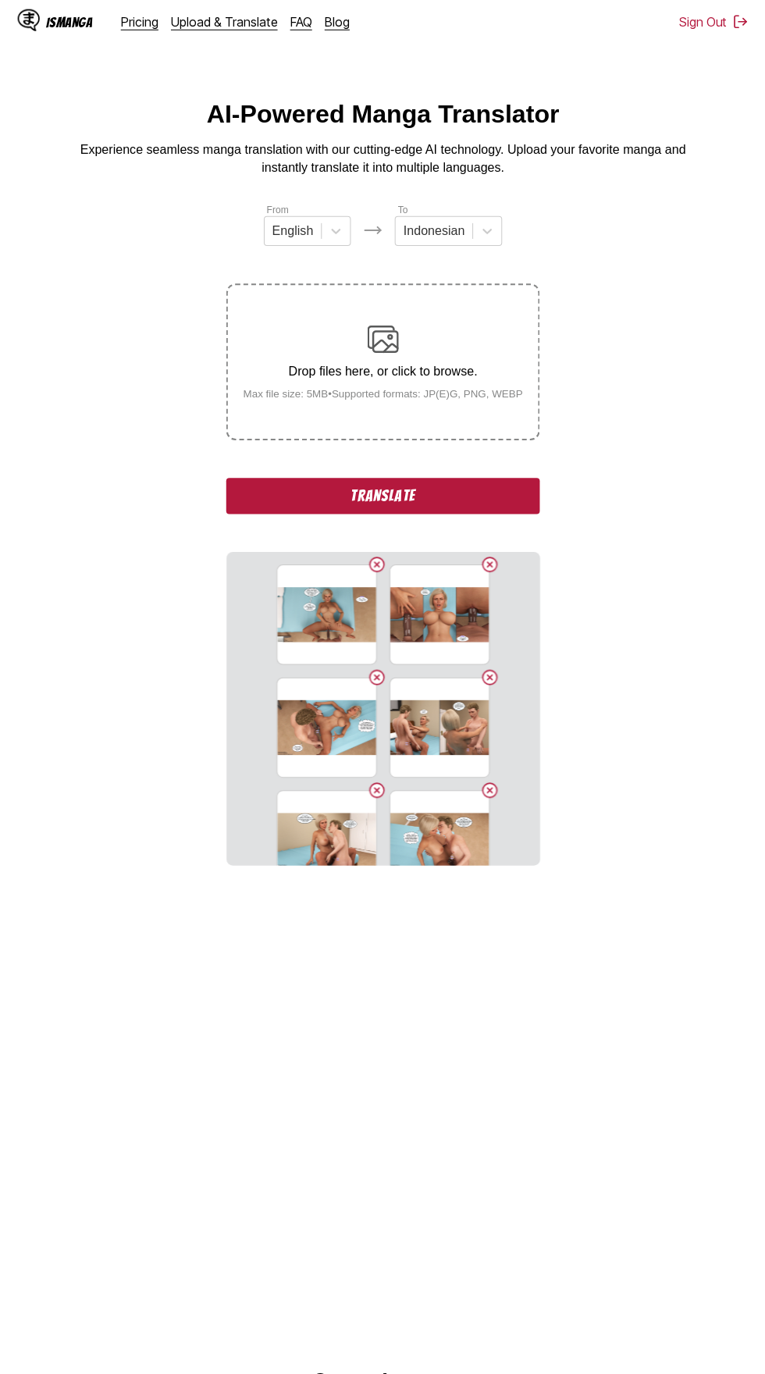
click at [475, 479] on button "Translate" at bounding box center [382, 497] width 312 height 36
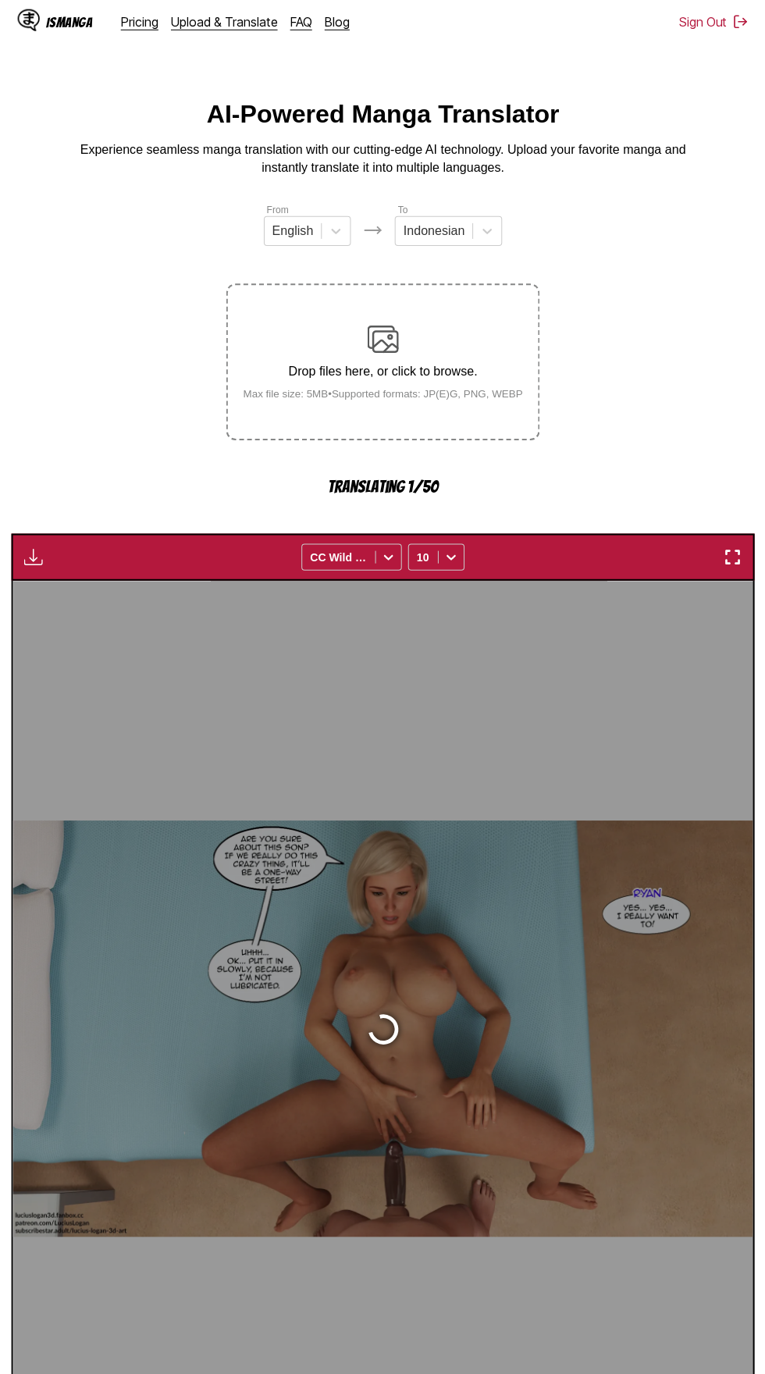
scroll to position [74, 0]
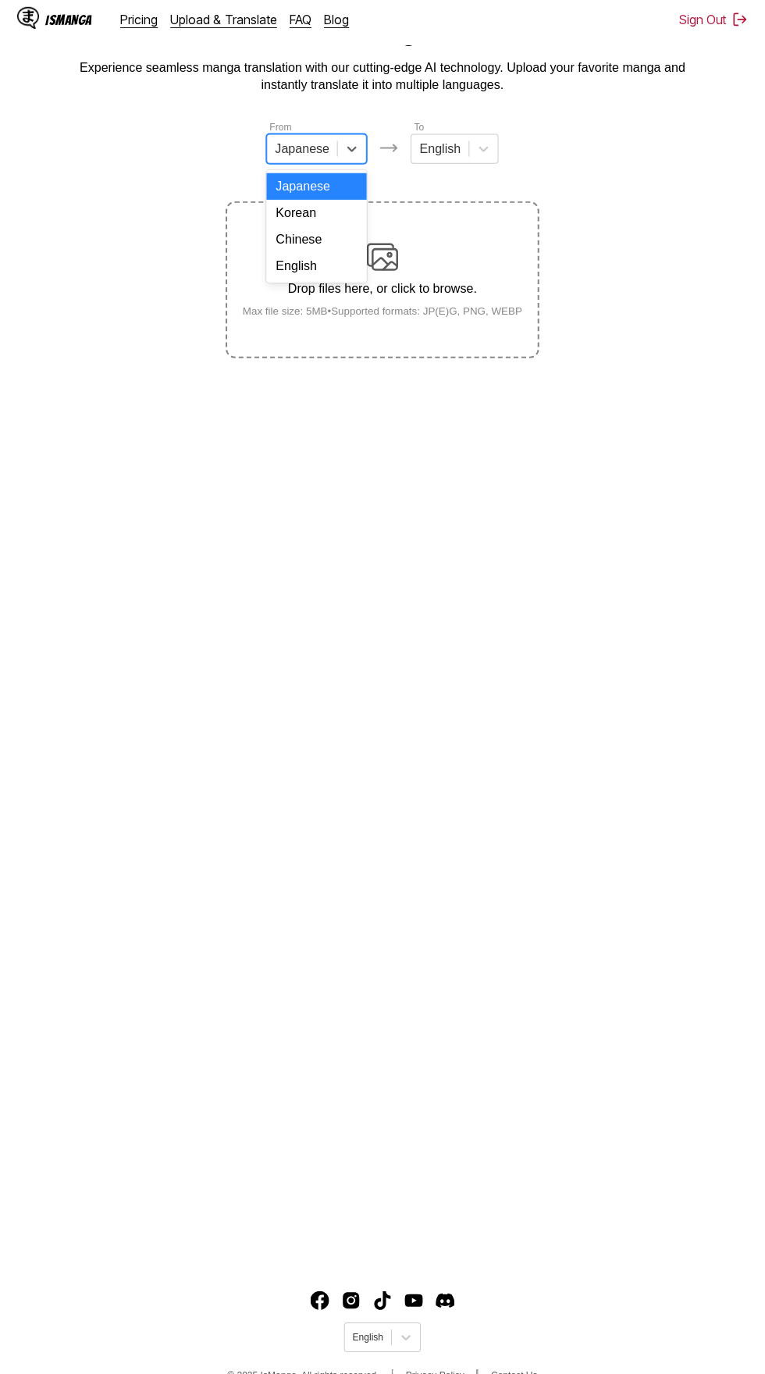
scroll to position [80, 0]
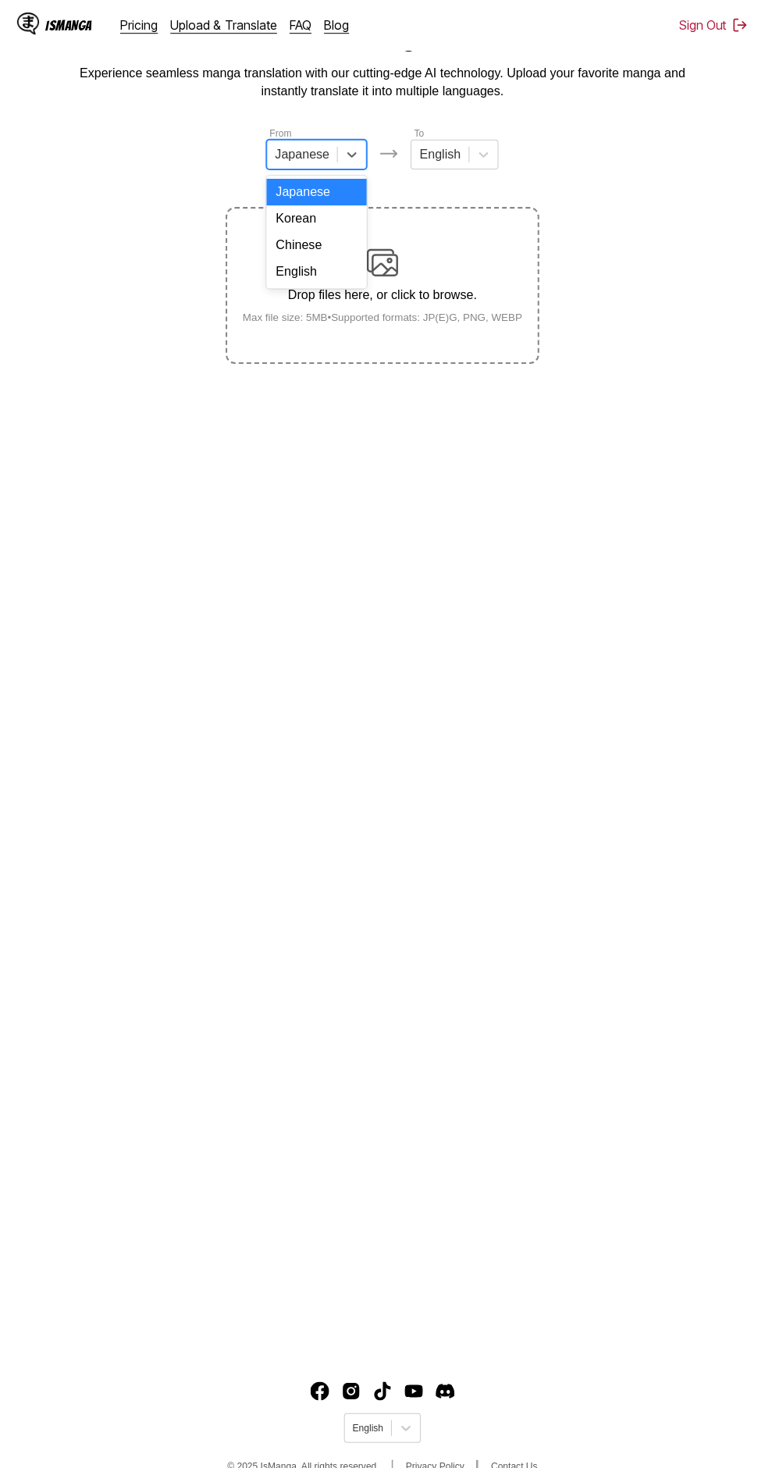
click at [351, 273] on div "English" at bounding box center [317, 271] width 100 height 27
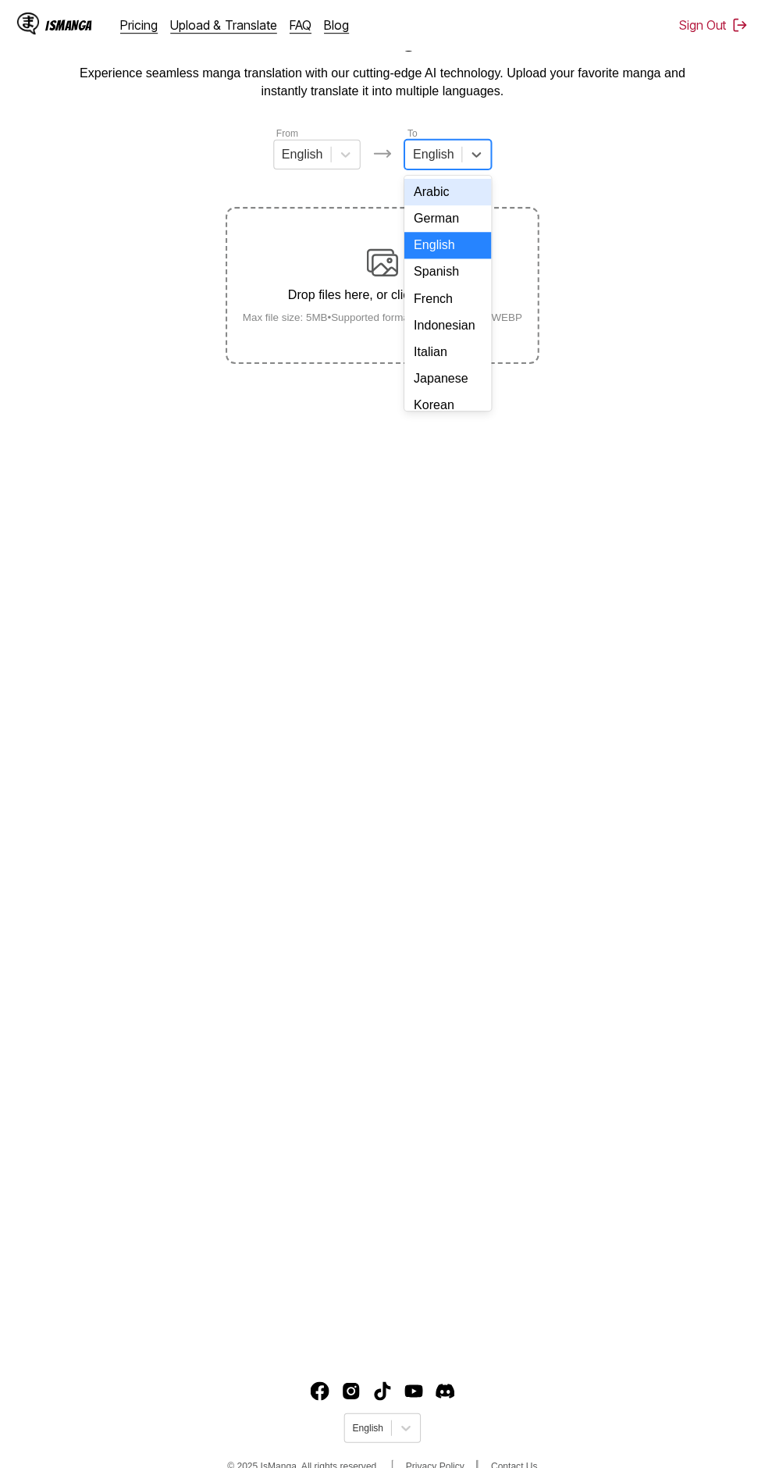
click at [466, 329] on div "Indonesian" at bounding box center [447, 324] width 87 height 27
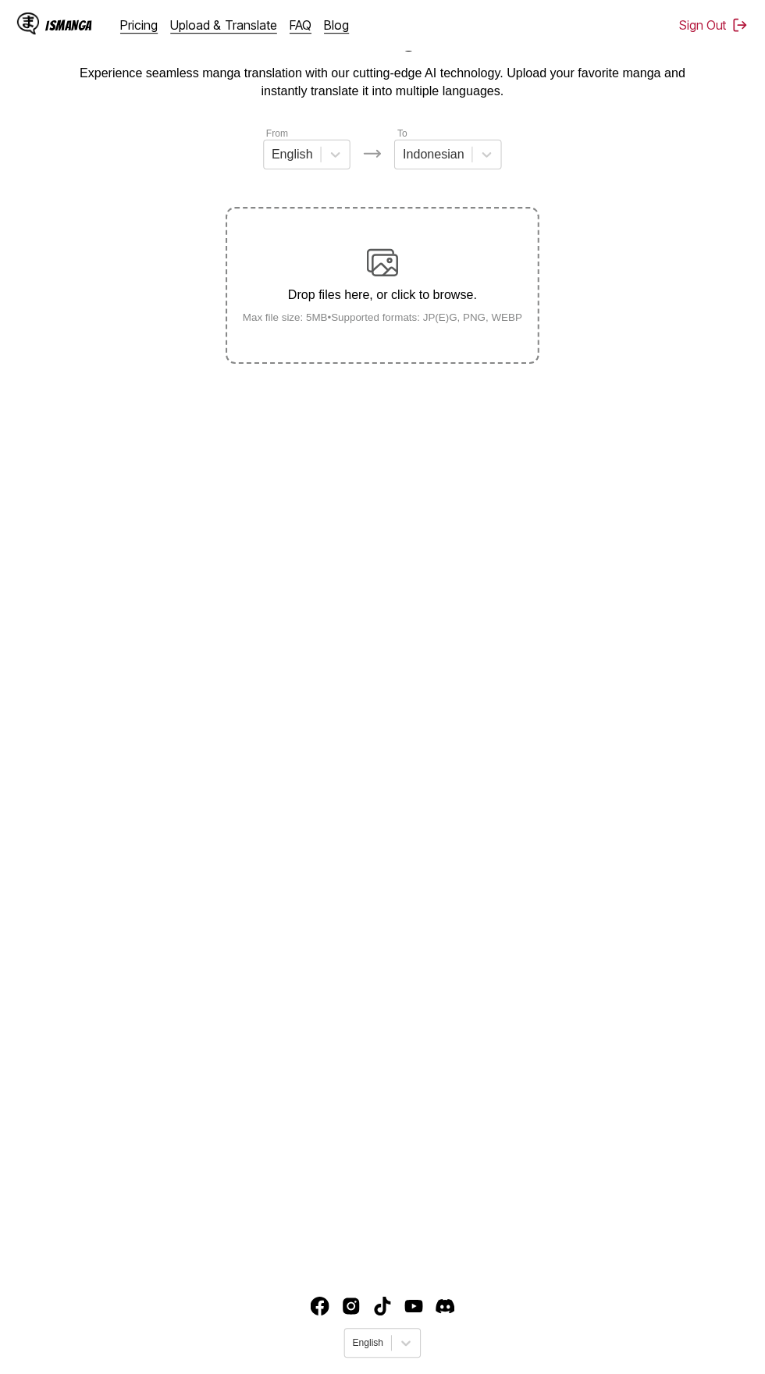
click at [402, 250] on div "Drop files here, or click to browse. Max file size: 5MB • Supported formats: JP…" at bounding box center [383, 284] width 304 height 76
click at [0, 0] on input "Drop files here, or click to browse. Max file size: 5MB • Supported formats: JP…" at bounding box center [0, 0] width 0 height 0
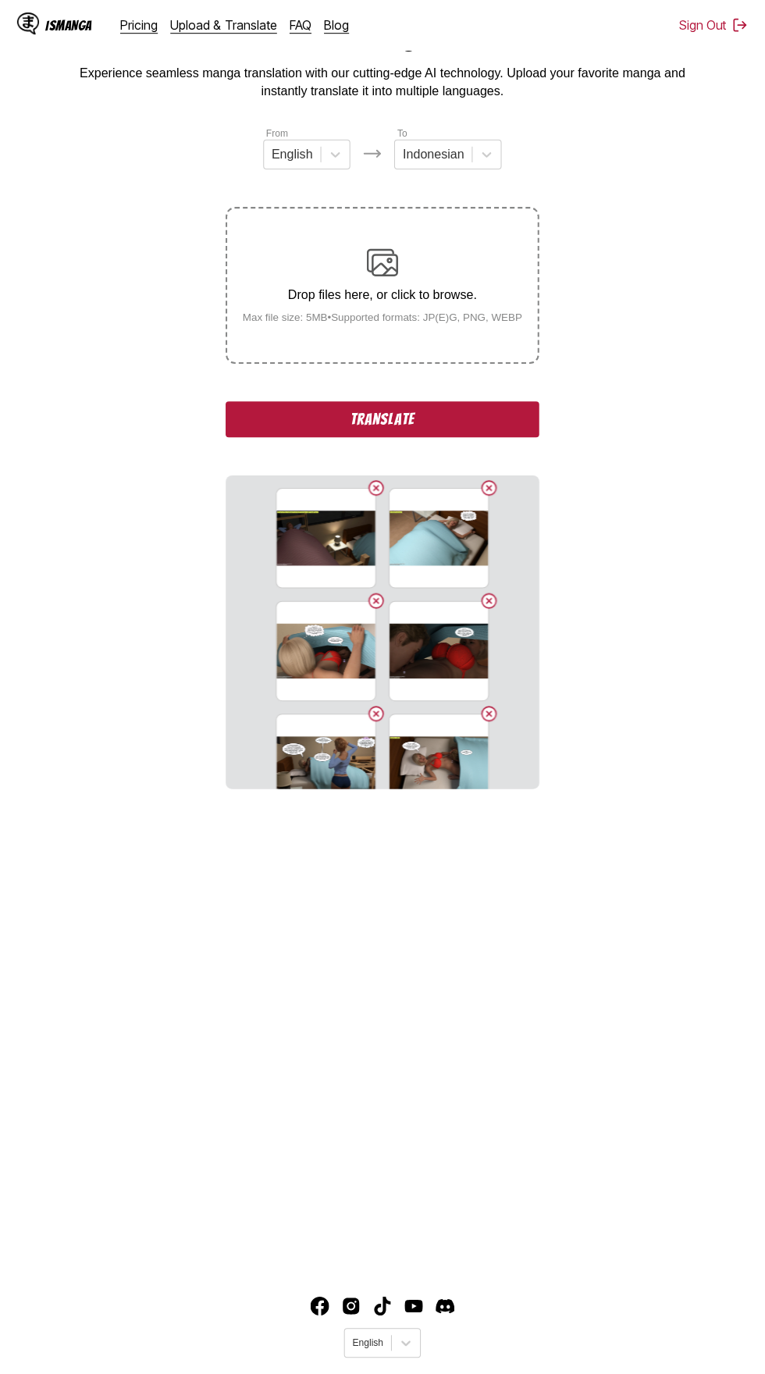
click at [469, 400] on button "Translate" at bounding box center [382, 418] width 312 height 36
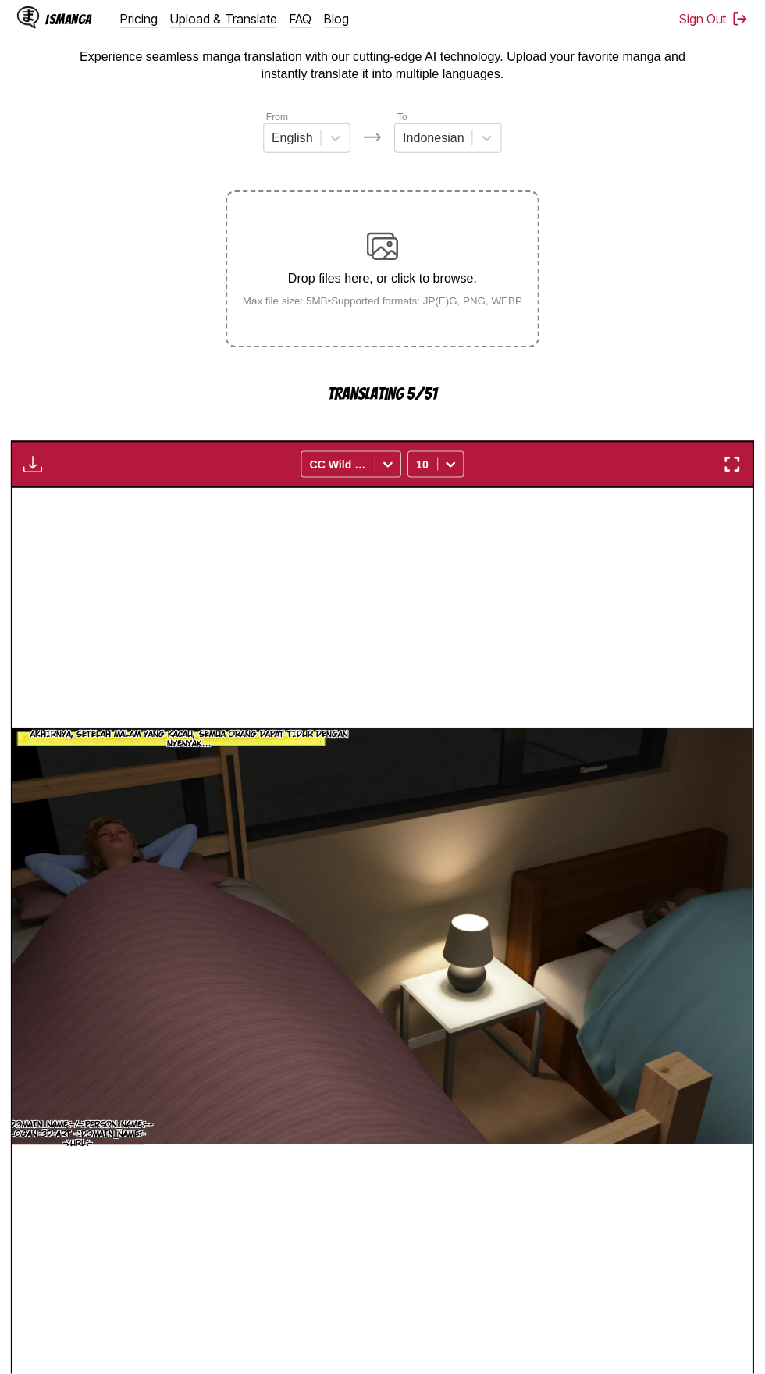
scroll to position [91, 0]
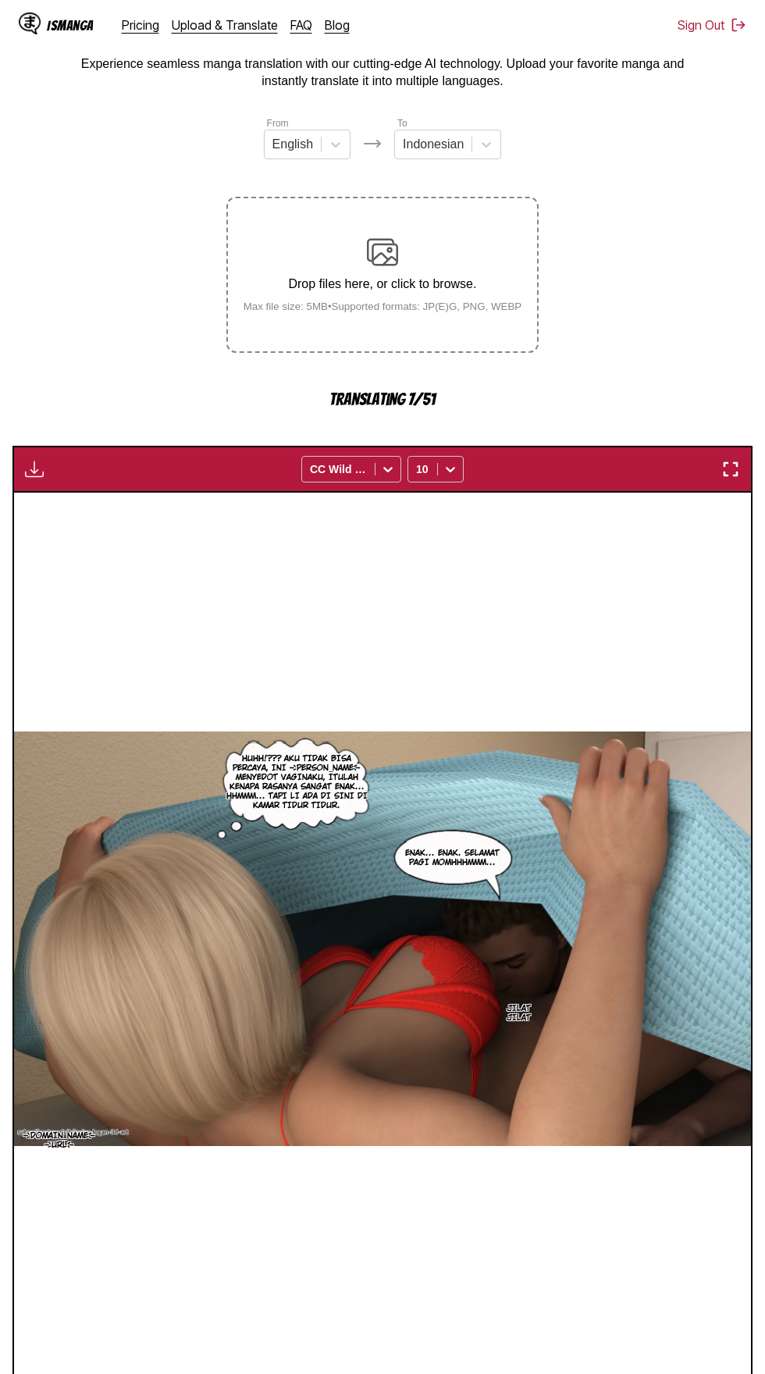
scroll to position [89, 0]
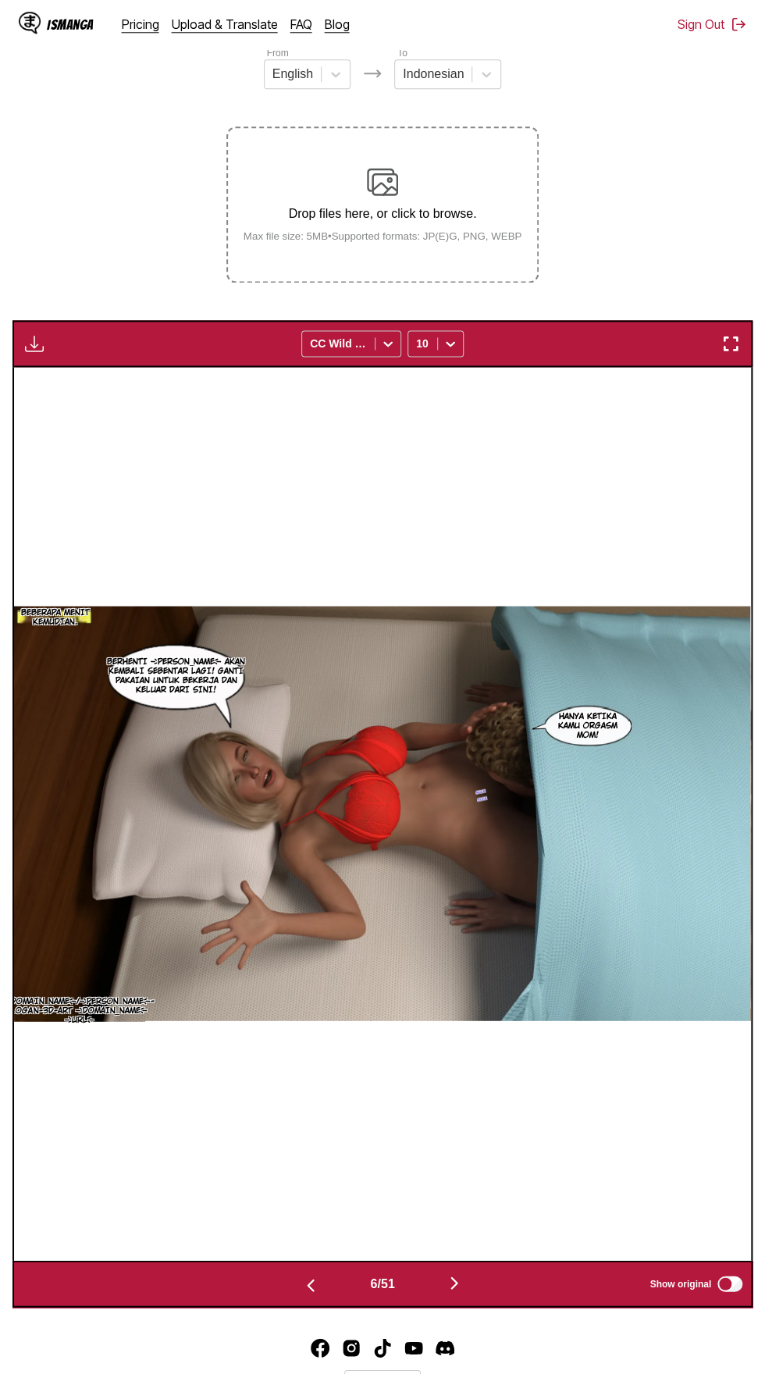
scroll to position [154, 0]
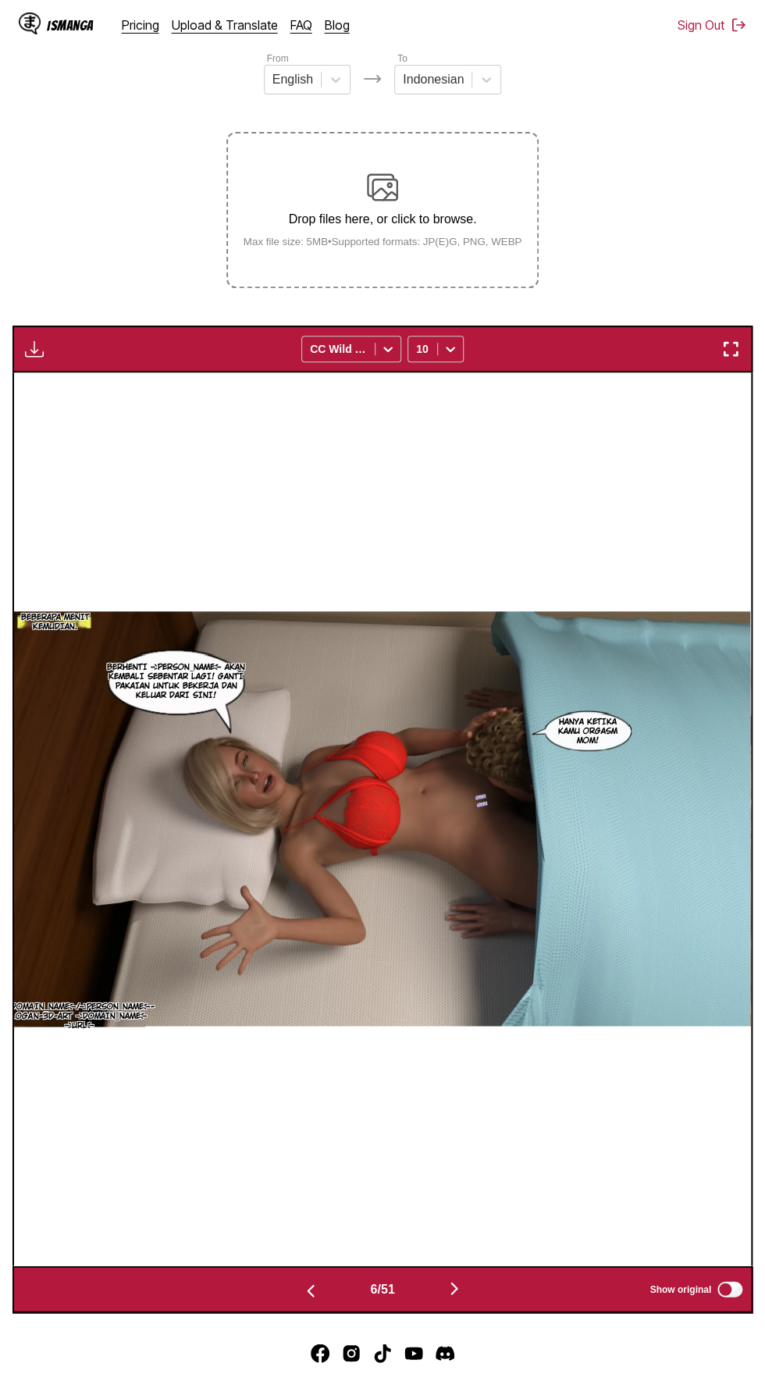
click at [36, 340] on img "button" at bounding box center [34, 349] width 19 height 19
click at [98, 383] on button "Download All" at bounding box center [77, 401] width 100 height 37
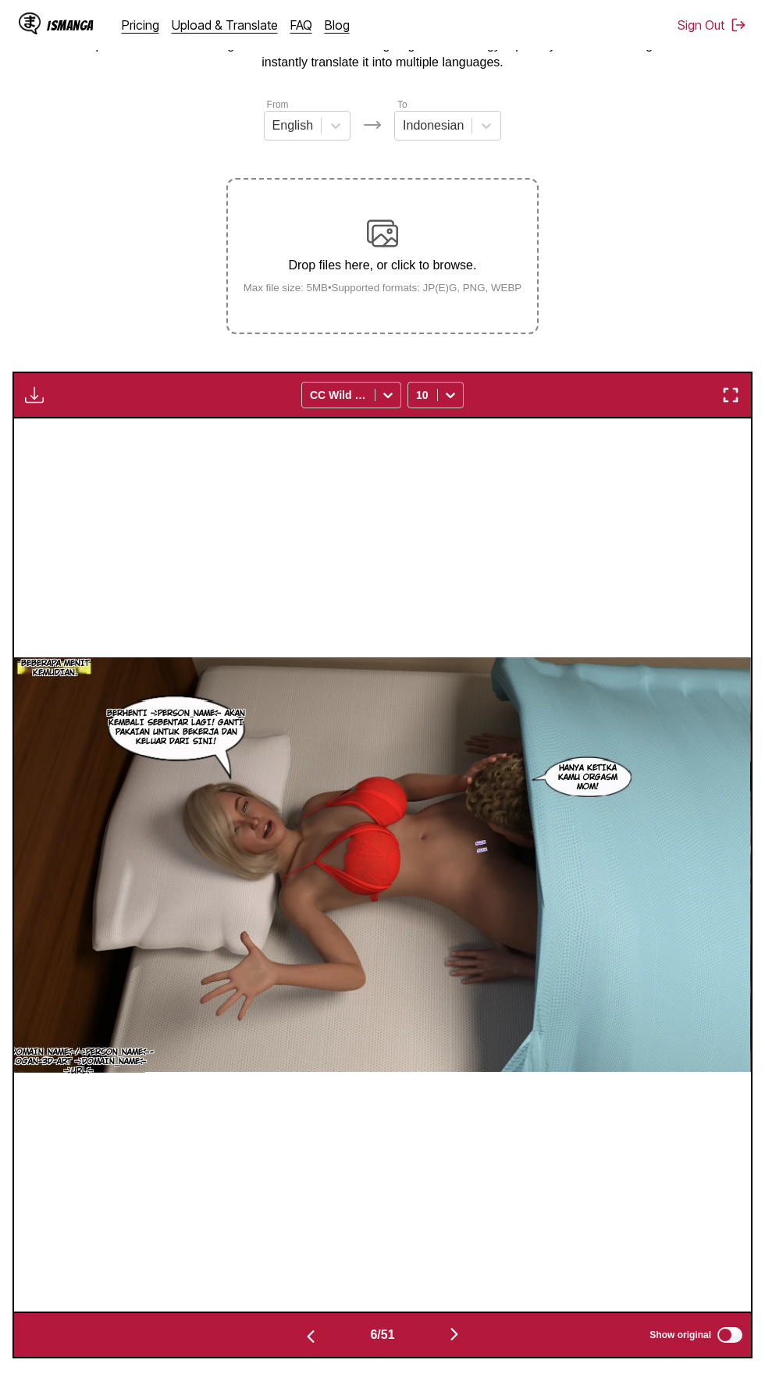
scroll to position [0, 0]
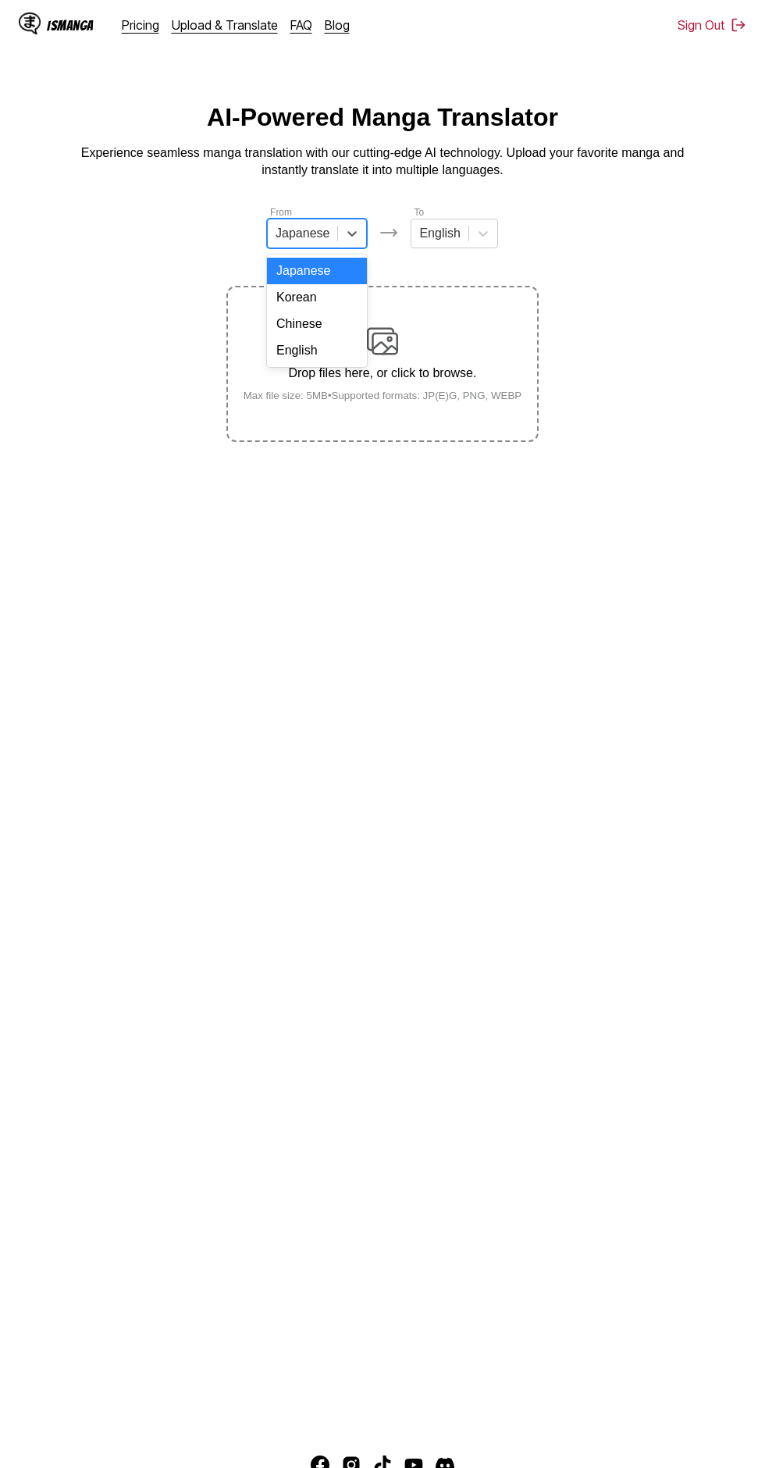
click at [340, 348] on div "English" at bounding box center [317, 350] width 100 height 27
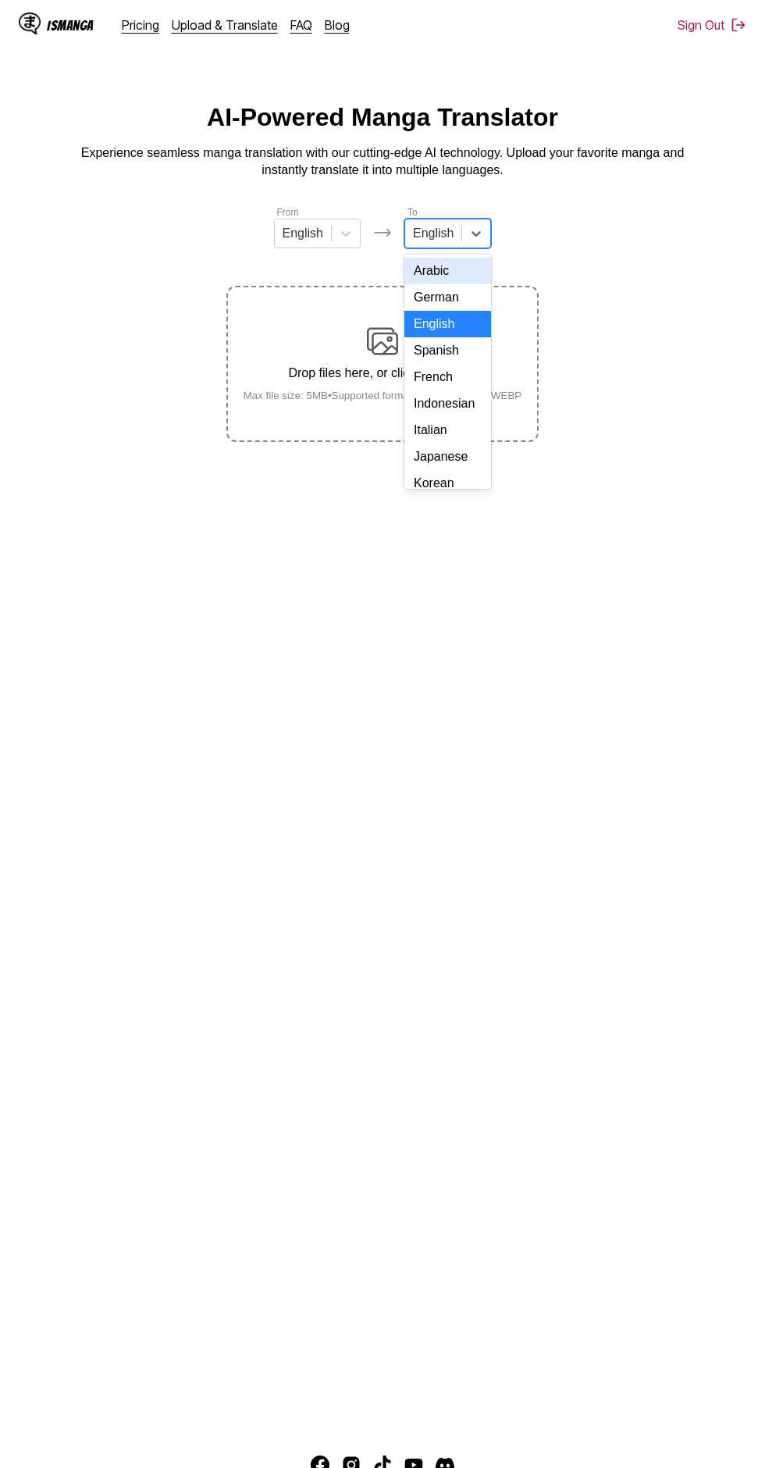
click at [464, 403] on div "Indonesian" at bounding box center [447, 403] width 87 height 27
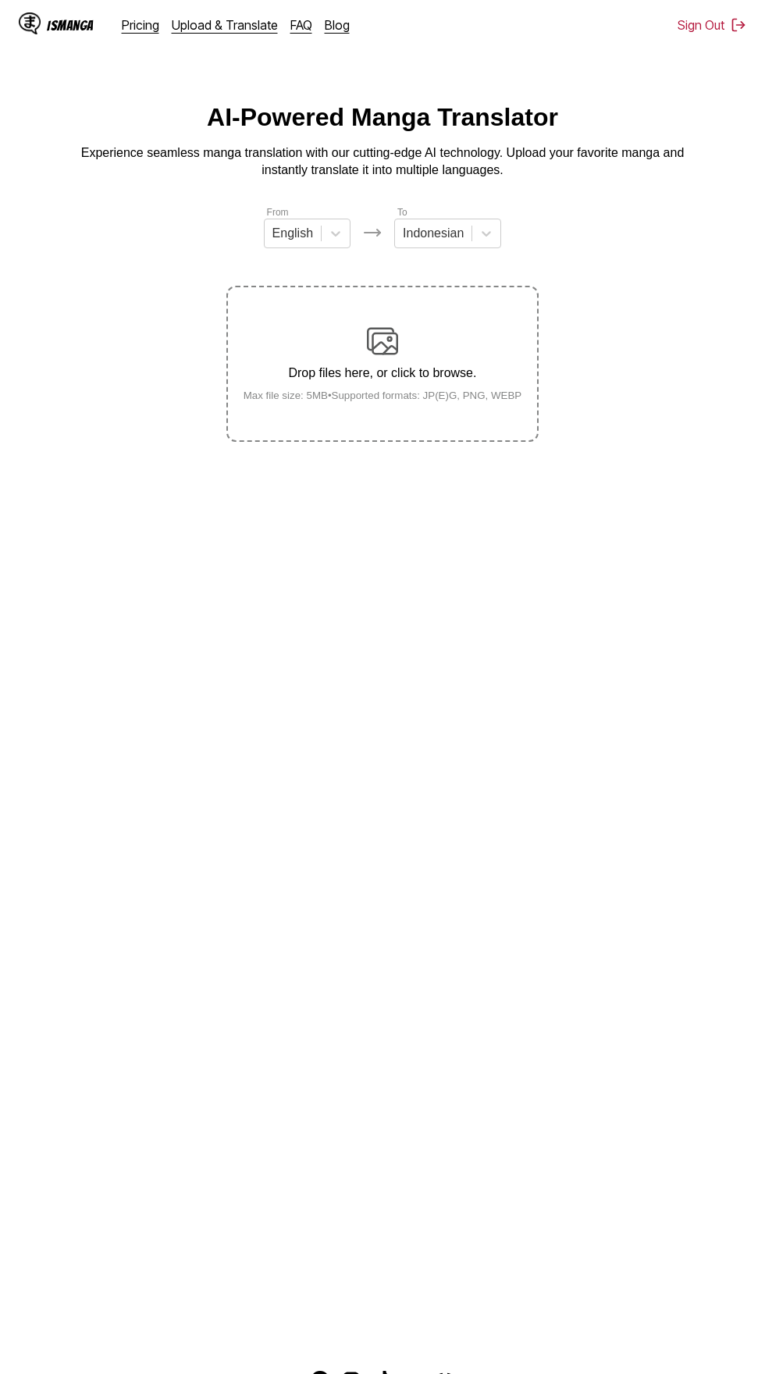
click at [411, 331] on div "Drop files here, or click to browse. Max file size: 5MB • Supported formats: JP…" at bounding box center [383, 364] width 304 height 76
click at [0, 0] on input "Drop files here, or click to browse. Max file size: 5MB • Supported formats: JP…" at bounding box center [0, 0] width 0 height 0
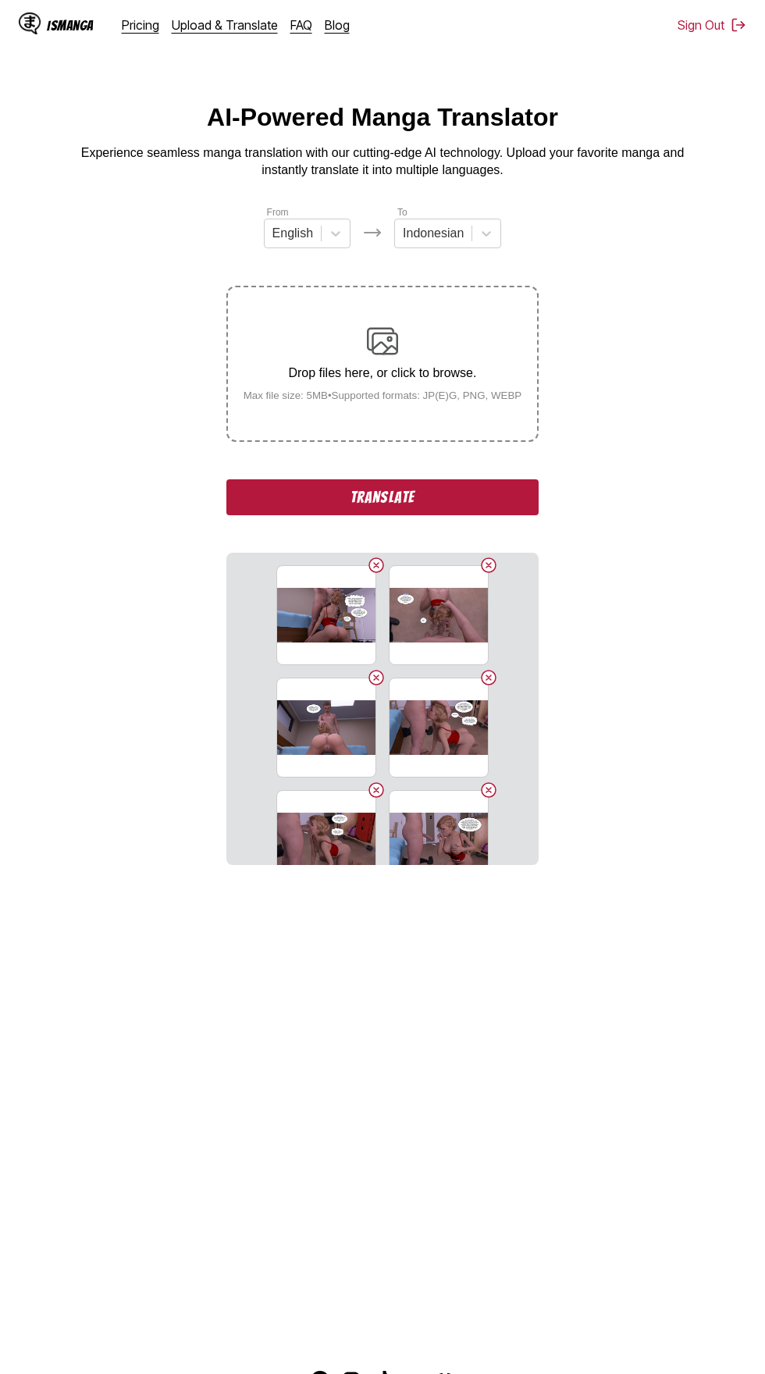
click at [493, 479] on button "Translate" at bounding box center [382, 497] width 312 height 36
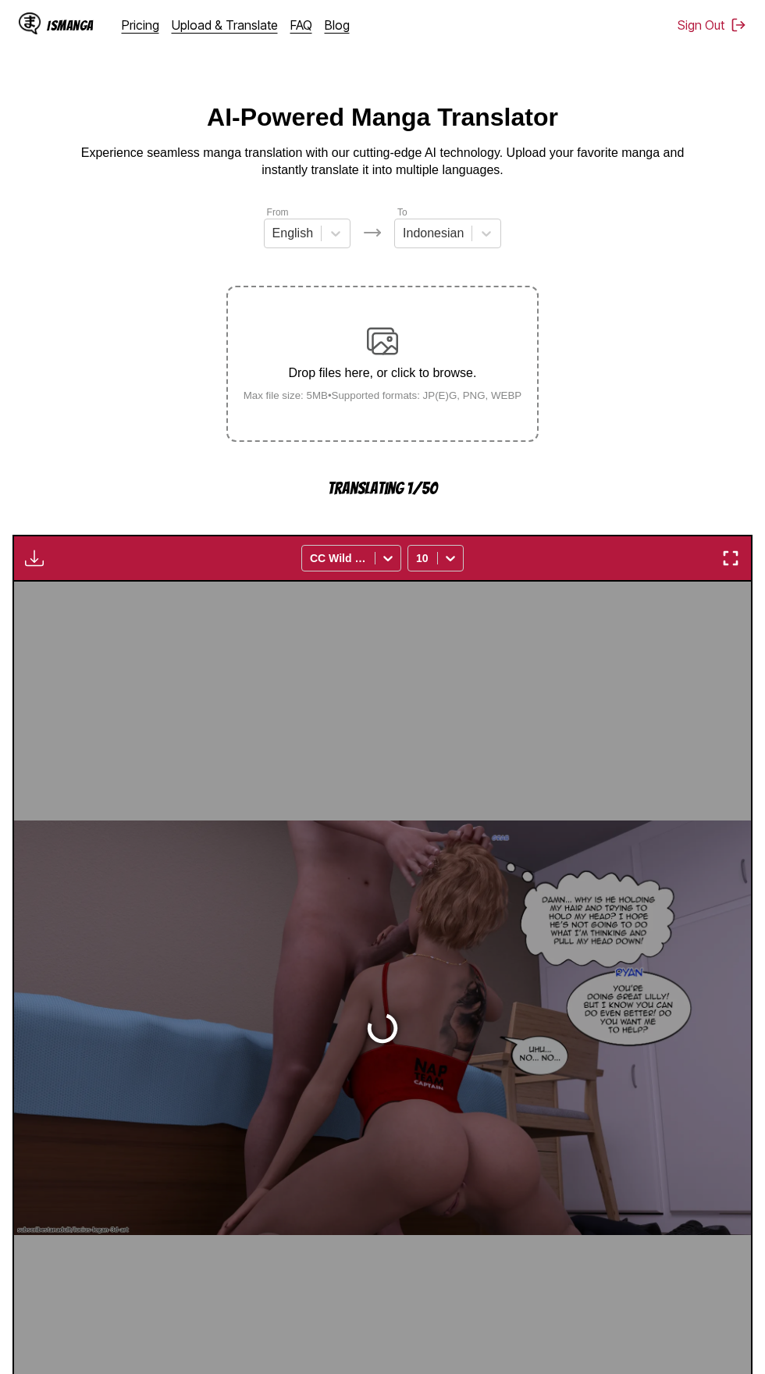
scroll to position [74, 0]
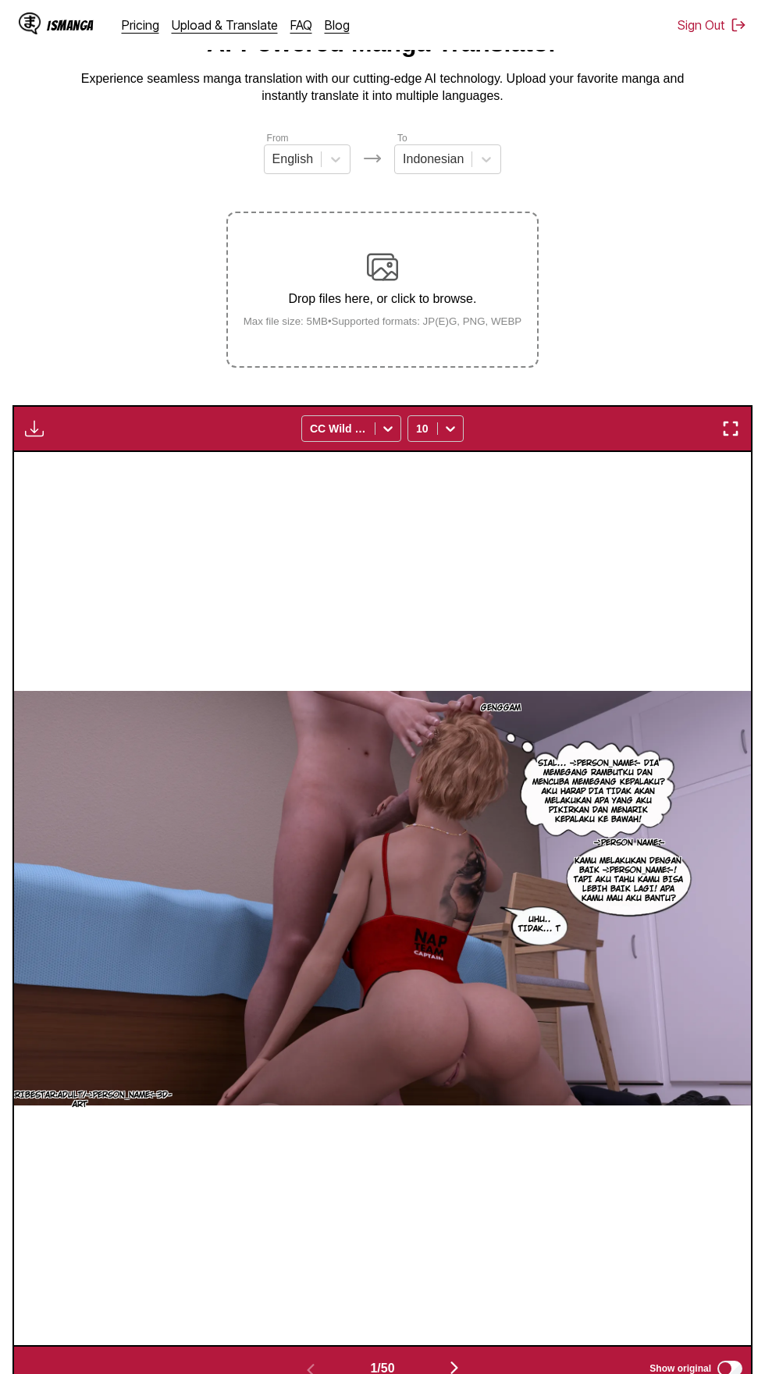
click at [37, 419] on img "button" at bounding box center [34, 428] width 19 height 19
click at [101, 462] on button "Download All" at bounding box center [77, 480] width 100 height 37
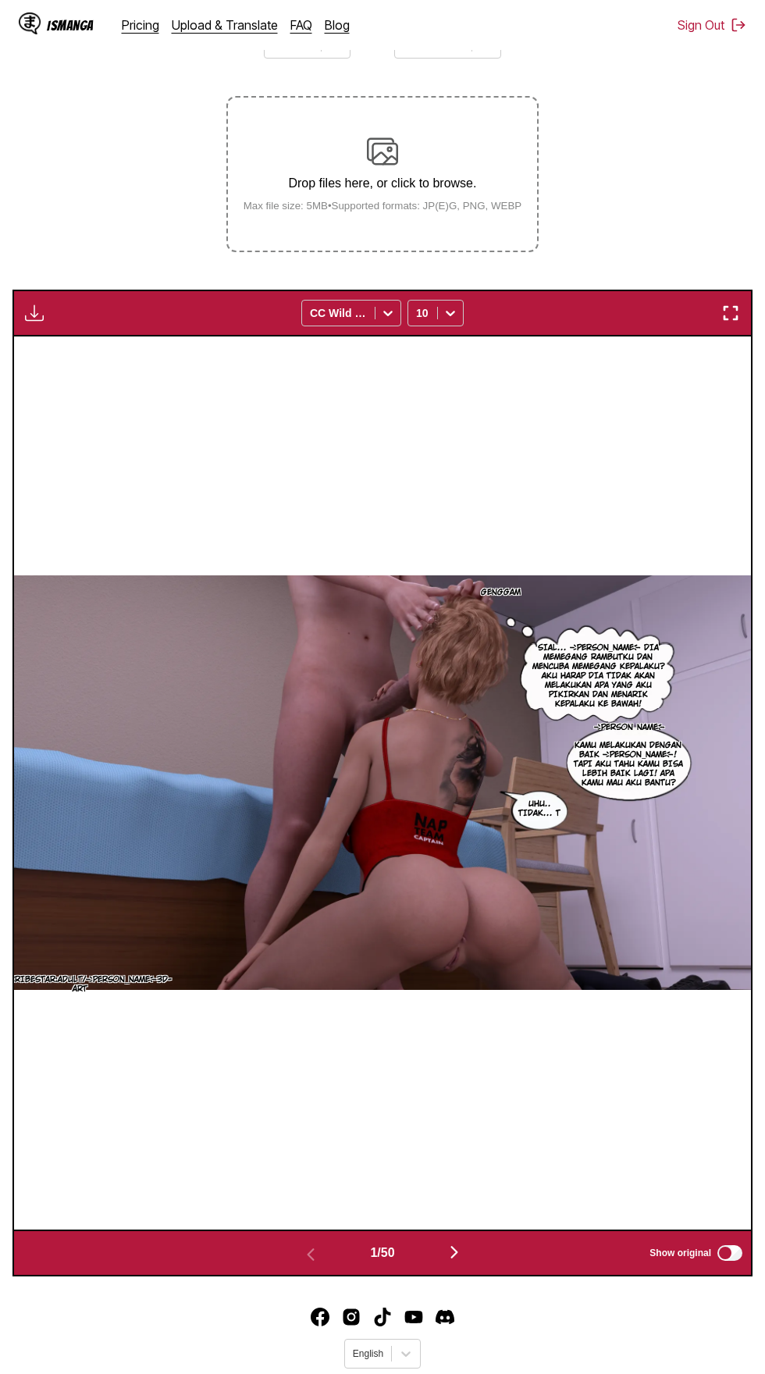
scroll to position [0, 0]
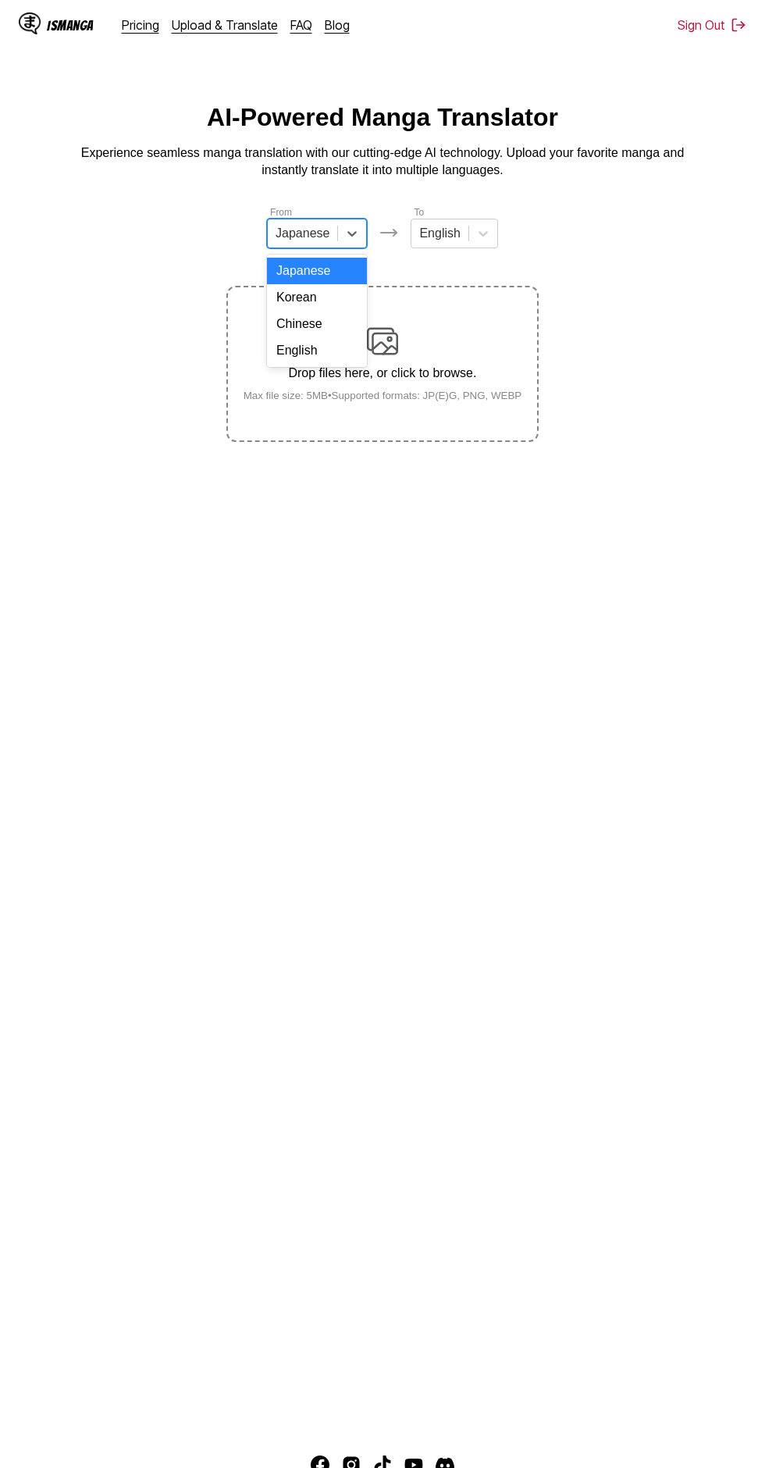
click at [335, 358] on div "English" at bounding box center [317, 350] width 100 height 27
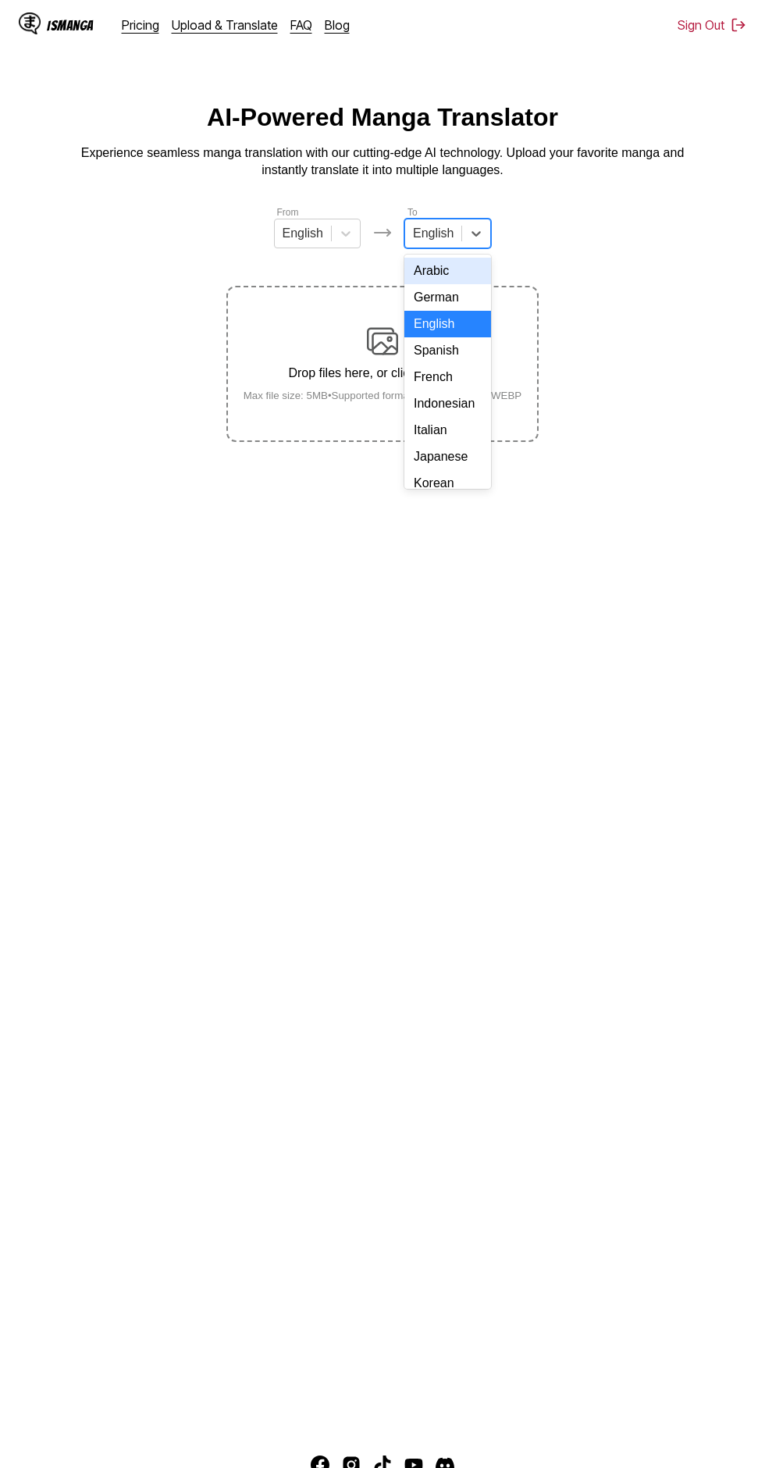
click at [466, 407] on div "Indonesian" at bounding box center [447, 403] width 87 height 27
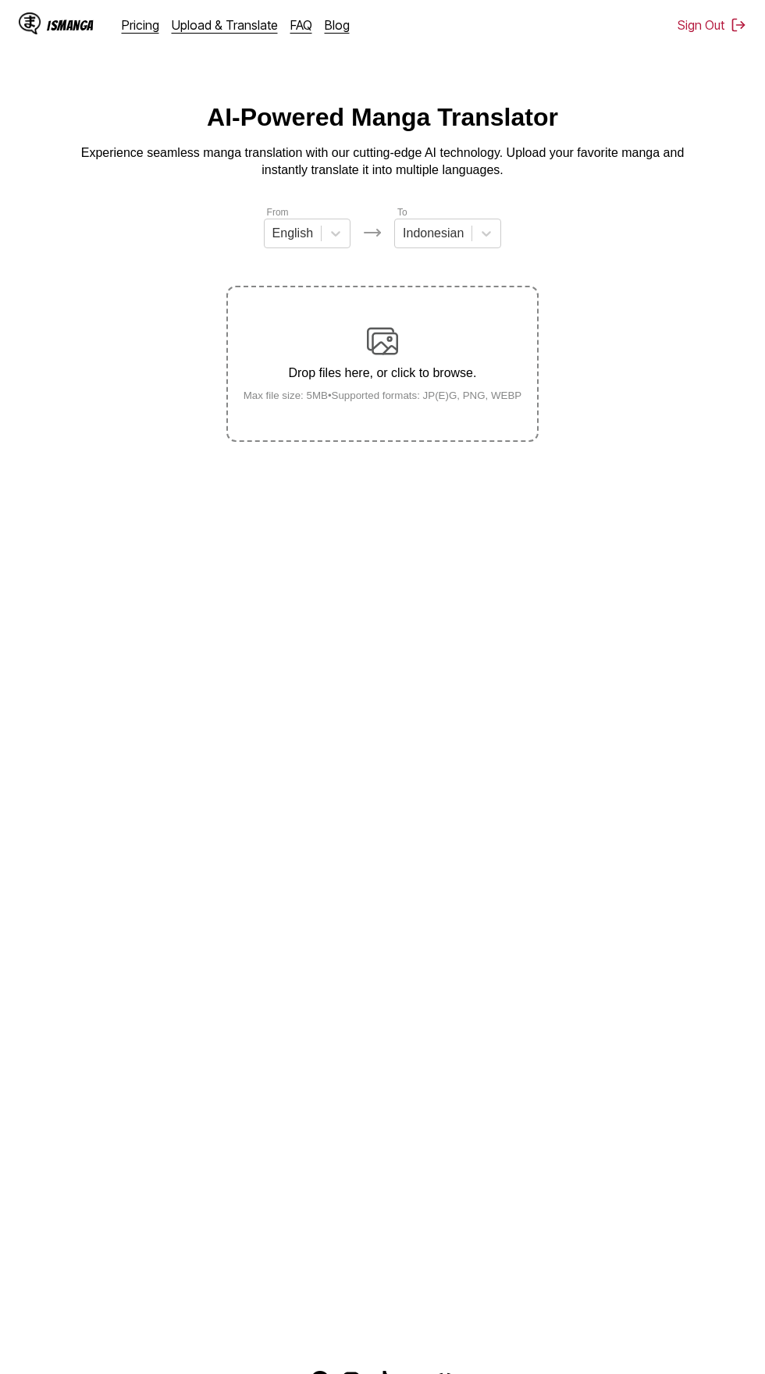
click at [438, 326] on div "Drop files here, or click to browse. Max file size: 5MB • Supported formats: JP…" at bounding box center [383, 364] width 304 height 76
click at [0, 0] on input "Drop files here, or click to browse. Max file size: 5MB • Supported formats: JP…" at bounding box center [0, 0] width 0 height 0
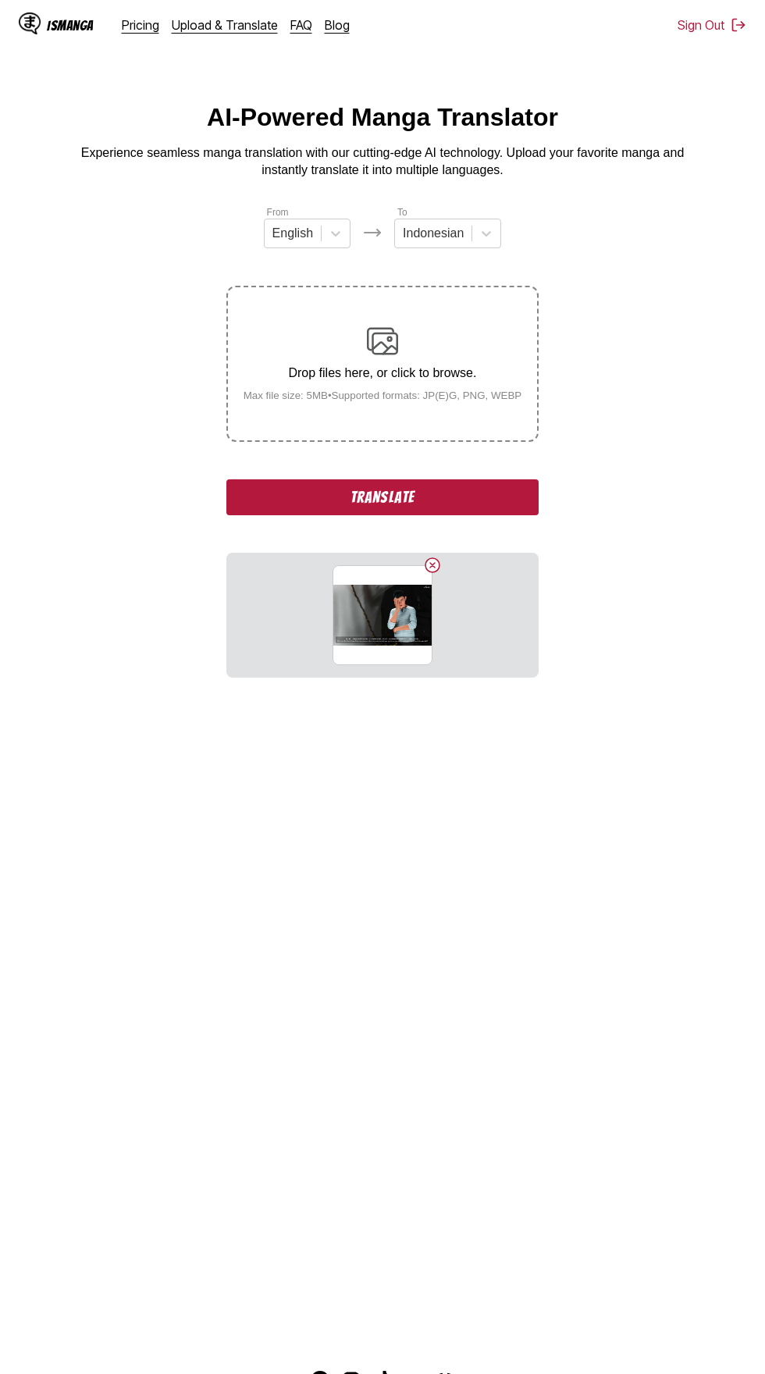
click at [454, 479] on button "Translate" at bounding box center [382, 497] width 312 height 36
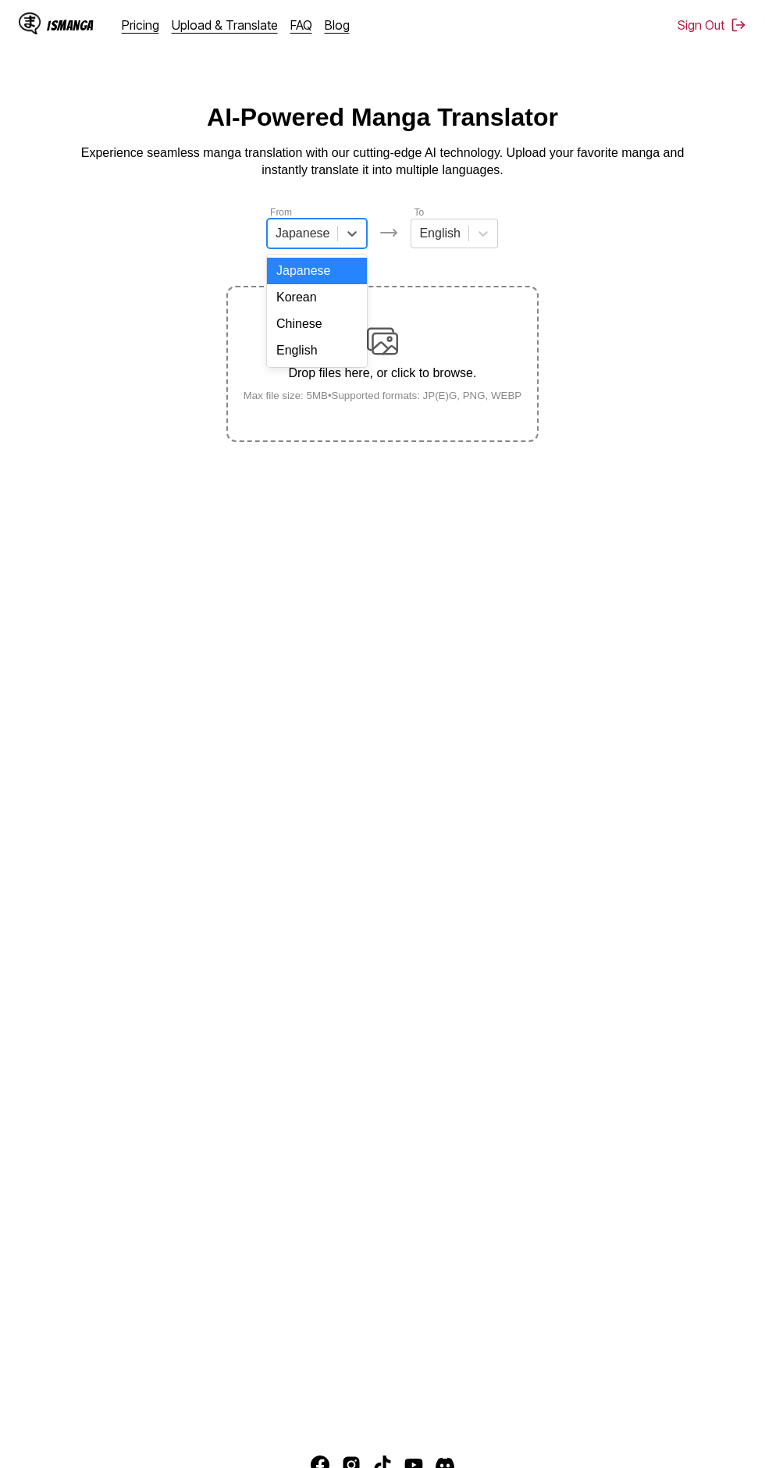
click at [345, 342] on div "English" at bounding box center [317, 350] width 100 height 27
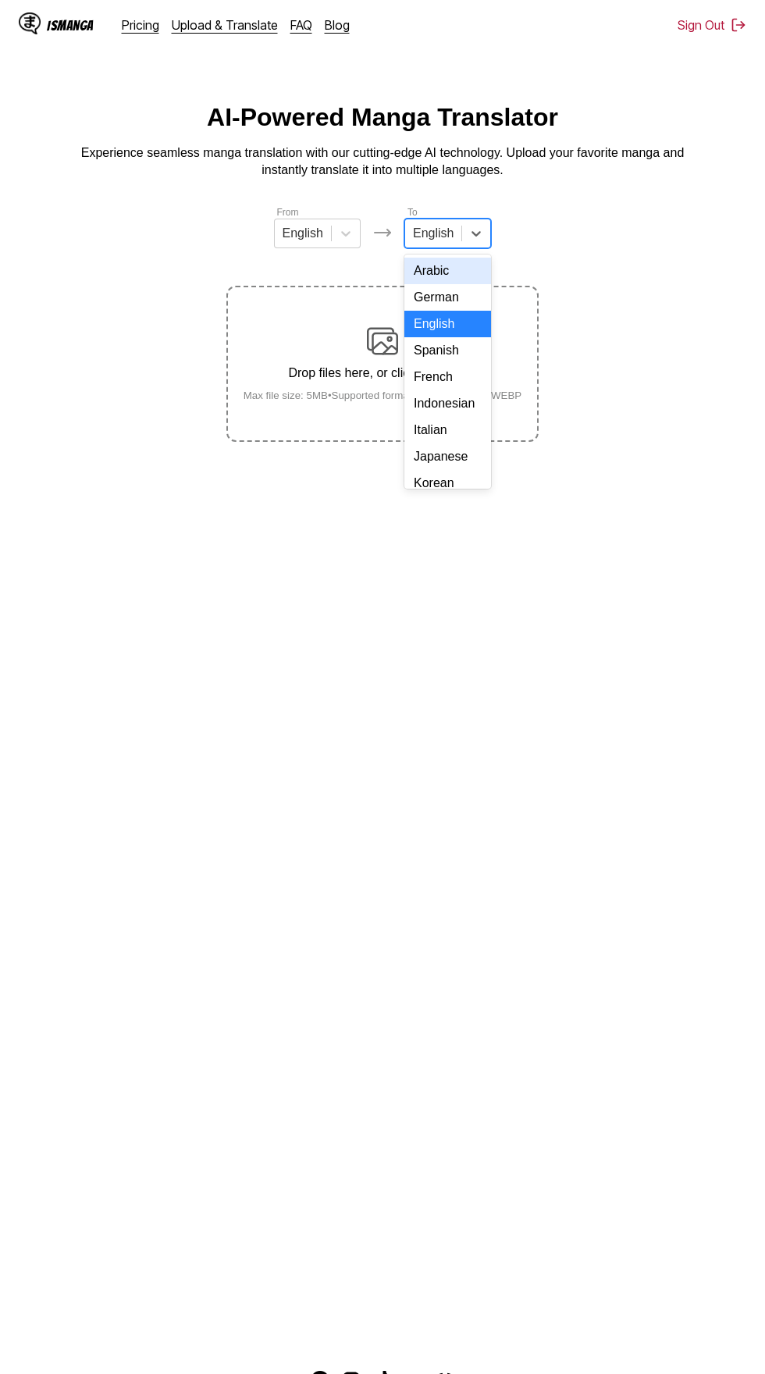
click at [488, 394] on small "Max file size: 5MB • Supported formats: JP(E)G, PNG, WEBP" at bounding box center [383, 396] width 304 height 12
click at [0, 0] on input "Drop files here, or click to browse. Max file size: 5MB • Supported formats: JP…" at bounding box center [0, 0] width 0 height 0
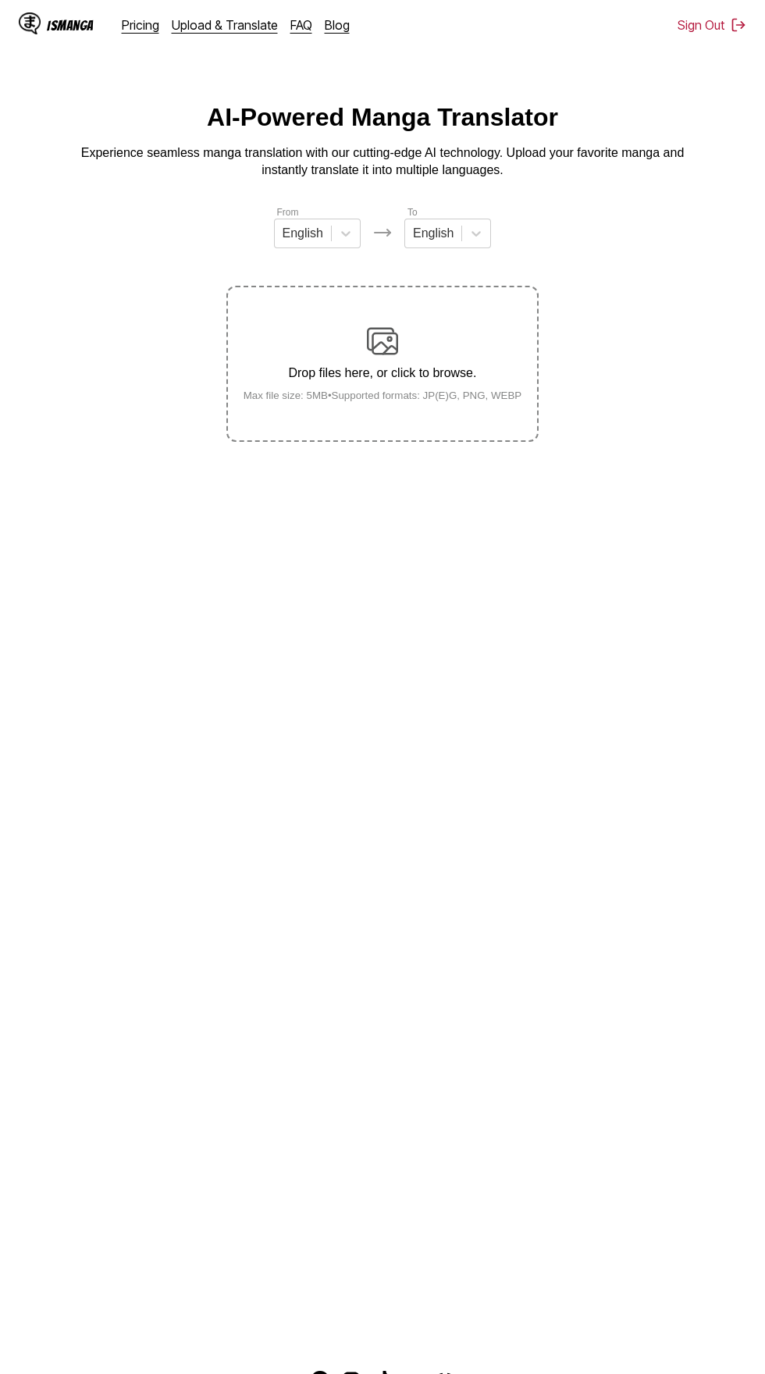
click at [453, 344] on div "Drop files here, or click to browse. Max file size: 5MB • Supported formats: JP…" at bounding box center [383, 364] width 304 height 76
click at [0, 0] on input "Drop files here, or click to browse. Max file size: 5MB • Supported formats: JP…" at bounding box center [0, 0] width 0 height 0
click at [406, 332] on div "Drop files here, or click to browse. Max file size: 5MB • Supported formats: JP…" at bounding box center [383, 364] width 304 height 76
click at [0, 0] on input "Drop files here, or click to browse. Max file size: 5MB • Supported formats: JP…" at bounding box center [0, 0] width 0 height 0
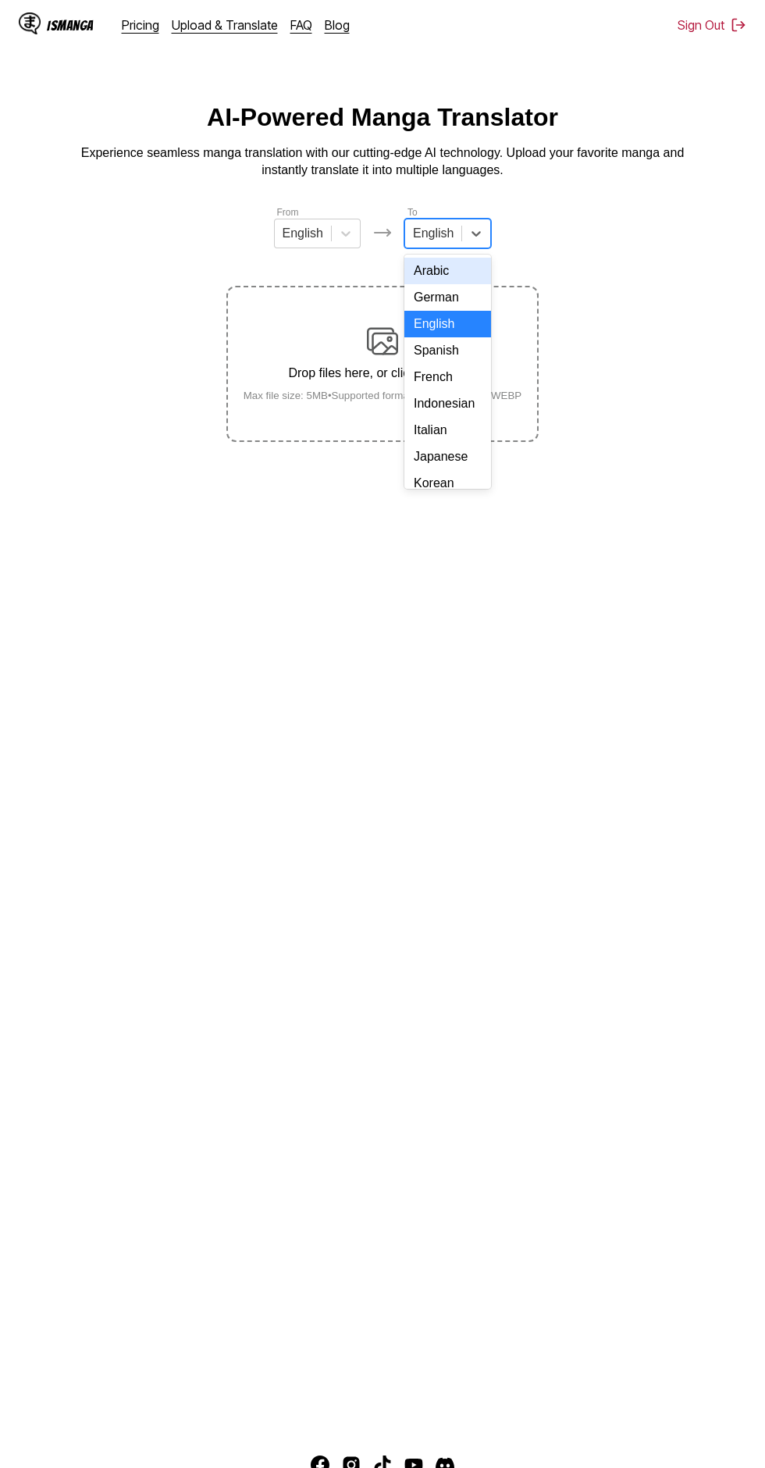
click at [463, 403] on div "Indonesian" at bounding box center [447, 403] width 87 height 27
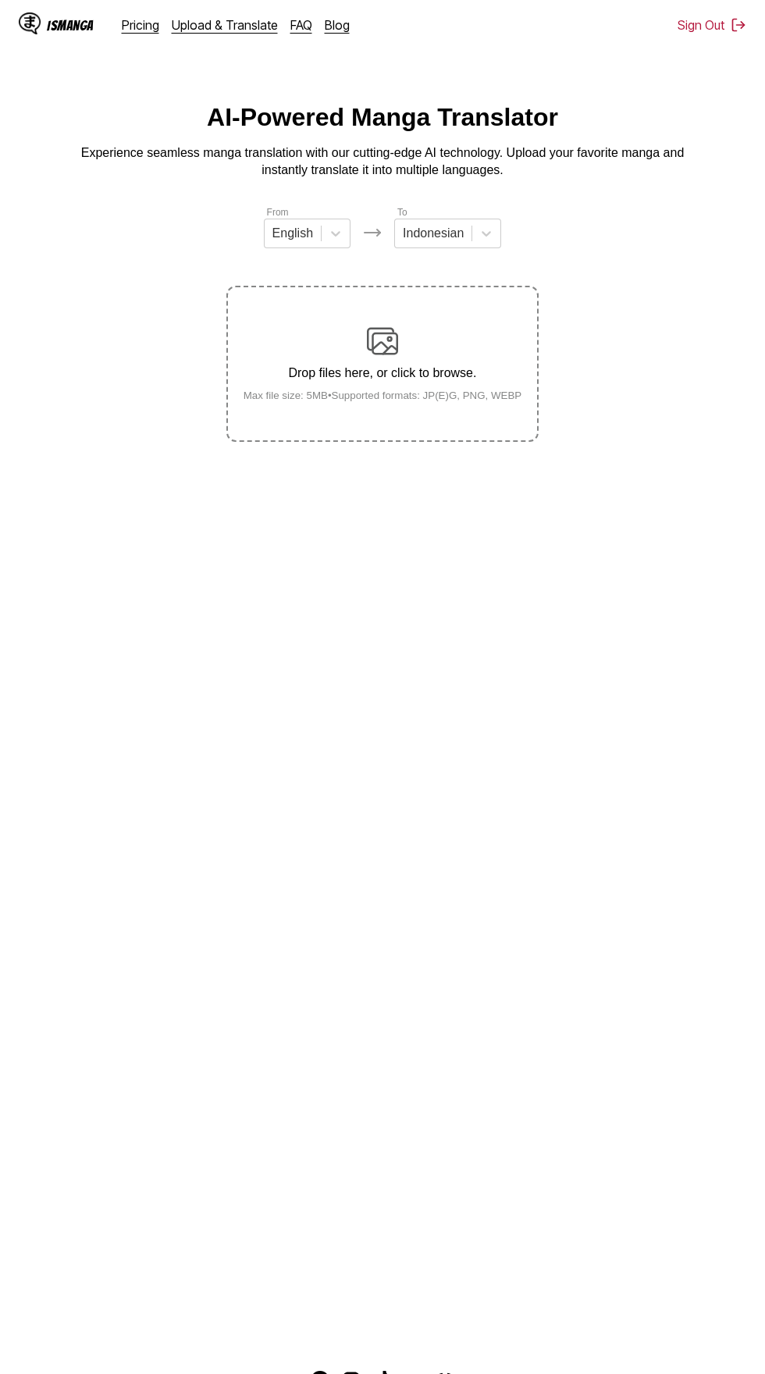
click at [401, 334] on div "Drop files here, or click to browse. Max file size: 5MB • Supported formats: JP…" at bounding box center [383, 364] width 304 height 76
click at [0, 0] on input "Drop files here, or click to browse. Max file size: 5MB • Supported formats: JP…" at bounding box center [0, 0] width 0 height 0
click at [424, 326] on div "Drop files here, or click to browse. Max file size: 5MB • Supported formats: JP…" at bounding box center [383, 364] width 304 height 76
click at [0, 0] on input "Drop files here, or click to browse. Max file size: 5MB • Supported formats: JP…" at bounding box center [0, 0] width 0 height 0
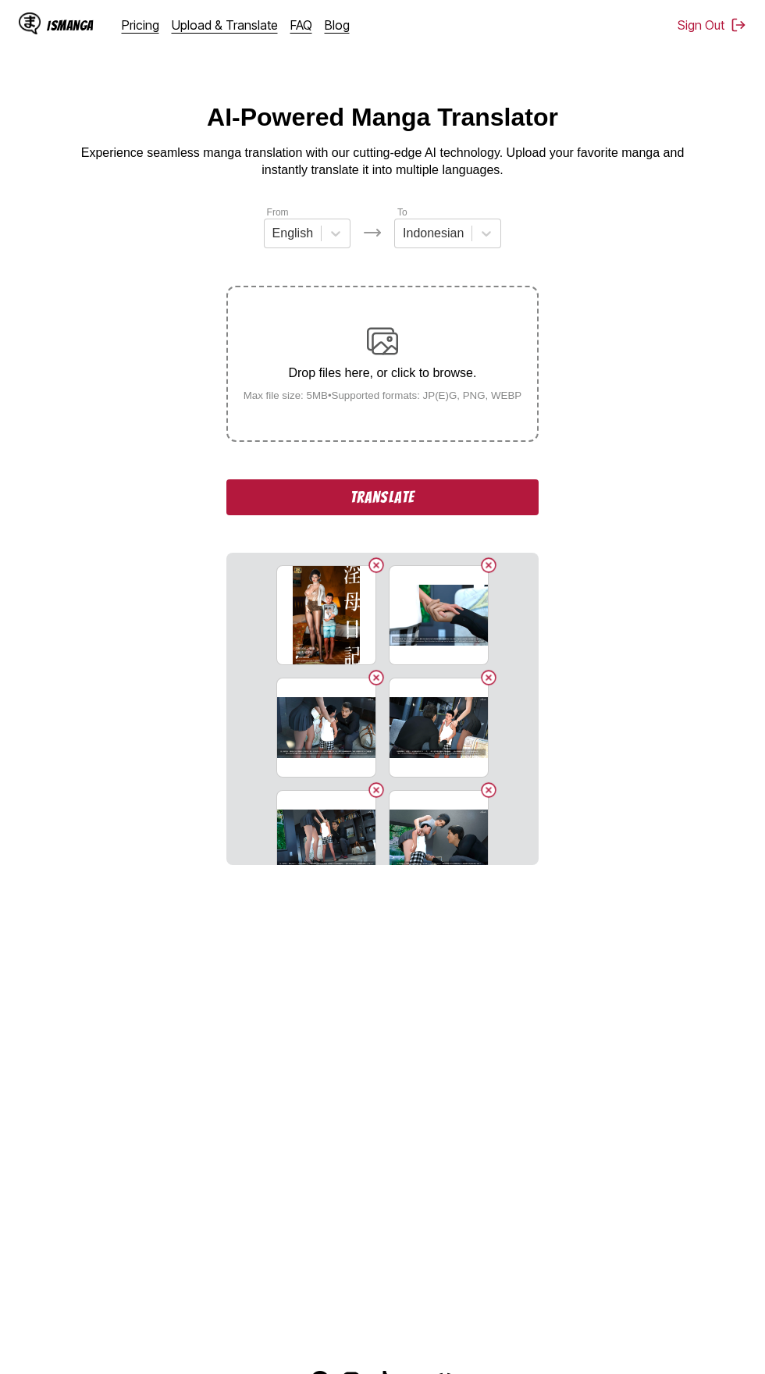
click at [468, 479] on button "Translate" at bounding box center [382, 497] width 312 height 36
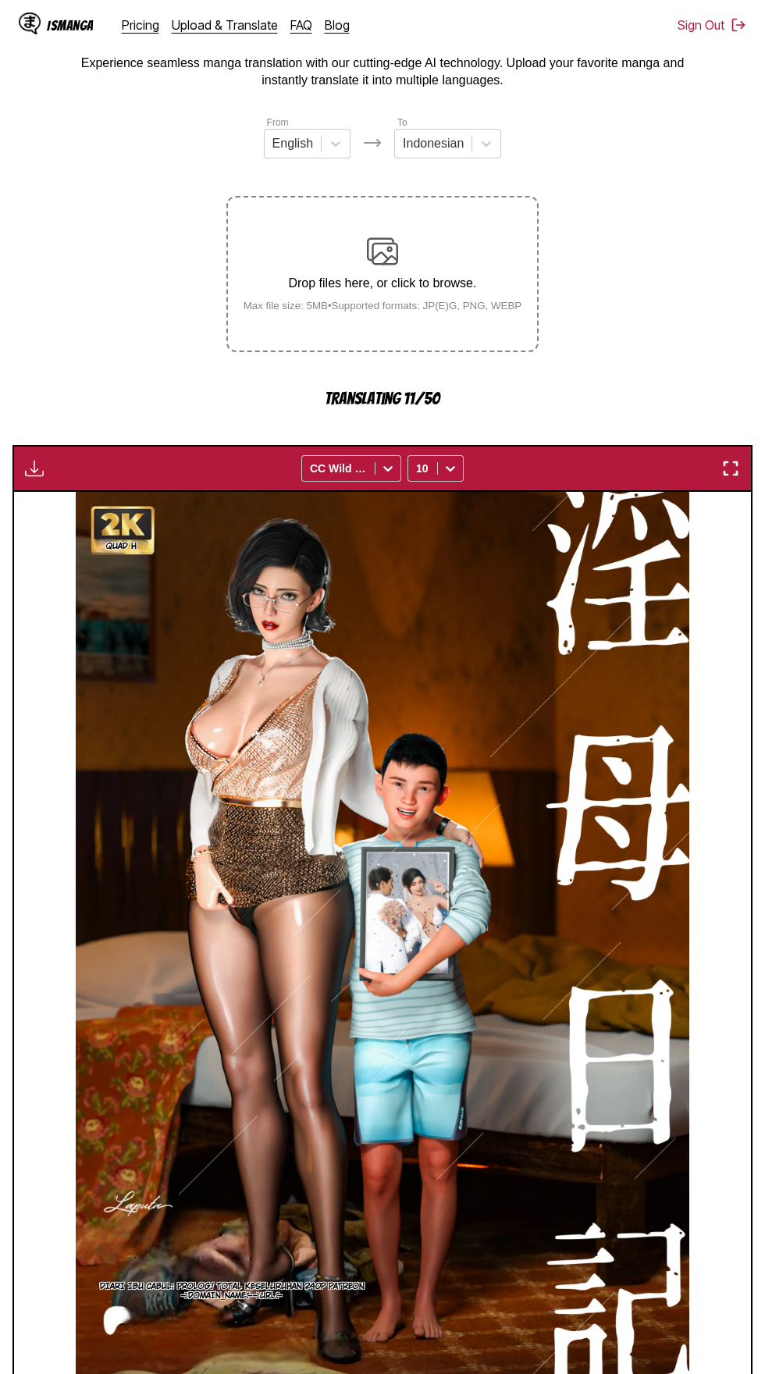
scroll to position [90, 0]
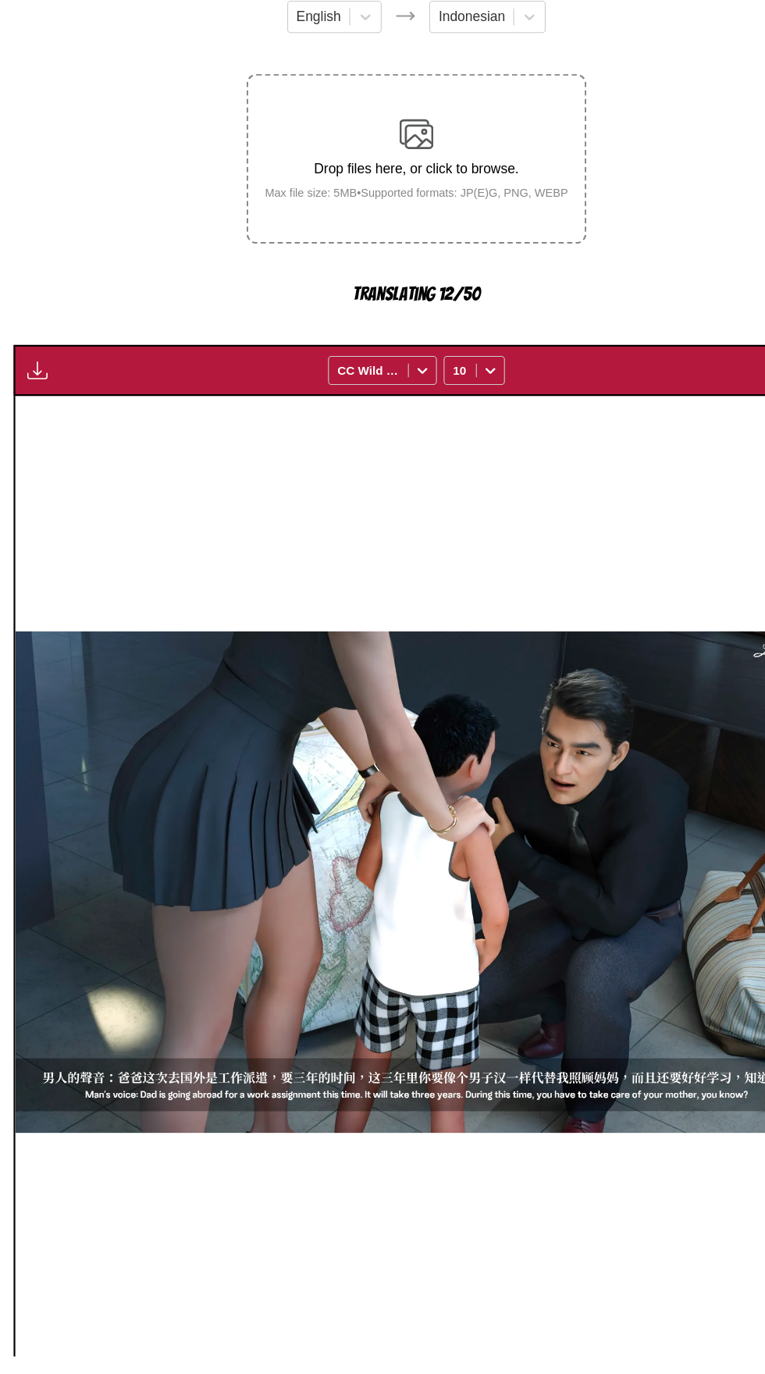
scroll to position [89, 0]
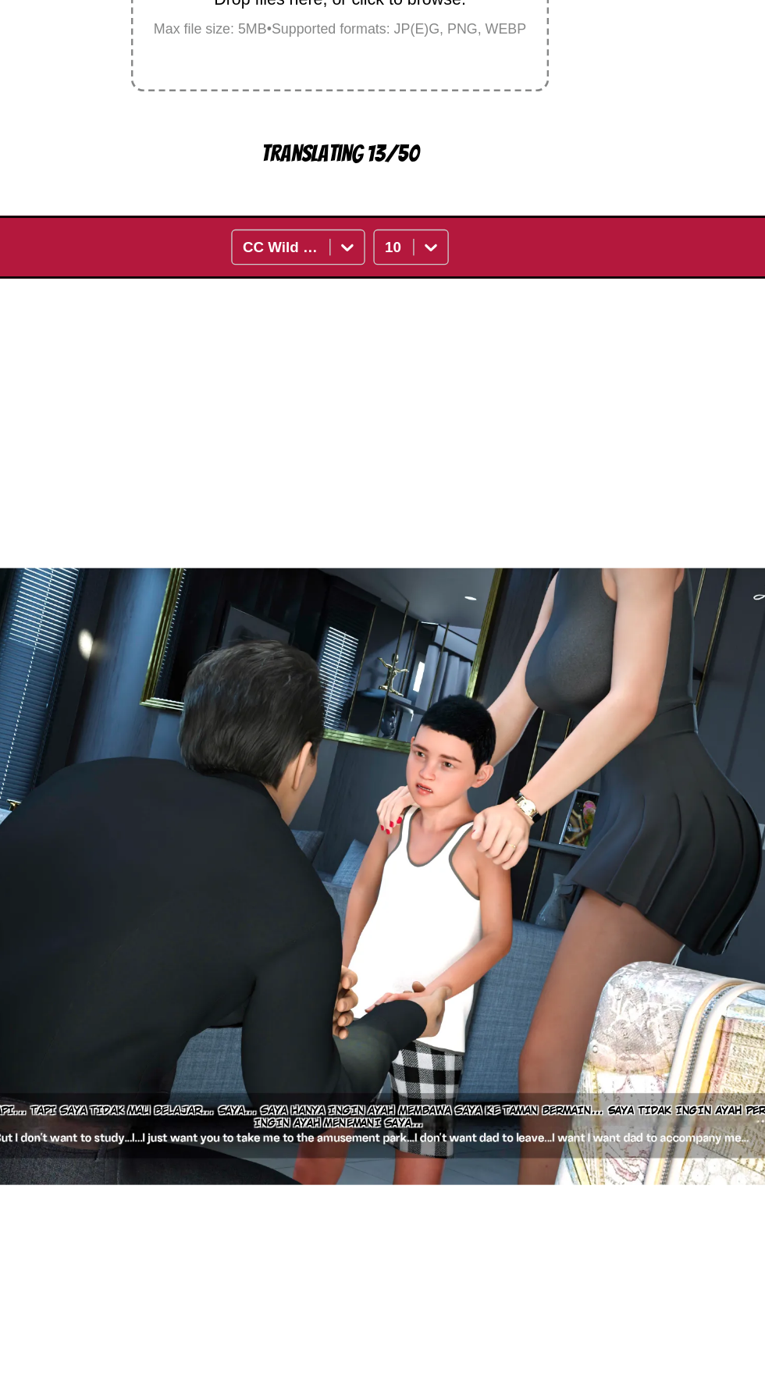
scroll to position [78, 0]
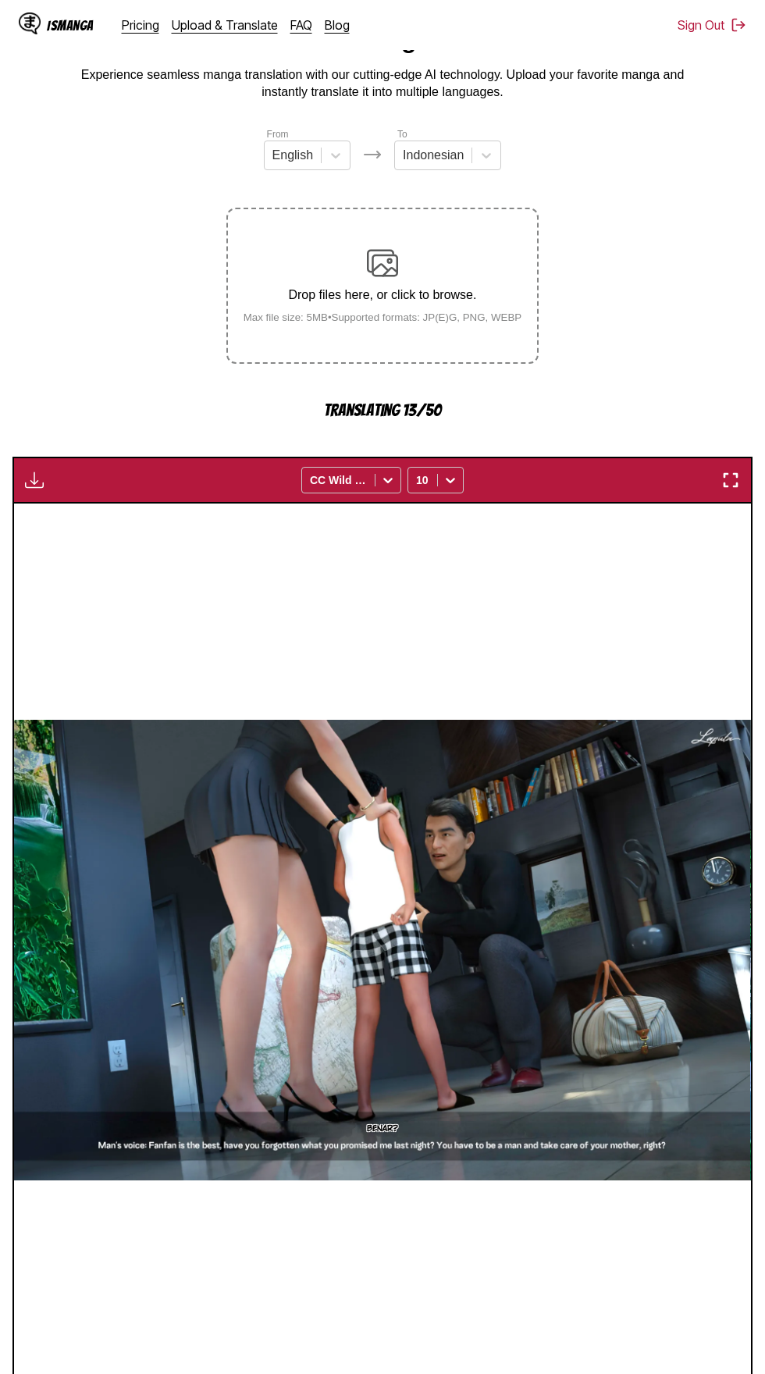
scroll to position [0, 0]
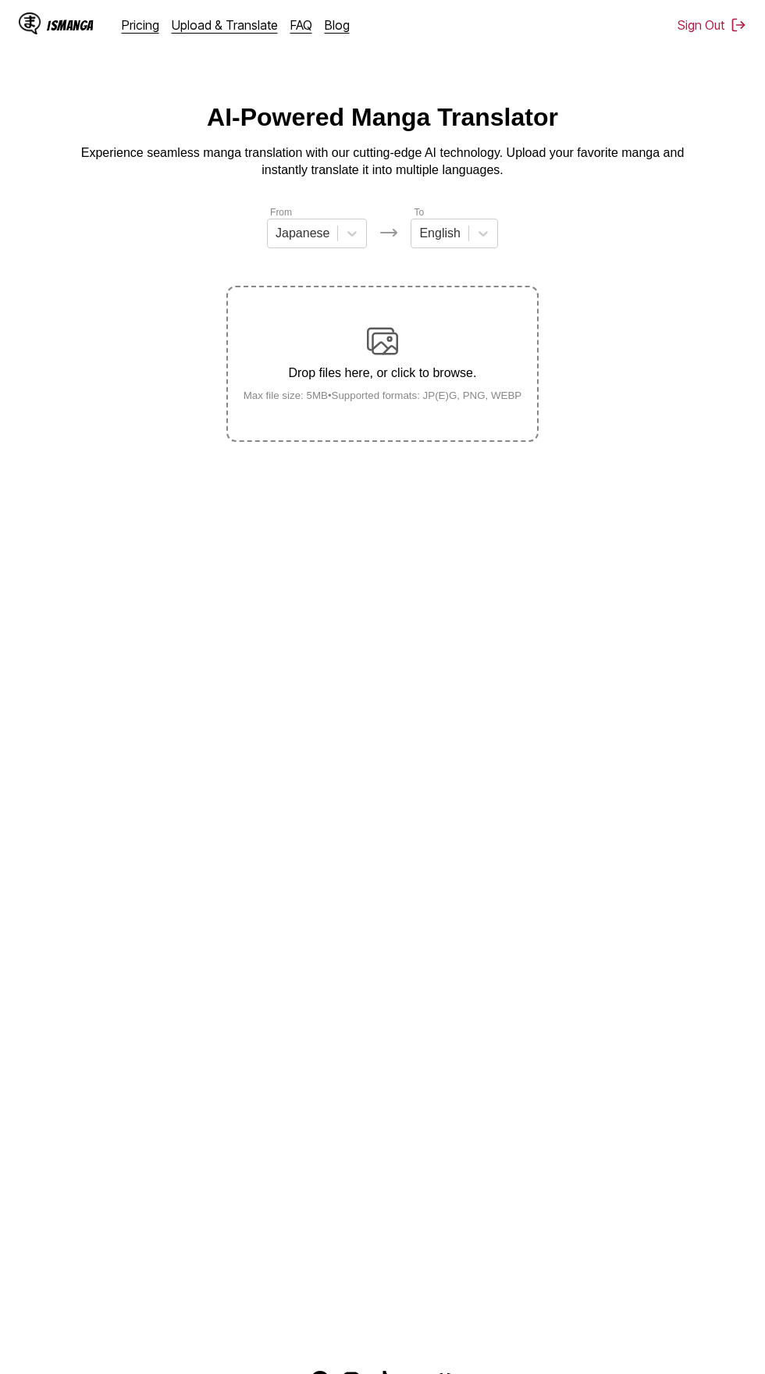
click at [623, 527] on main "AI-Powered Manga Translator Experience seamless manga translation with our cutt…" at bounding box center [382, 721] width 765 height 1237
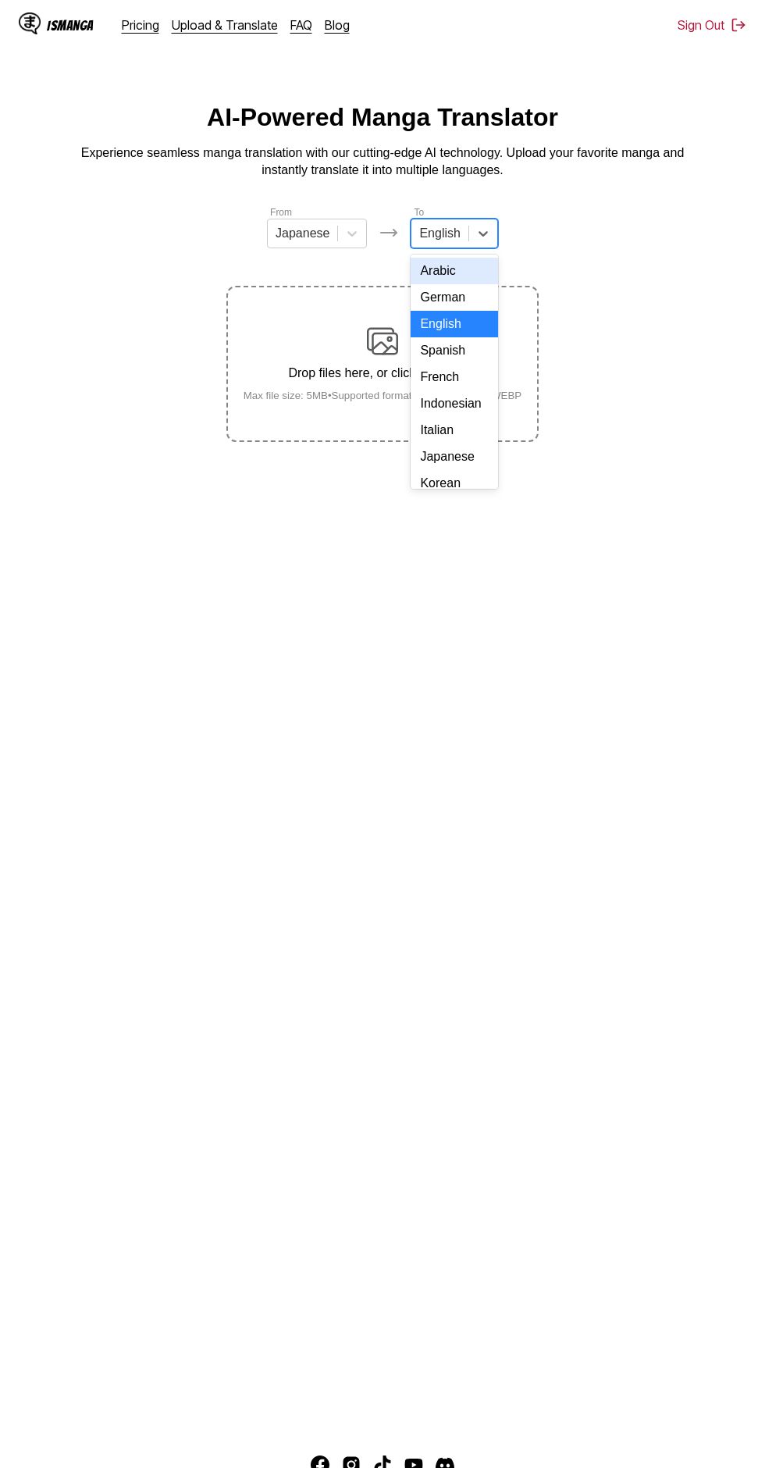
click at [463, 417] on div "Indonesian" at bounding box center [454, 403] width 87 height 27
